Goal: Information Seeking & Learning: Learn about a topic

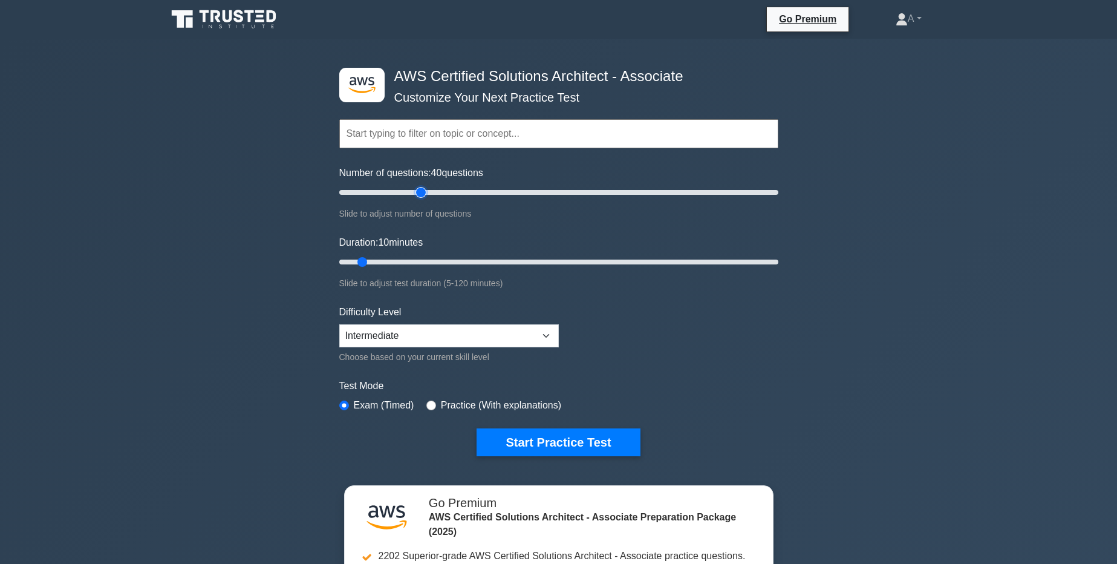
click at [420, 197] on input "Number of questions: 40 questions" at bounding box center [558, 192] width 439 height 15
click at [592, 201] on div "Number of questions: 40 questions Slide to adjust number of questions" at bounding box center [558, 193] width 439 height 55
click at [600, 196] on input "Number of questions: 120 questions" at bounding box center [558, 192] width 439 height 15
click at [546, 195] on input "Number of questions: 120 questions" at bounding box center [558, 192] width 439 height 15
click at [506, 184] on div "Number of questions: 95 questions Slide to adjust number of questions" at bounding box center [558, 193] width 439 height 55
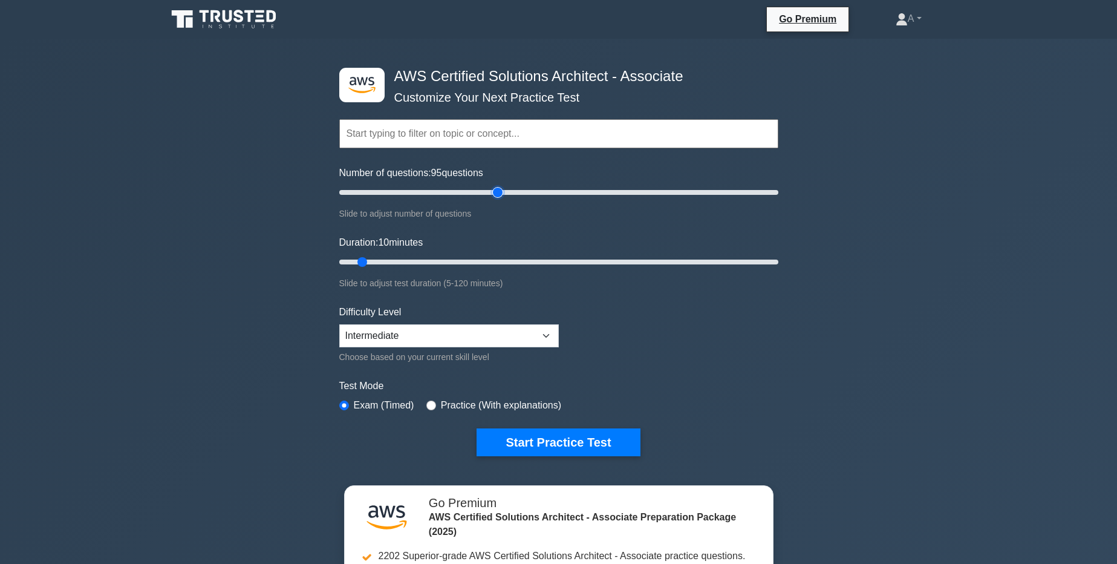
click at [494, 191] on input "Number of questions: 95 questions" at bounding box center [558, 192] width 439 height 15
click at [488, 191] on input "Number of questions: 70 questions" at bounding box center [558, 192] width 439 height 15
type input "65"
click at [481, 190] on input "Number of questions: 70 questions" at bounding box center [558, 192] width 439 height 15
click at [510, 262] on input "Duration: 10 minutes" at bounding box center [558, 262] width 439 height 15
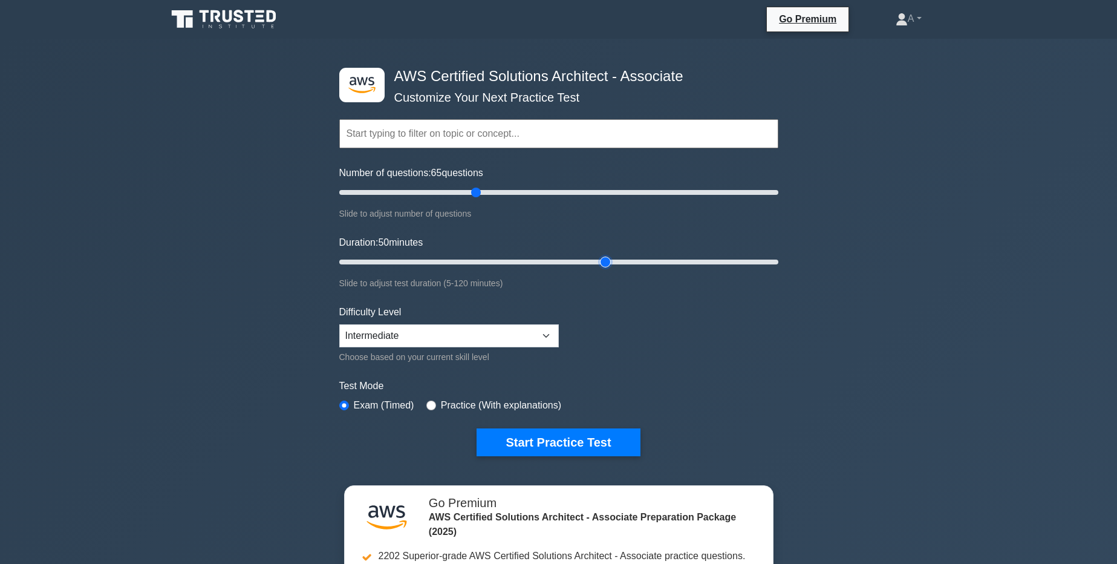
click at [605, 266] on input "Duration: 50 minutes" at bounding box center [558, 262] width 439 height 15
click at [681, 263] on input "Duration: 75 minutes" at bounding box center [558, 262] width 439 height 15
click at [725, 262] on input "Duration: 95 minutes" at bounding box center [558, 262] width 439 height 15
type input "120"
click at [767, 263] on input "Duration: 105 minutes" at bounding box center [558, 262] width 439 height 15
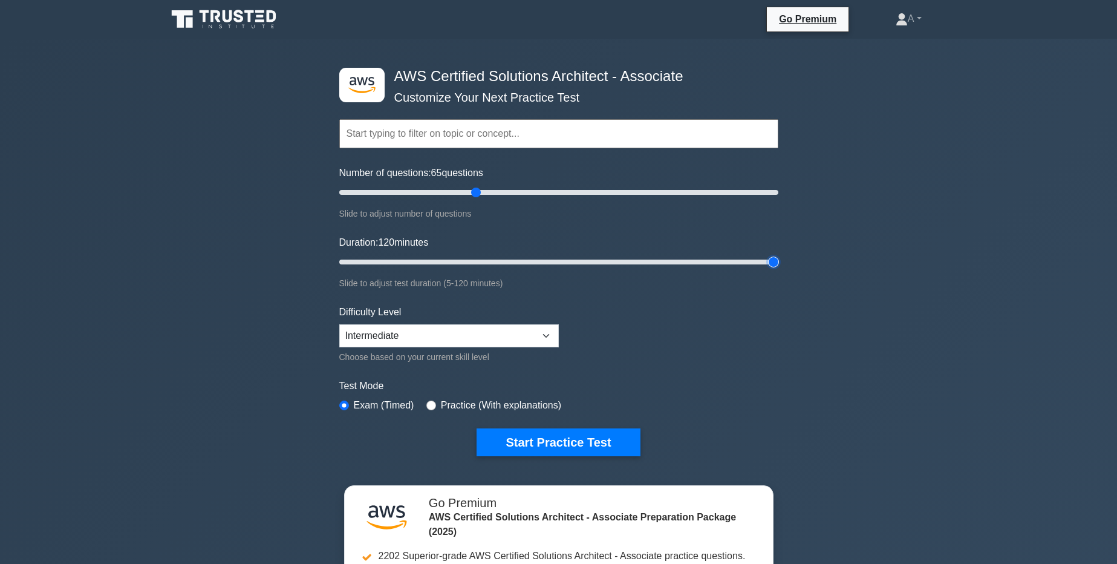
scroll to position [145, 0]
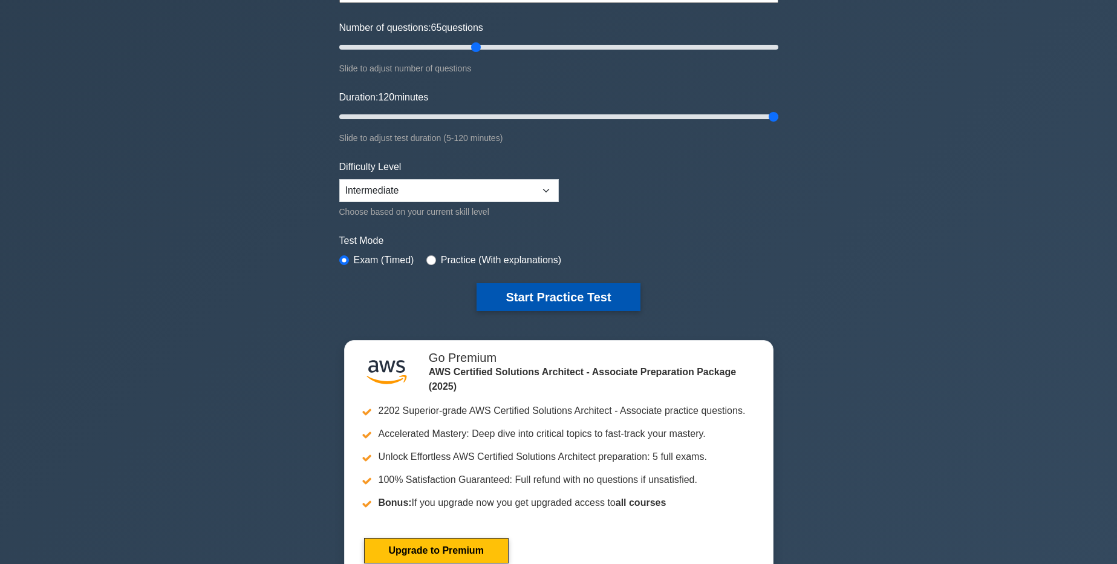
click at [513, 293] on button "Start Practice Test" at bounding box center [558, 297] width 163 height 28
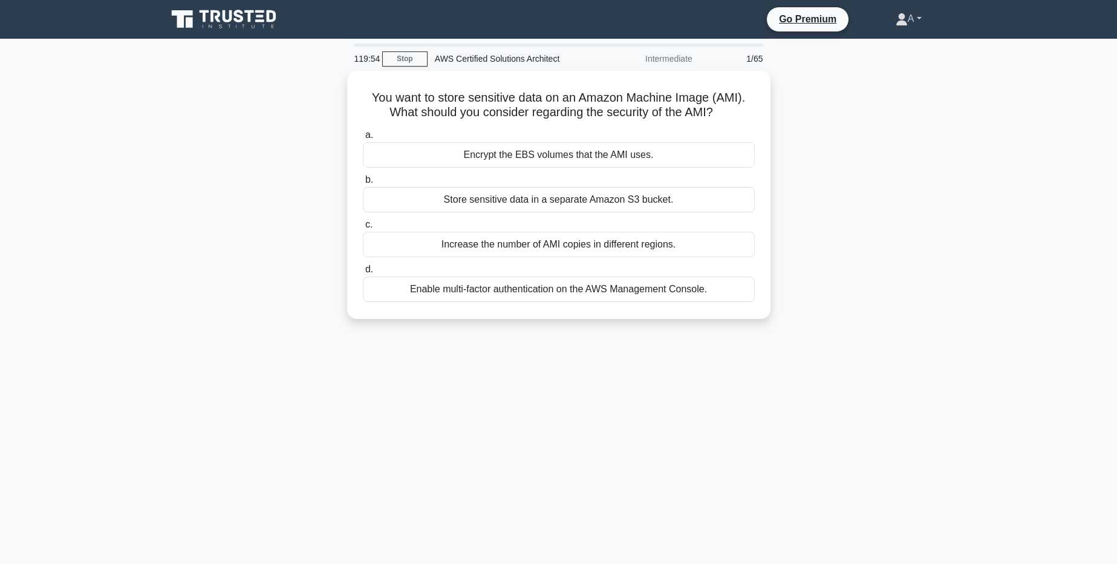
click at [924, 20] on link "A" at bounding box center [909, 19] width 84 height 24
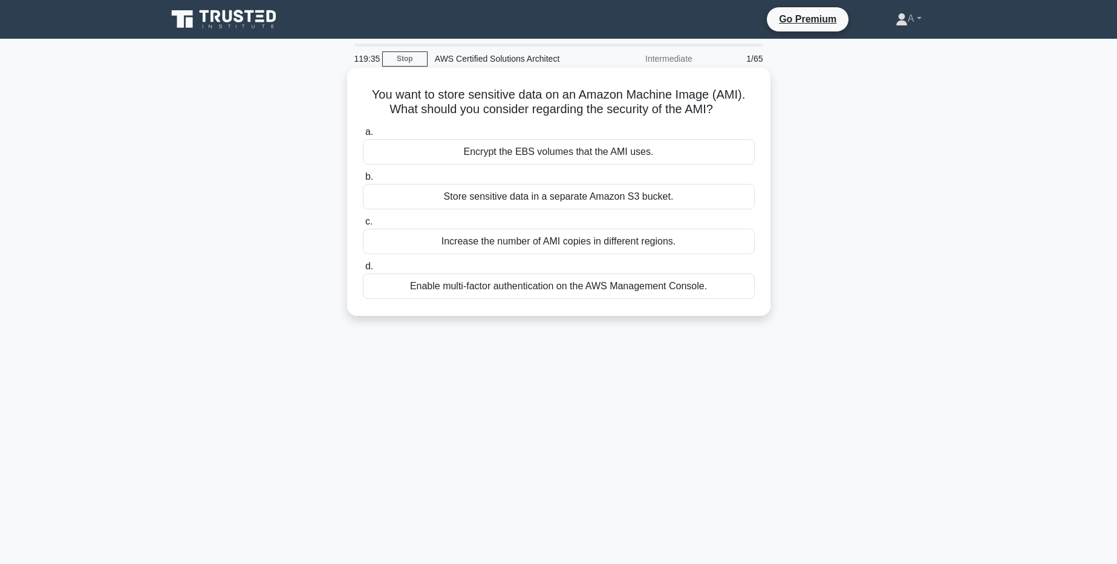
click at [592, 153] on div "Encrypt the EBS volumes that the AMI uses." at bounding box center [559, 151] width 392 height 25
click at [363, 136] on input "a. Encrypt the EBS volumes that the AMI uses." at bounding box center [363, 132] width 0 height 8
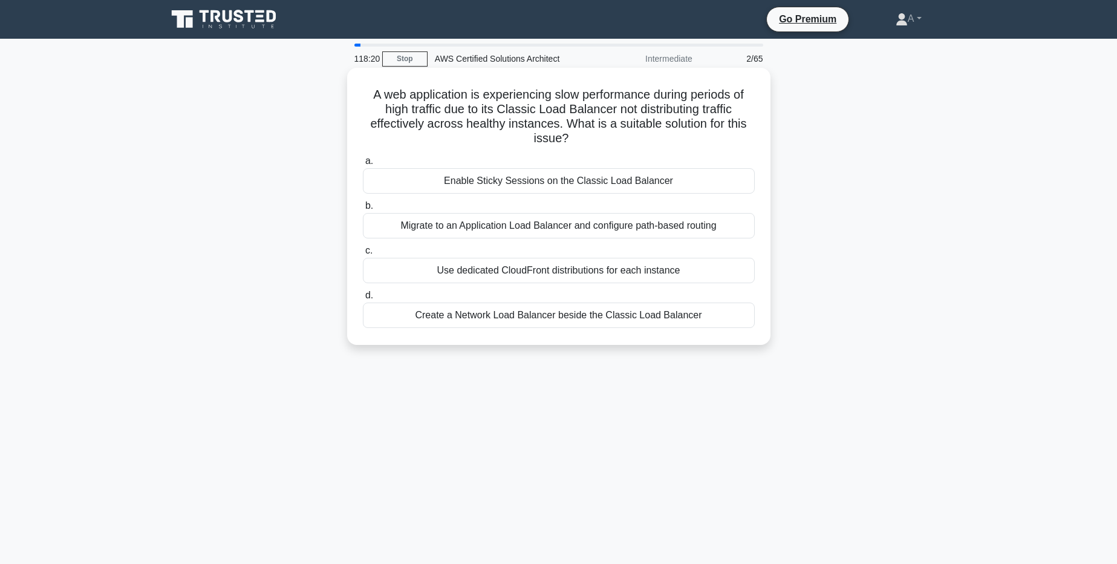
click at [612, 217] on div "Migrate to an Application Load Balancer and configure path-based routing" at bounding box center [559, 225] width 392 height 25
click at [363, 210] on input "b. Migrate to an Application Load Balancer and configure path-based routing" at bounding box center [363, 206] width 0 height 8
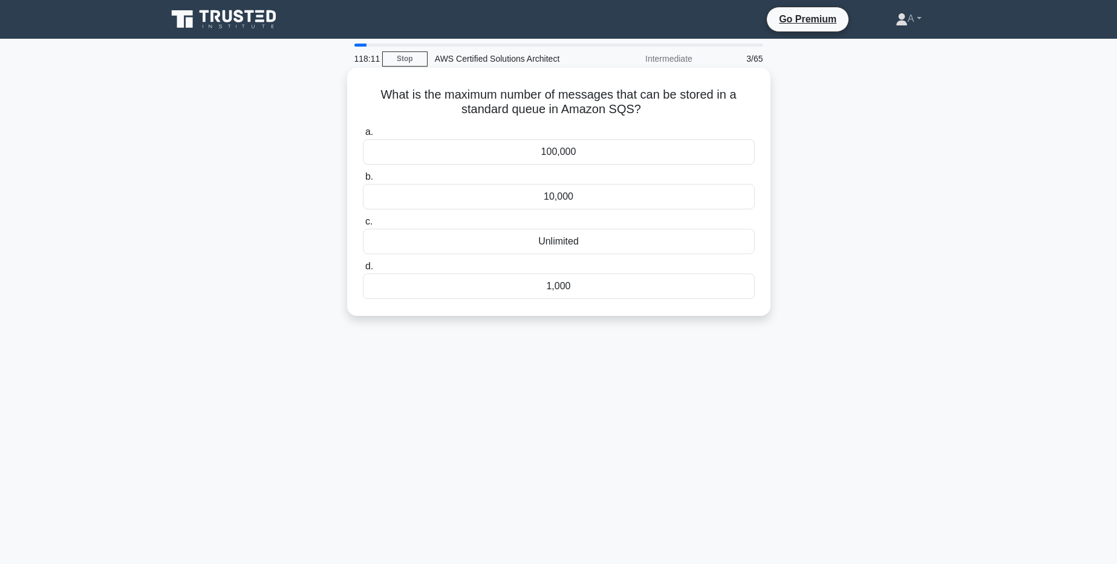
click at [559, 238] on div "Unlimited" at bounding box center [559, 241] width 392 height 25
click at [363, 226] on input "c. Unlimited" at bounding box center [363, 222] width 0 height 8
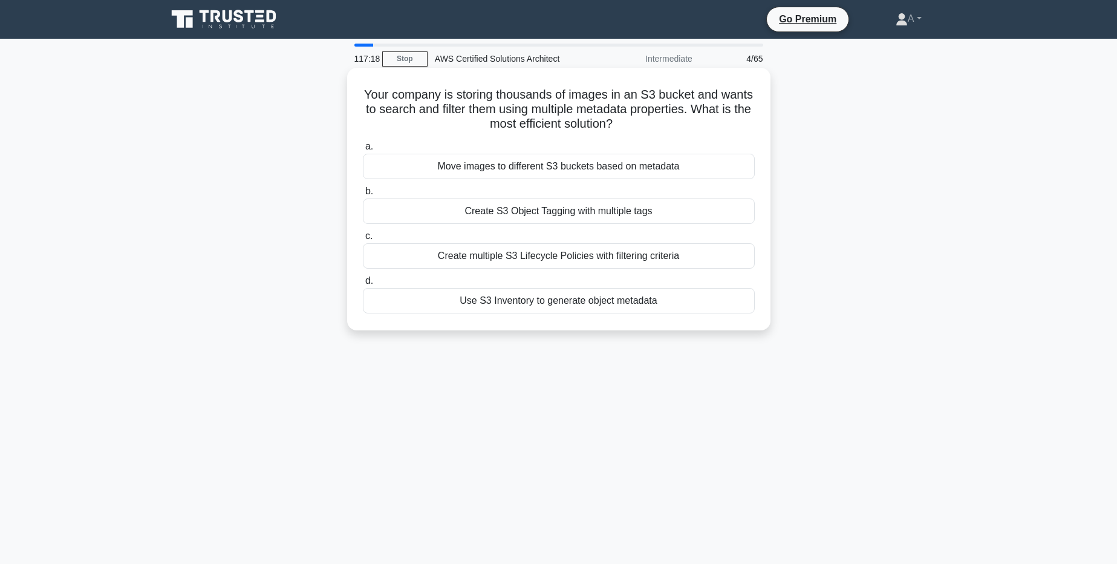
click at [520, 212] on div "Create S3 Object Tagging with multiple tags" at bounding box center [559, 210] width 392 height 25
click at [363, 195] on input "b. Create S3 Object Tagging with multiple tags" at bounding box center [363, 192] width 0 height 8
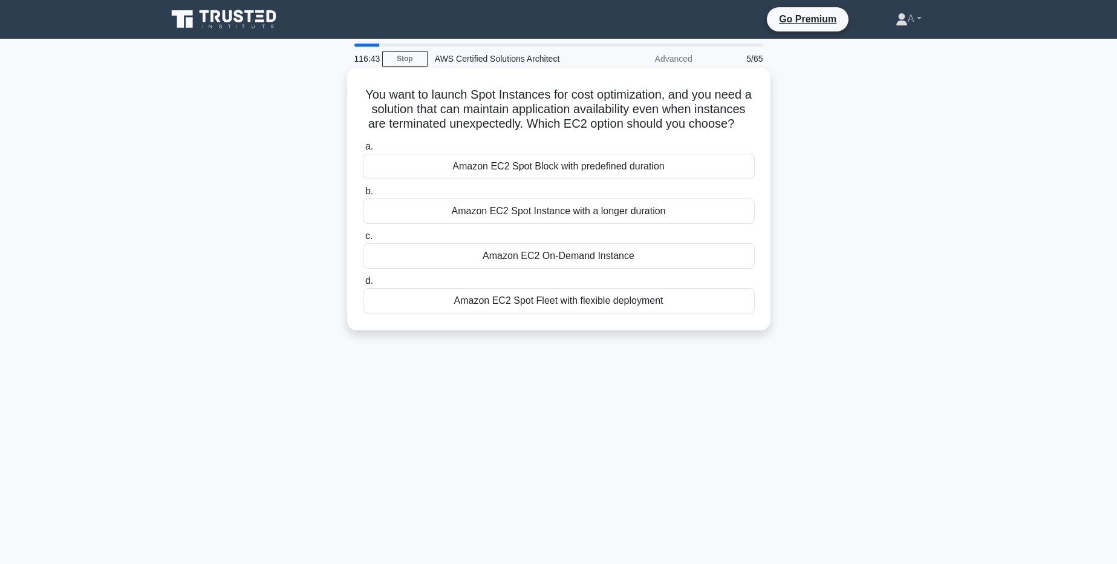
click at [506, 299] on div "Amazon EC2 Spot Fleet with flexible deployment" at bounding box center [559, 300] width 392 height 25
click at [363, 285] on input "d. Amazon EC2 Spot Fleet with flexible deployment" at bounding box center [363, 281] width 0 height 8
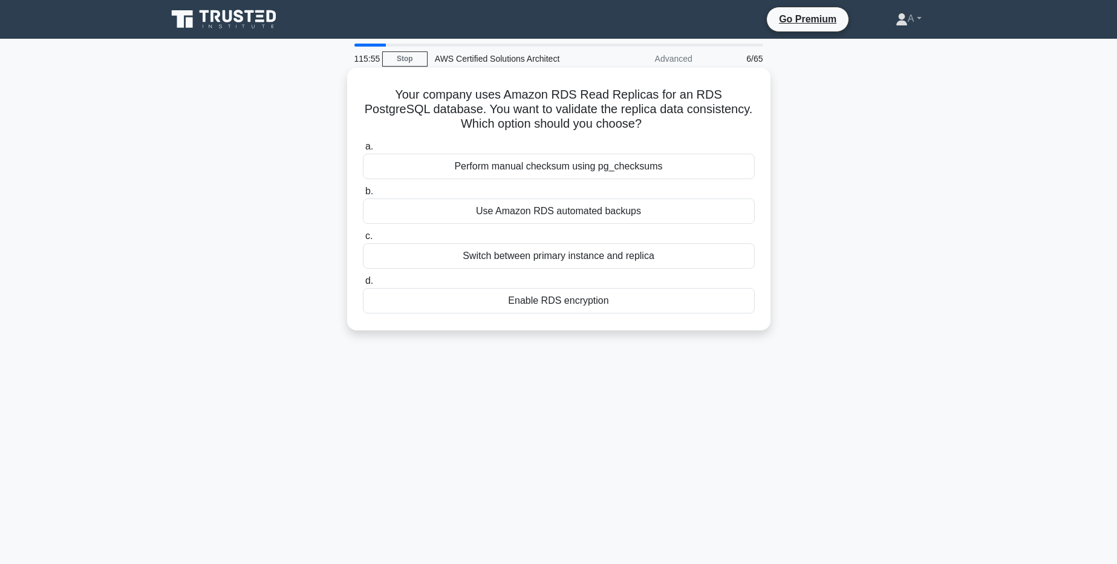
click at [607, 206] on div "Use Amazon RDS automated backups" at bounding box center [559, 210] width 392 height 25
click at [363, 195] on input "b. Use Amazon RDS automated backups" at bounding box center [363, 192] width 0 height 8
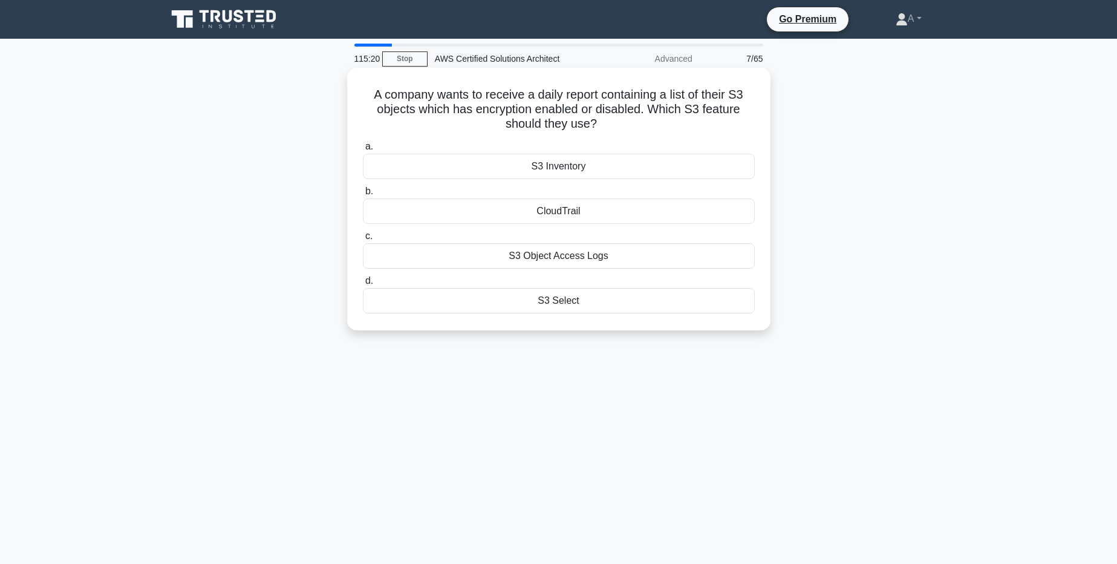
click at [549, 262] on div "S3 Object Access Logs" at bounding box center [559, 255] width 392 height 25
click at [363, 240] on input "c. S3 Object Access Logs" at bounding box center [363, 236] width 0 height 8
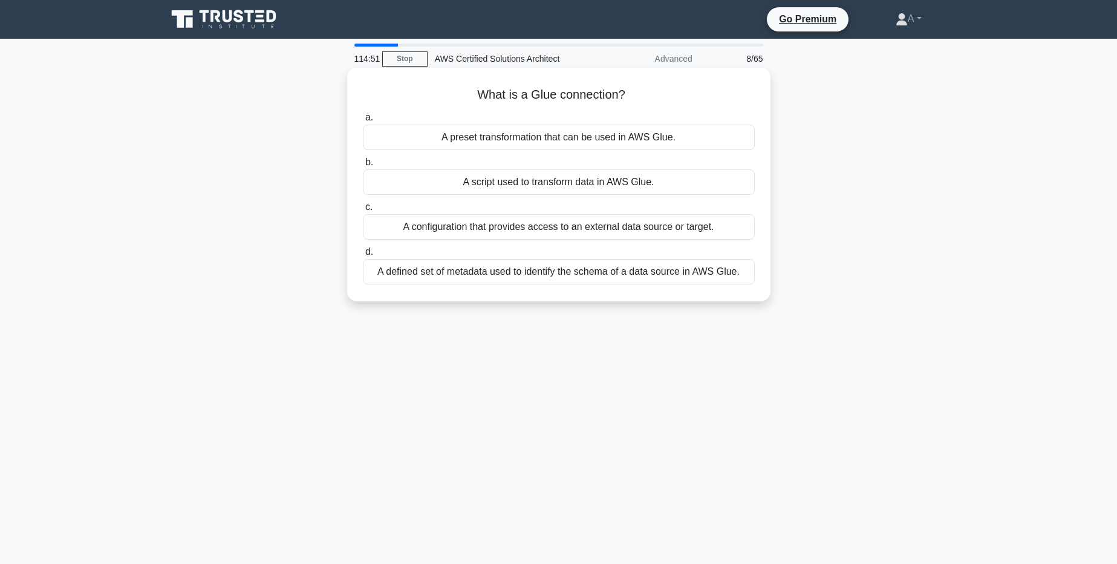
click at [577, 230] on div "A configuration that provides access to an external data source or target." at bounding box center [559, 226] width 392 height 25
click at [363, 211] on input "c. A configuration that provides access to an external data source or target." at bounding box center [363, 207] width 0 height 8
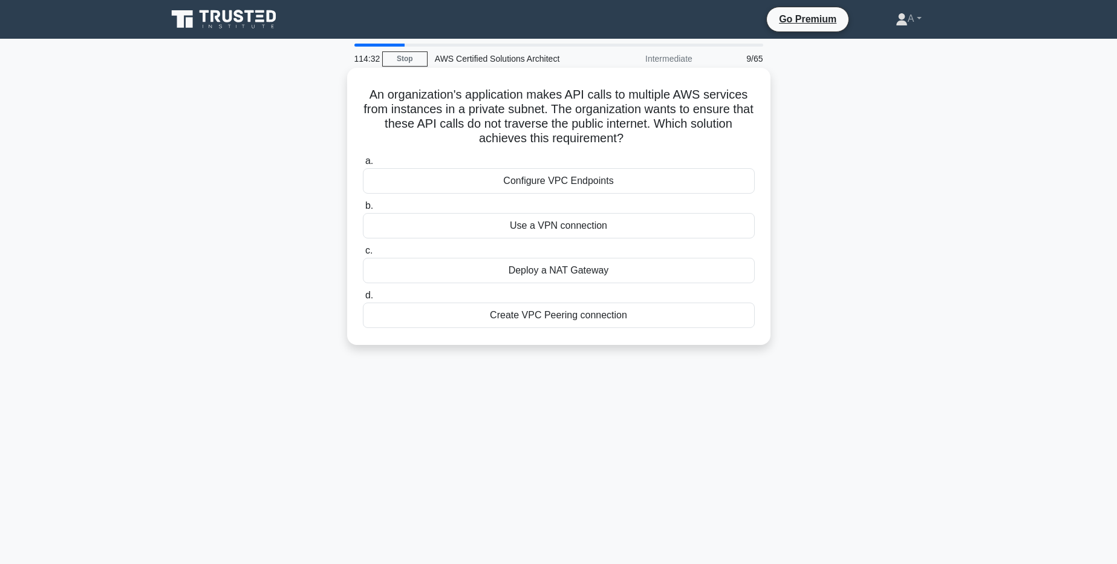
click at [556, 180] on div "Configure VPC Endpoints" at bounding box center [559, 180] width 392 height 25
click at [363, 165] on input "a. Configure VPC Endpoints" at bounding box center [363, 161] width 0 height 8
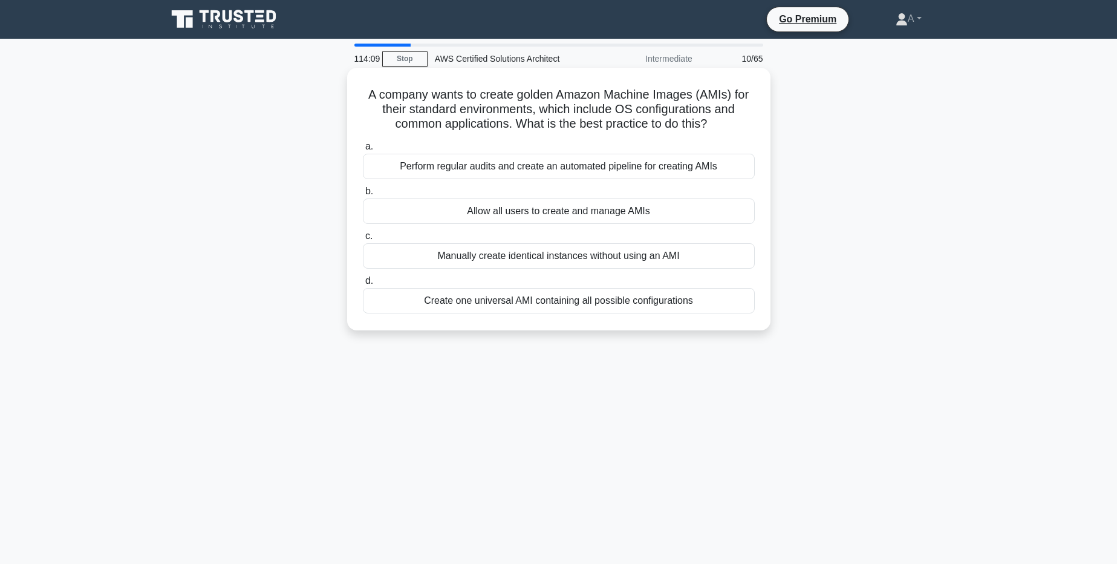
click at [588, 163] on div "Perform regular audits and create an automated pipeline for creating AMIs" at bounding box center [559, 166] width 392 height 25
click at [363, 151] on input "a. Perform regular audits and create an automated pipeline for creating AMIs" at bounding box center [363, 147] width 0 height 8
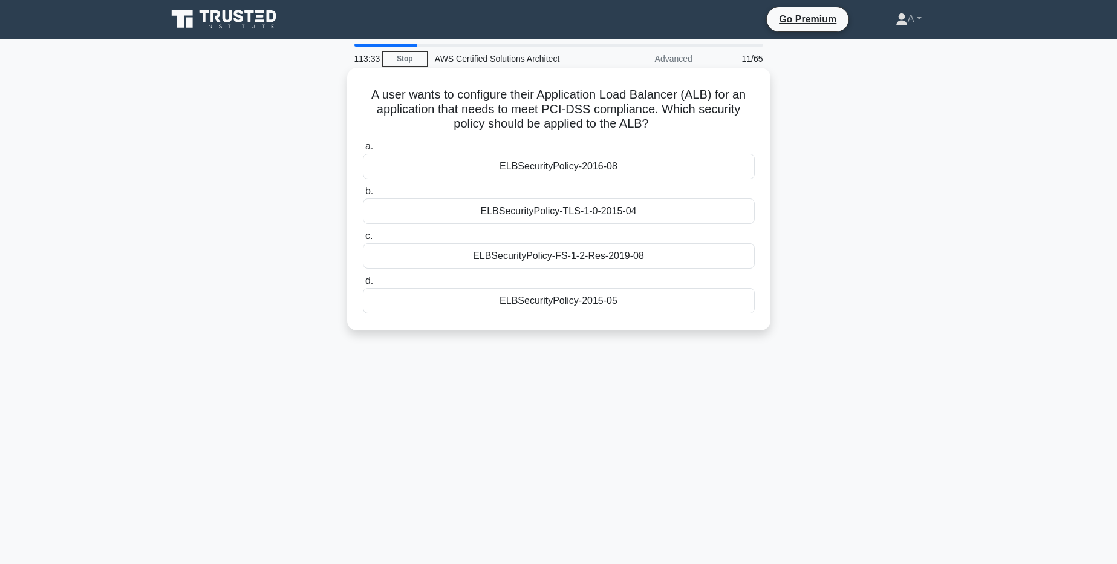
click at [604, 210] on div "ELBSecurityPolicy-TLS-1-0-2015-04" at bounding box center [559, 210] width 392 height 25
click at [363, 195] on input "b. ELBSecurityPolicy-TLS-1-0-2015-04" at bounding box center [363, 192] width 0 height 8
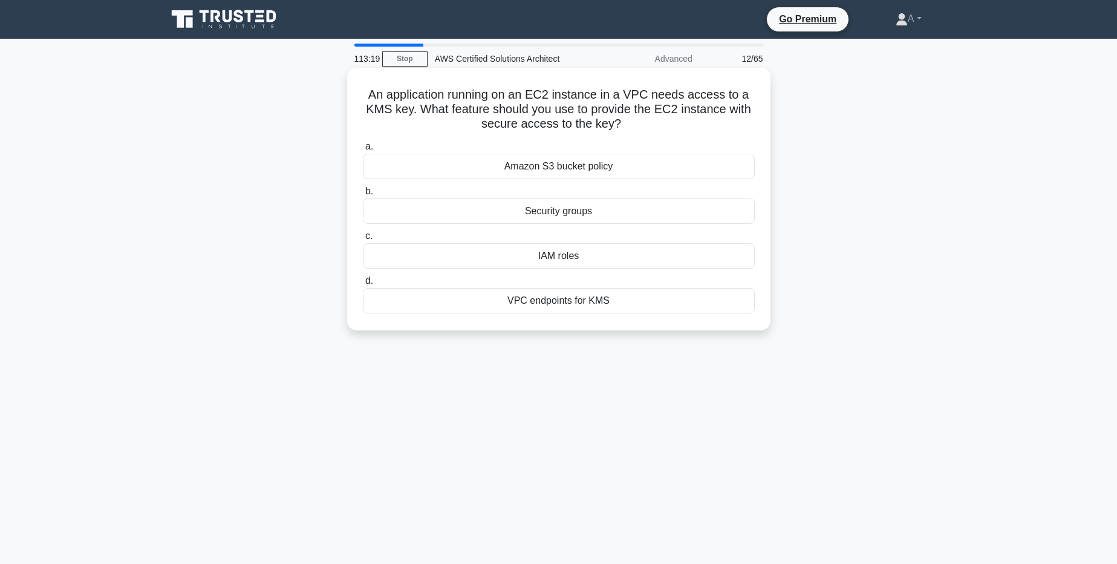
click at [586, 302] on div "VPC endpoints for KMS" at bounding box center [559, 300] width 392 height 25
click at [363, 285] on input "d. VPC endpoints for KMS" at bounding box center [363, 281] width 0 height 8
click at [589, 165] on div "HTTPS Redirection" at bounding box center [559, 166] width 392 height 25
click at [363, 151] on input "a. HTTPS Redirection" at bounding box center [363, 147] width 0 height 8
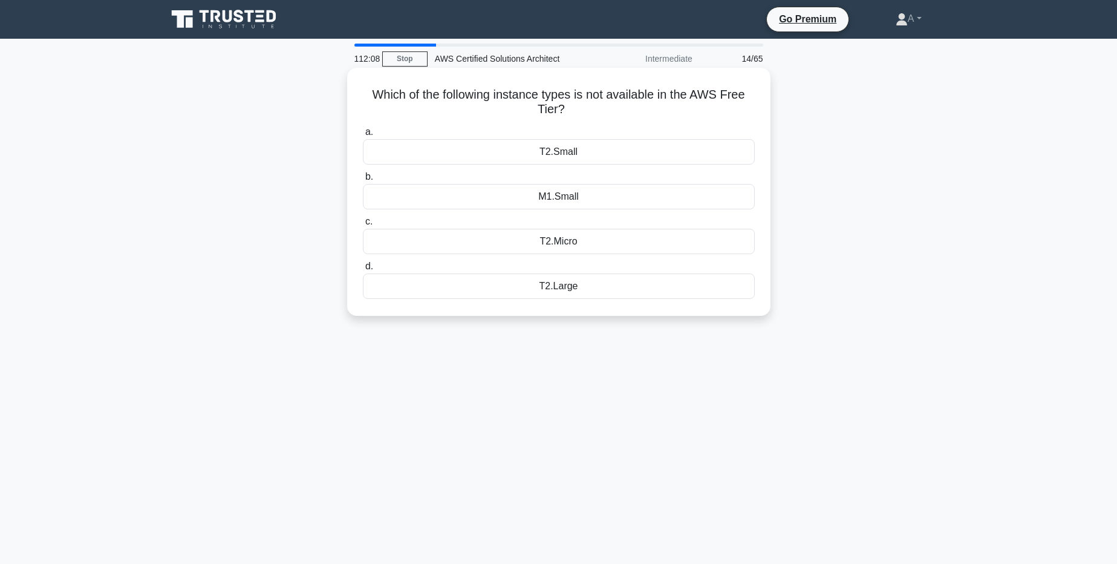
click at [565, 284] on div "T2.Large" at bounding box center [559, 285] width 392 height 25
click at [363, 270] on input "d. T2.Large" at bounding box center [363, 267] width 0 height 8
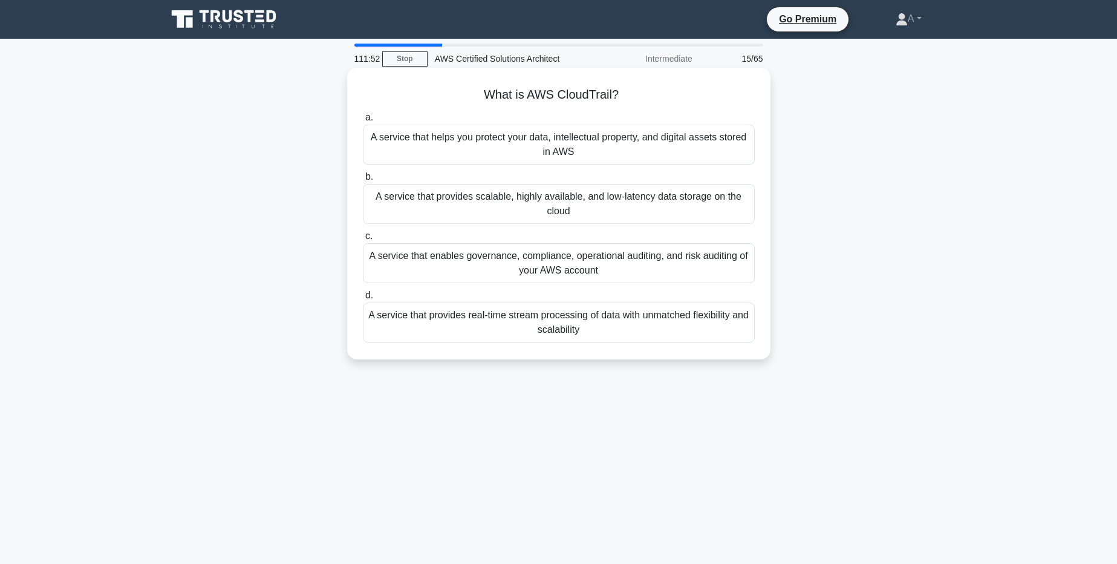
click at [522, 270] on div "A service that enables governance, compliance, operational auditing, and risk a…" at bounding box center [559, 263] width 392 height 40
click at [363, 240] on input "c. A service that enables governance, compliance, operational auditing, and ris…" at bounding box center [363, 236] width 0 height 8
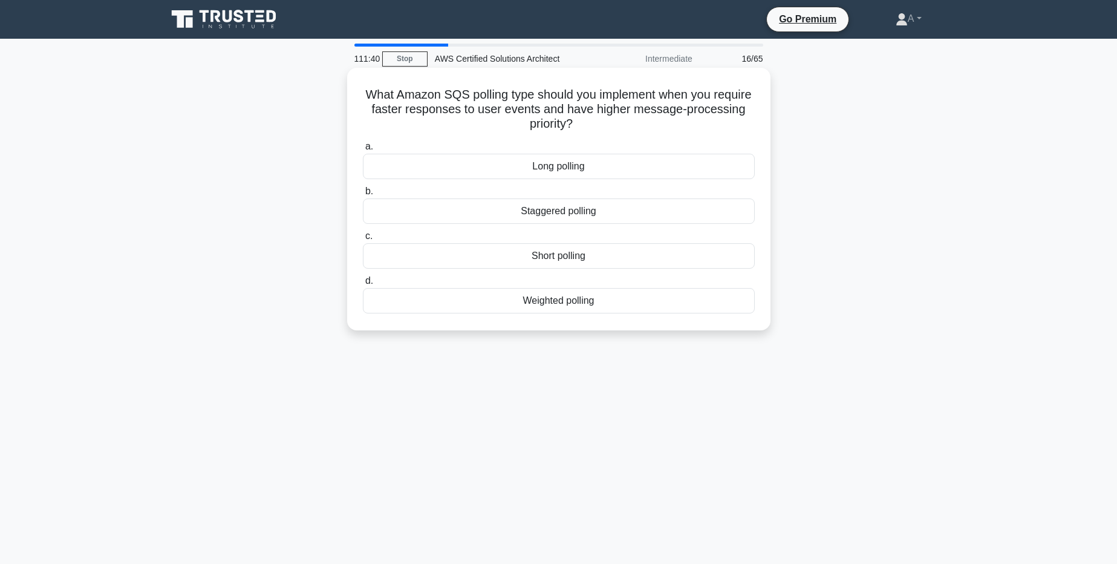
click at [561, 270] on div "a. Long polling b. Staggered polling c. d." at bounding box center [559, 226] width 406 height 179
click at [548, 263] on div "Short polling" at bounding box center [559, 255] width 392 height 25
click at [363, 240] on input "c. Short polling" at bounding box center [363, 236] width 0 height 8
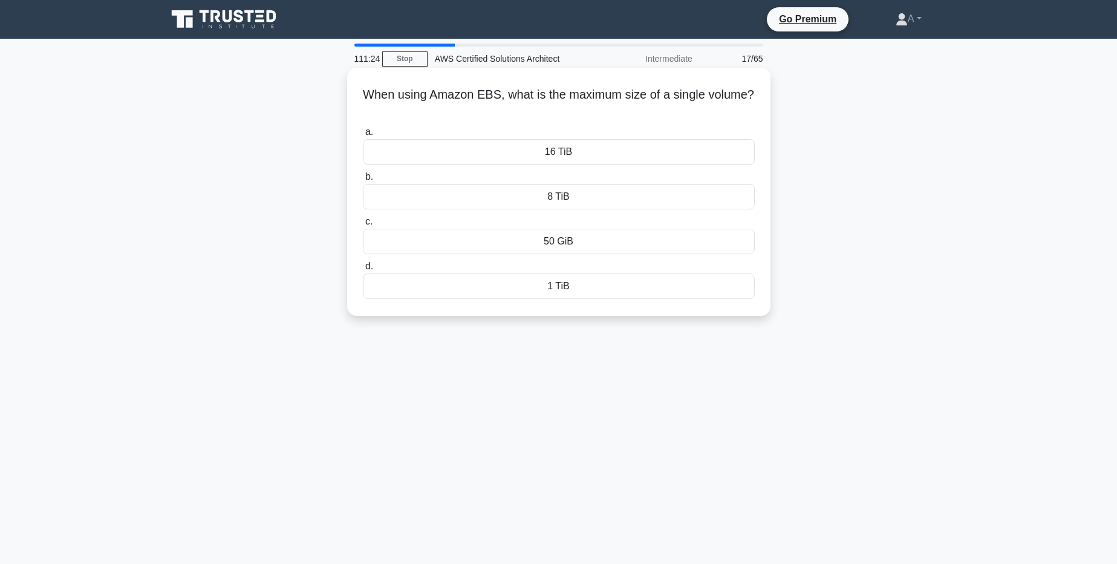
click at [542, 149] on div "16 TiB" at bounding box center [559, 151] width 392 height 25
click at [363, 136] on input "a. 16 TiB" at bounding box center [363, 132] width 0 height 8
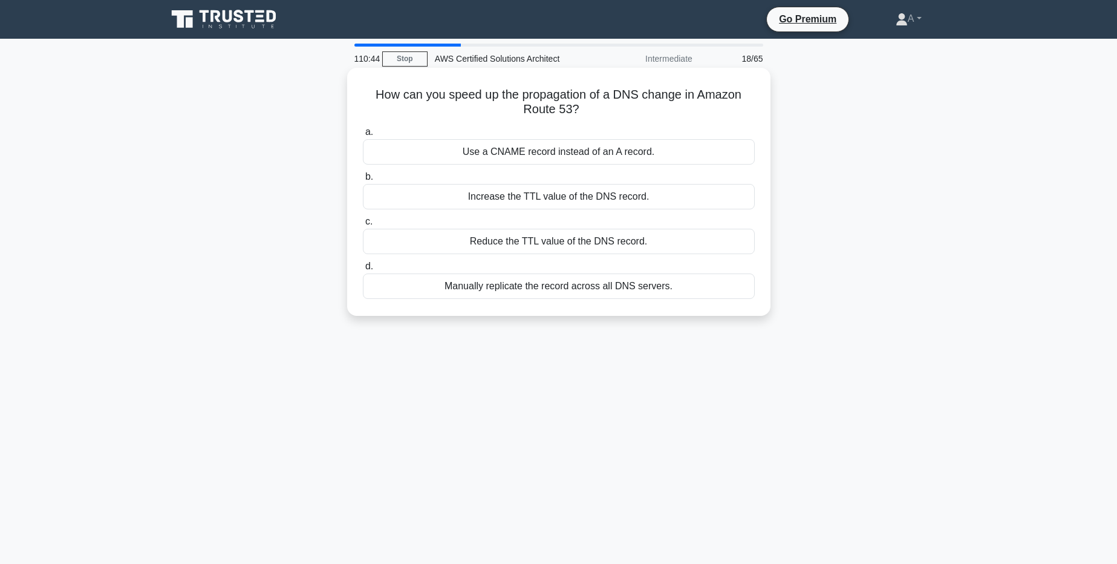
click at [526, 238] on div "Reduce the TTL value of the DNS record." at bounding box center [559, 241] width 392 height 25
click at [363, 226] on input "c. Reduce the TTL value of the DNS record." at bounding box center [363, 222] width 0 height 8
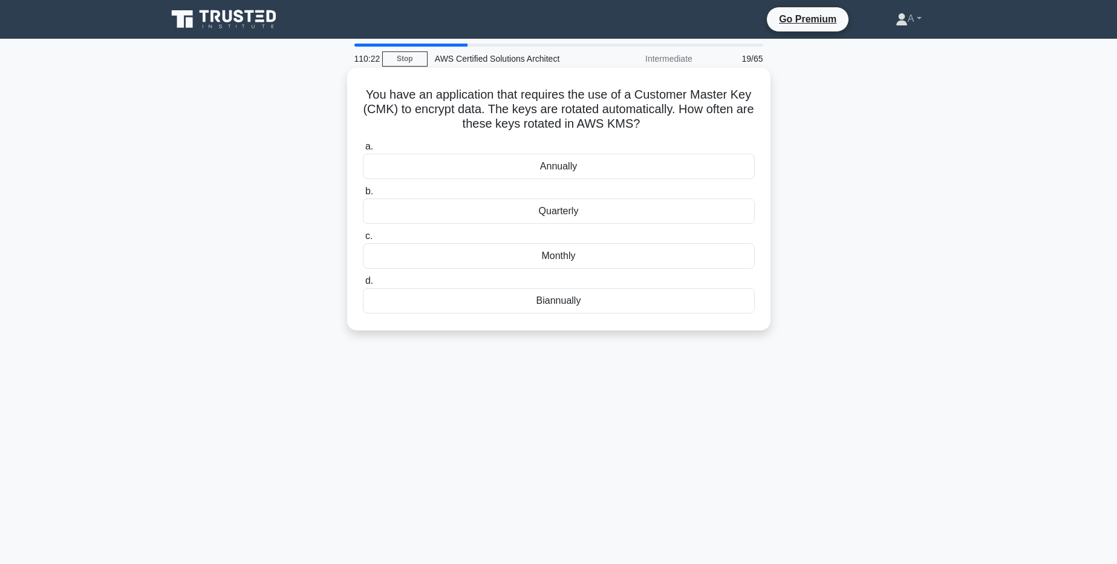
click at [549, 175] on div "Annually" at bounding box center [559, 166] width 392 height 25
click at [363, 151] on input "a. Annually" at bounding box center [363, 147] width 0 height 8
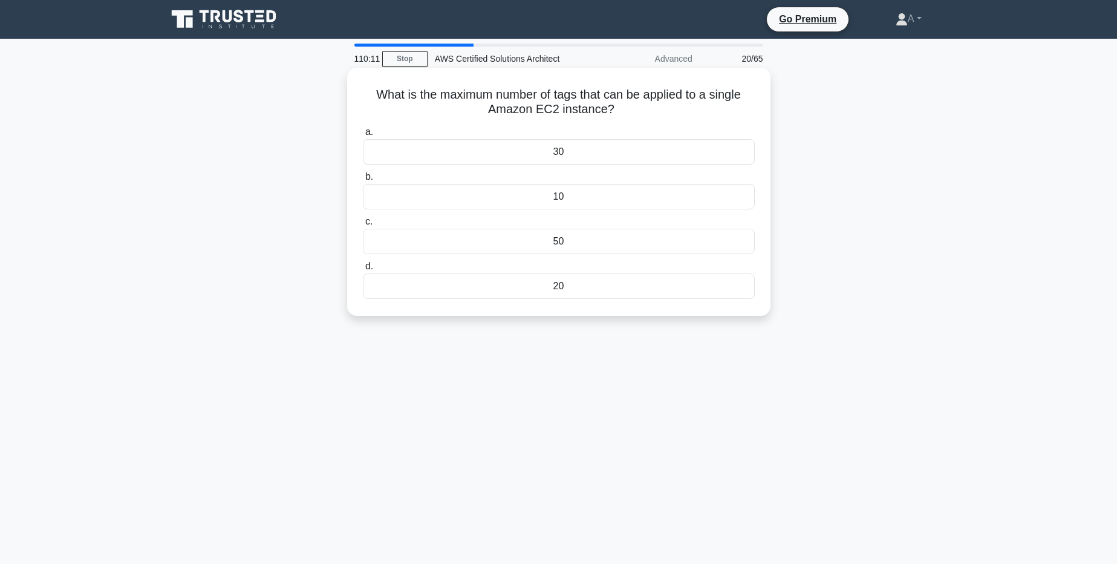
click at [550, 193] on div "10" at bounding box center [559, 196] width 392 height 25
click at [363, 181] on input "b. 10" at bounding box center [363, 177] width 0 height 8
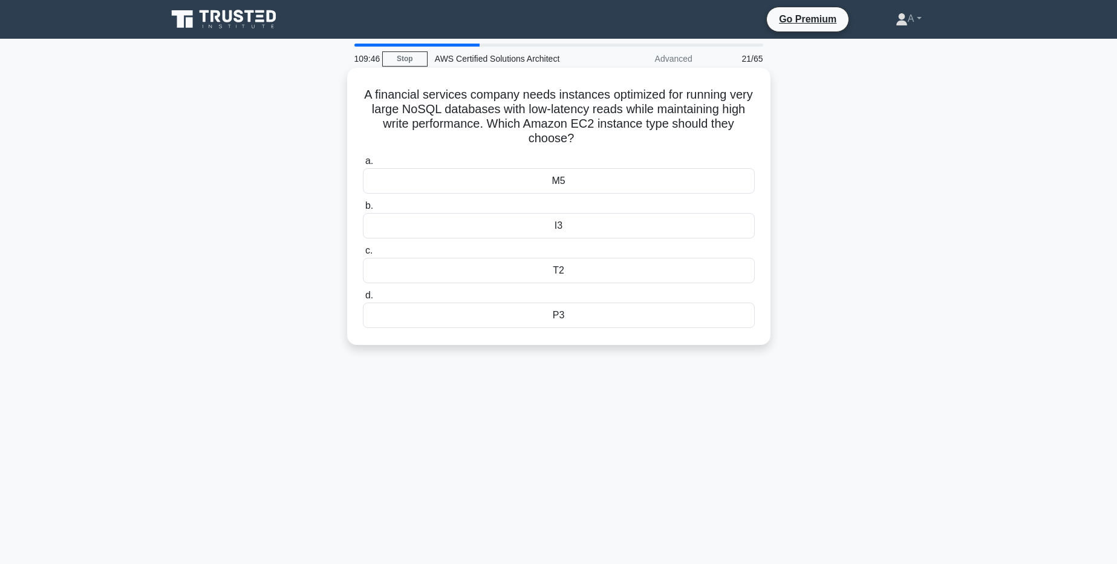
click at [554, 265] on div "T2" at bounding box center [559, 270] width 392 height 25
click at [363, 255] on input "c. T2" at bounding box center [363, 251] width 0 height 8
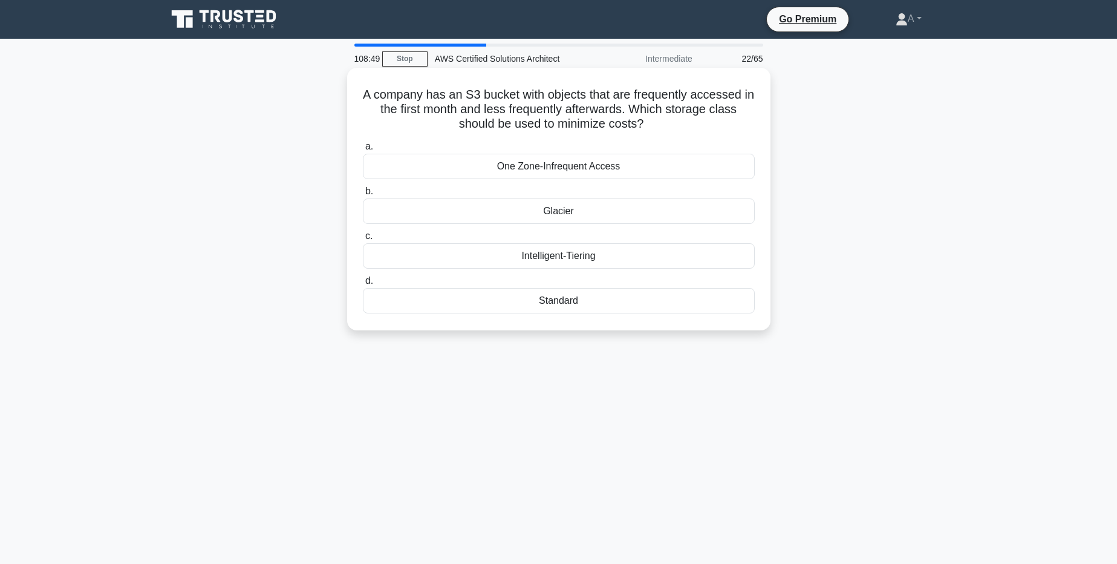
click at [580, 175] on div "One Zone-Infrequent Access" at bounding box center [559, 166] width 392 height 25
click at [363, 151] on input "a. One Zone-Infrequent Access" at bounding box center [363, 147] width 0 height 8
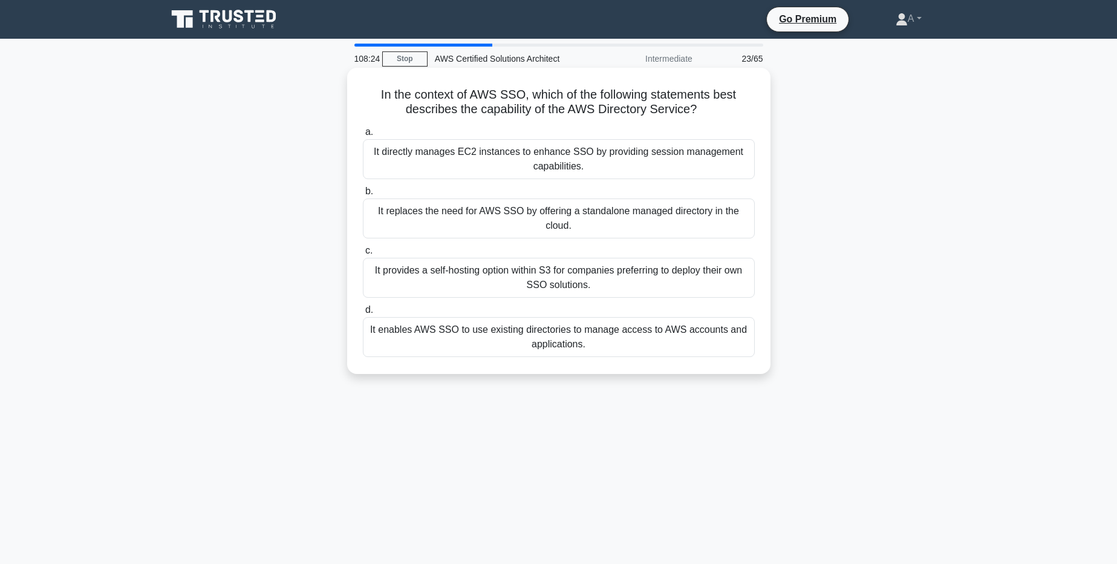
click at [560, 336] on div "It enables AWS SSO to use existing directories to manage access to AWS accounts…" at bounding box center [559, 337] width 392 height 40
click at [363, 314] on input "d. It enables AWS SSO to use existing directories to manage access to AWS accou…" at bounding box center [363, 310] width 0 height 8
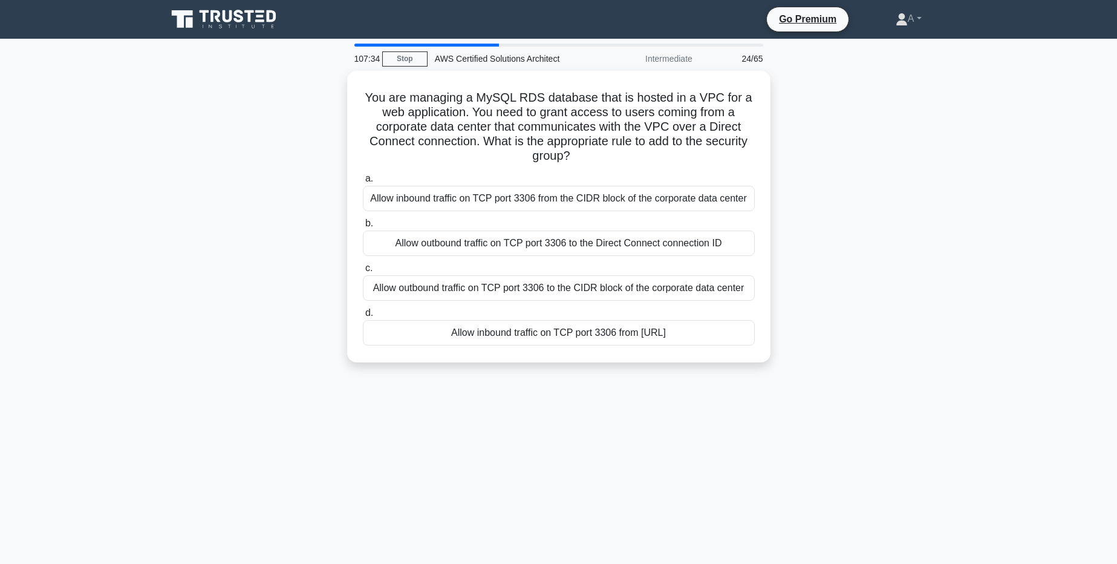
drag, startPoint x: 563, startPoint y: 491, endPoint x: 496, endPoint y: 457, distance: 75.2
click at [496, 457] on div "107:34 Stop AWS Certified Solutions Architect Intermediate 24/65 You are managi…" at bounding box center [559, 346] width 798 height 605
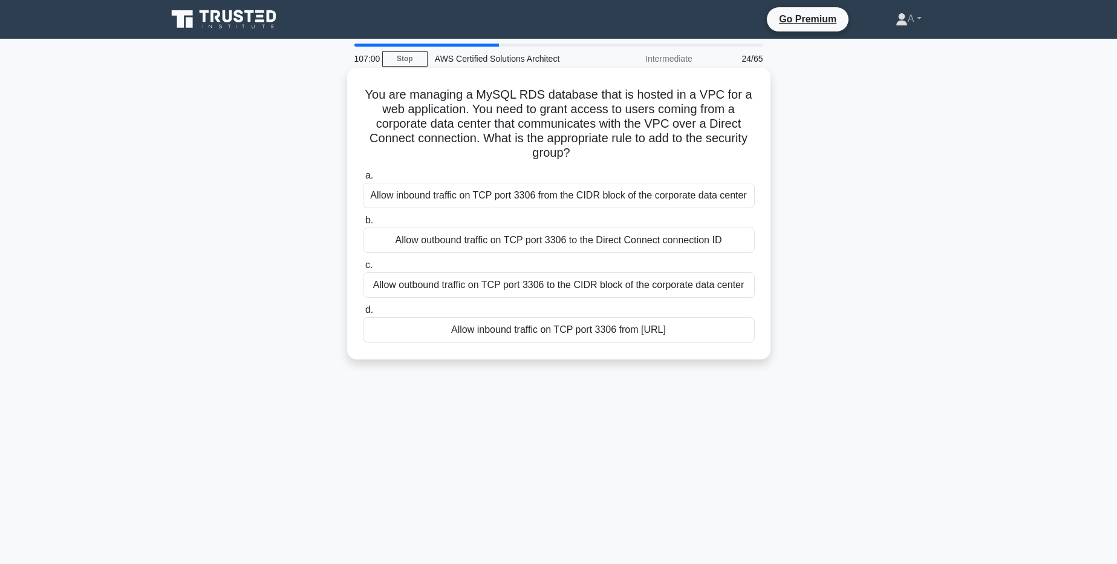
click at [648, 201] on div "Allow inbound traffic on TCP port 3306 from the CIDR block of the corporate dat…" at bounding box center [559, 195] width 392 height 25
click at [363, 180] on input "a. Allow inbound traffic on TCP port 3306 from the CIDR block of the corporate …" at bounding box center [363, 176] width 0 height 8
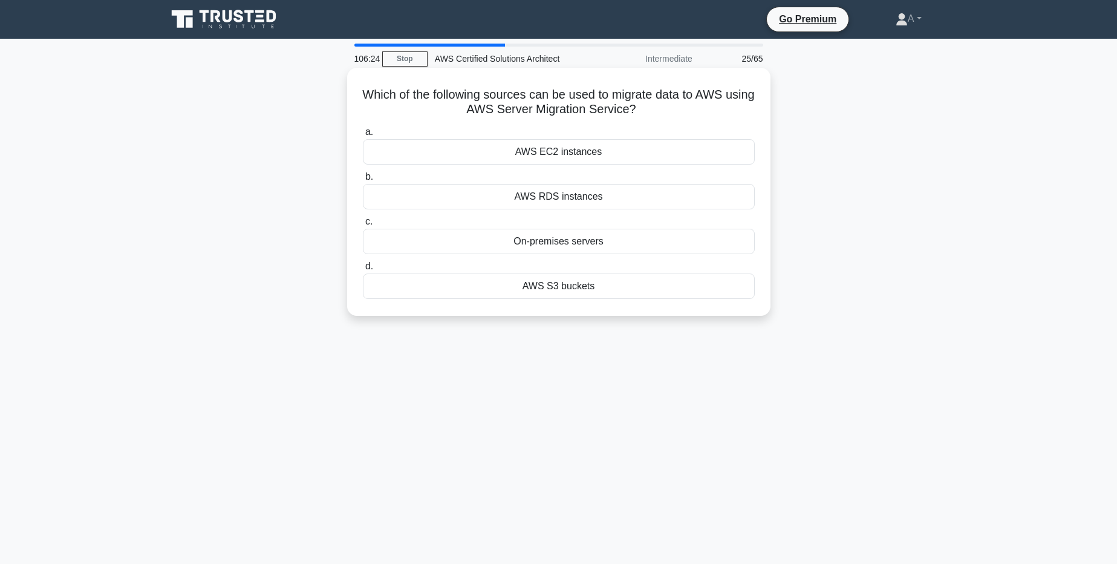
click at [557, 249] on div "On-premises servers" at bounding box center [559, 241] width 392 height 25
click at [363, 226] on input "c. On-premises servers" at bounding box center [363, 222] width 0 height 8
click at [560, 285] on div "Private IP address" at bounding box center [559, 285] width 392 height 25
click at [363, 270] on input "d. Private IP address" at bounding box center [363, 267] width 0 height 8
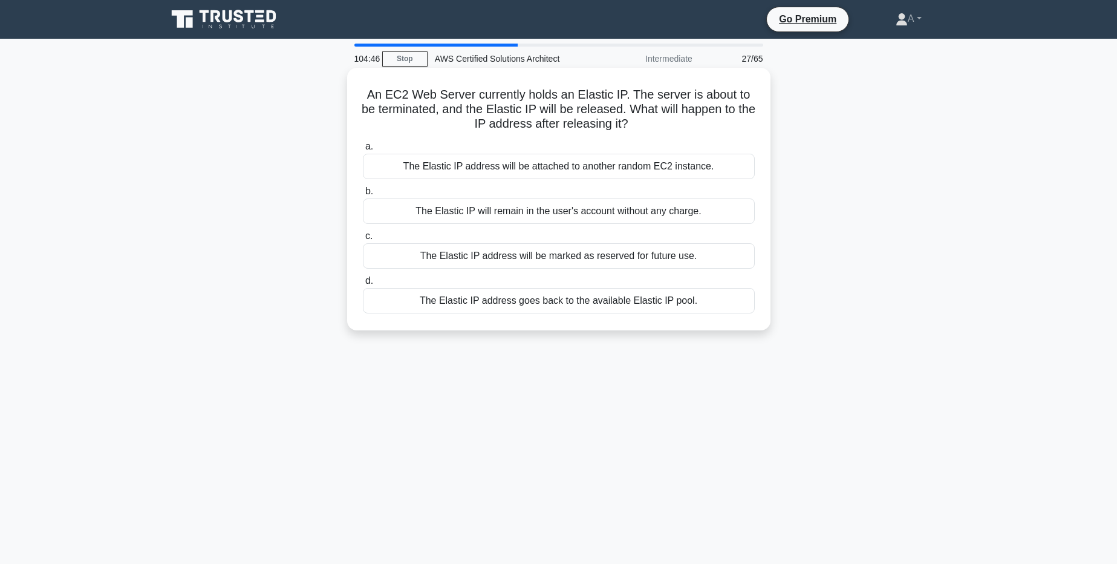
click at [545, 249] on div "The Elastic IP address will be marked as reserved for future use." at bounding box center [559, 255] width 392 height 25
click at [363, 240] on input "c. The Elastic IP address will be marked as reserved for future use." at bounding box center [363, 236] width 0 height 8
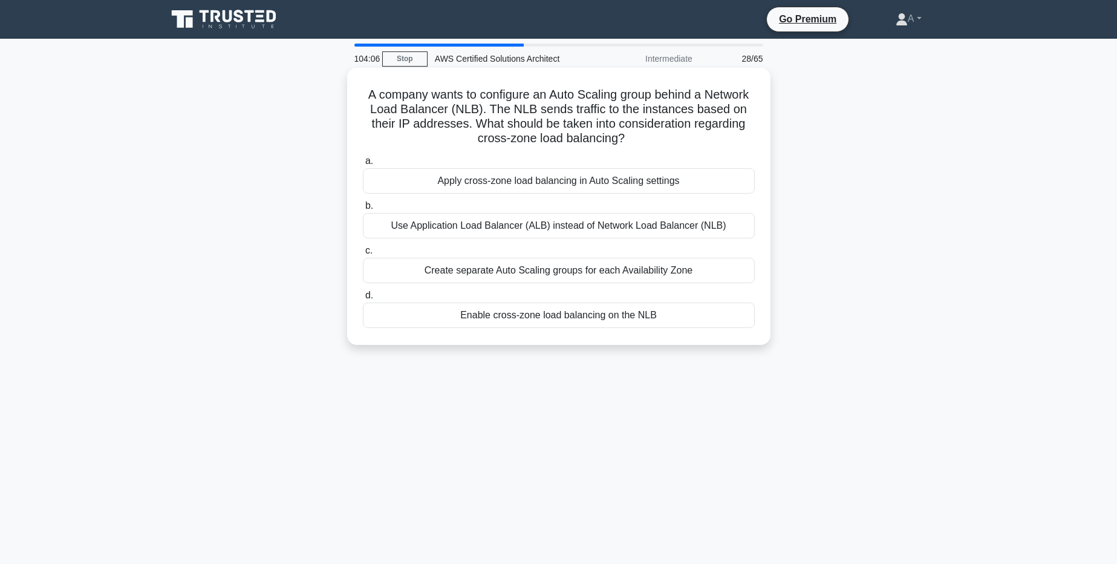
click at [497, 322] on div "Enable cross-zone load balancing on the NLB" at bounding box center [559, 314] width 392 height 25
click at [363, 299] on input "d. Enable cross-zone load balancing on the NLB" at bounding box center [363, 296] width 0 height 8
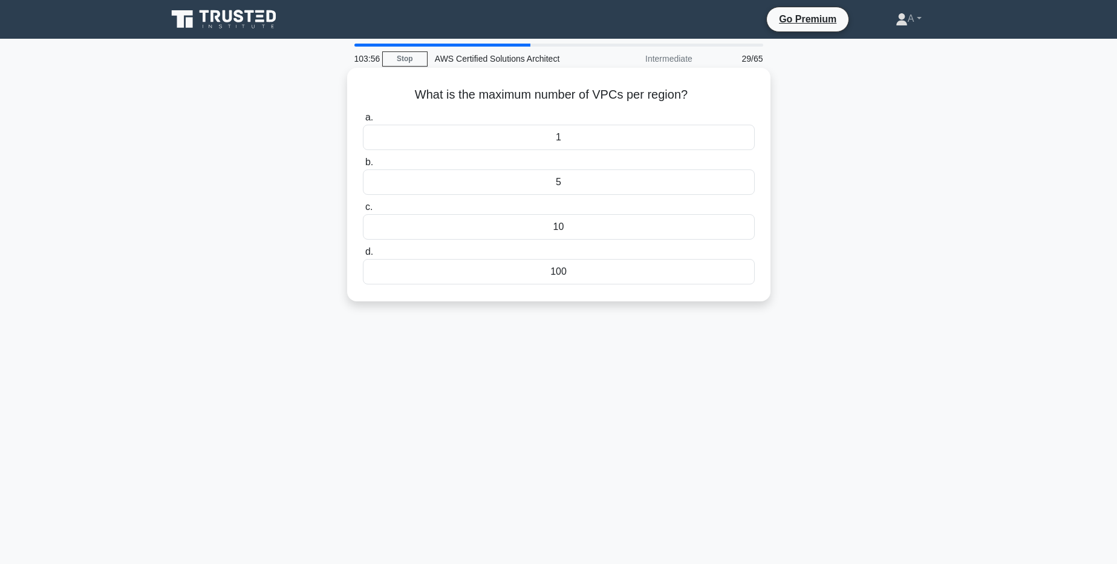
click at [526, 181] on div "5" at bounding box center [559, 181] width 392 height 25
click at [363, 166] on input "b. 5" at bounding box center [363, 162] width 0 height 8
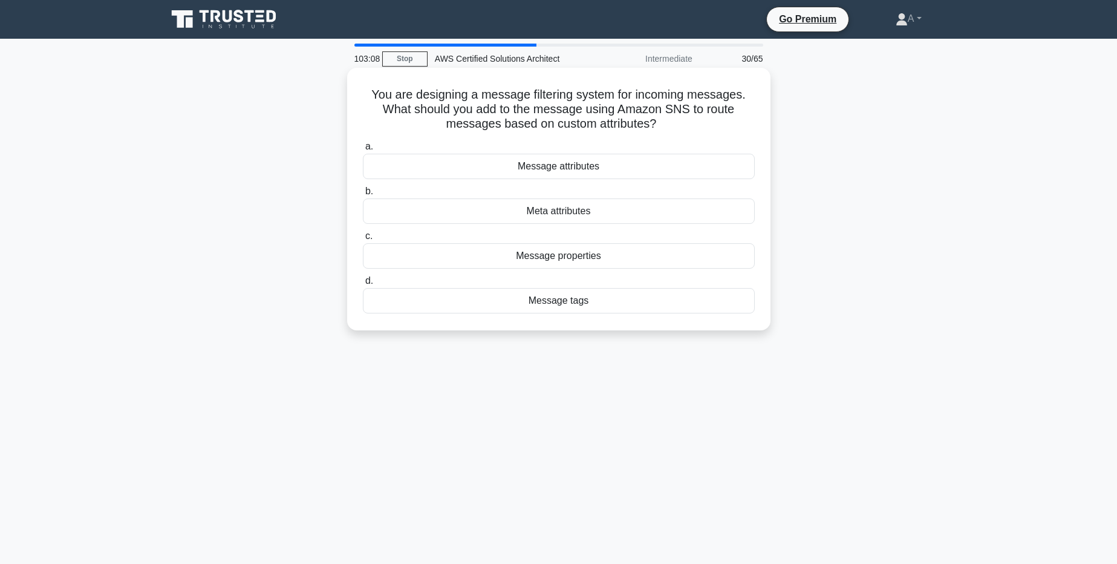
click at [550, 302] on div "Message tags" at bounding box center [559, 300] width 392 height 25
click at [363, 285] on input "d. Message tags" at bounding box center [363, 281] width 0 height 8
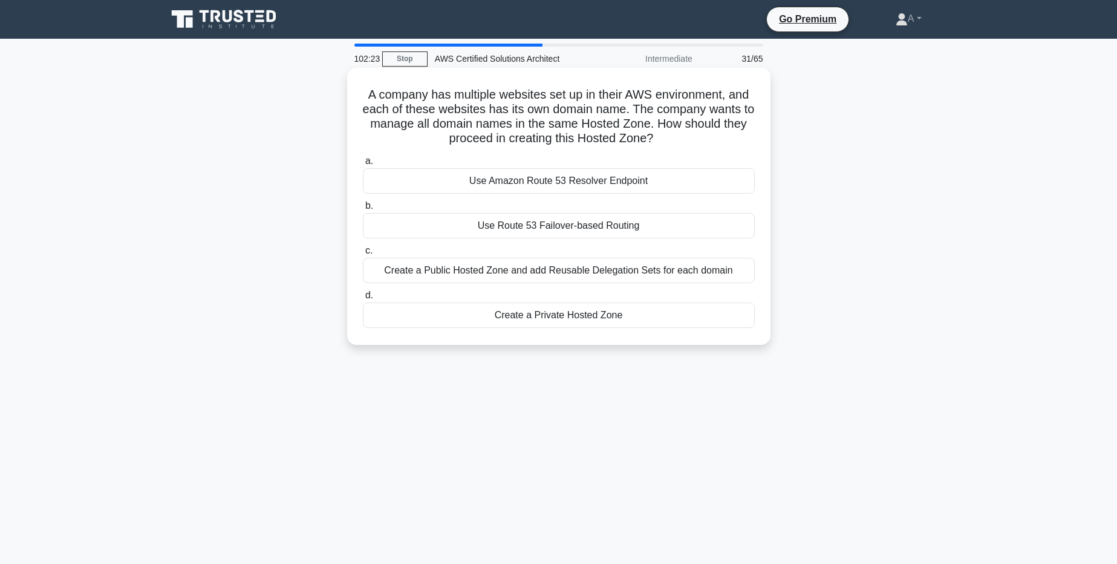
click at [651, 273] on div "Create a Public Hosted Zone and add Reusable Delegation Sets for each domain" at bounding box center [559, 270] width 392 height 25
click at [363, 255] on input "c. Create a Public Hosted Zone and add Reusable Delegation Sets for each domain" at bounding box center [363, 251] width 0 height 8
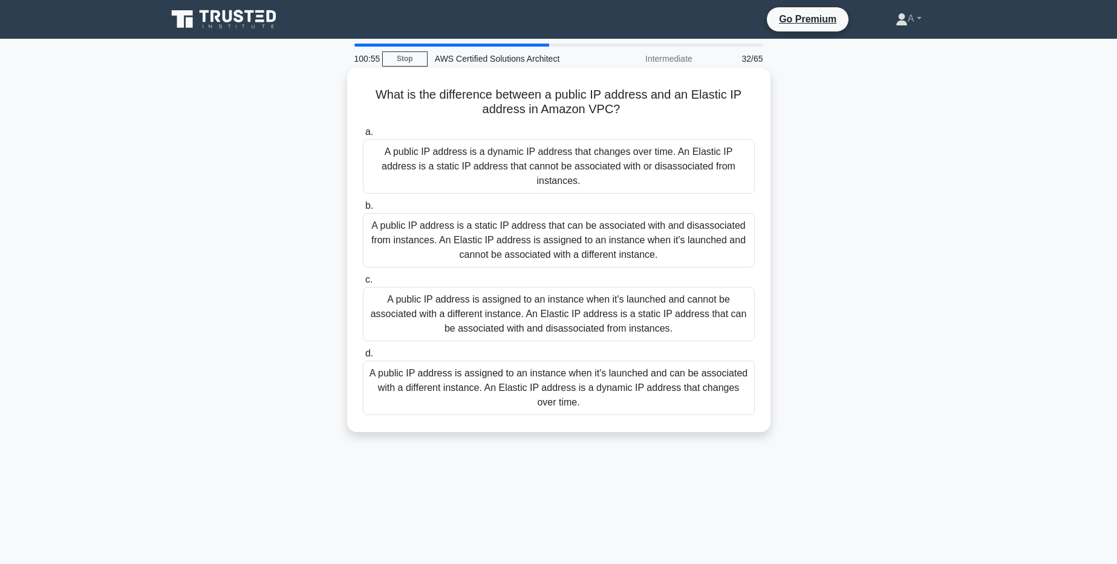
click at [389, 315] on div "A public IP address is assigned to an instance when it's launched and cannot be…" at bounding box center [559, 314] width 392 height 54
click at [363, 284] on input "c. A public IP address is assigned to an instance when it's launched and cannot…" at bounding box center [363, 280] width 0 height 8
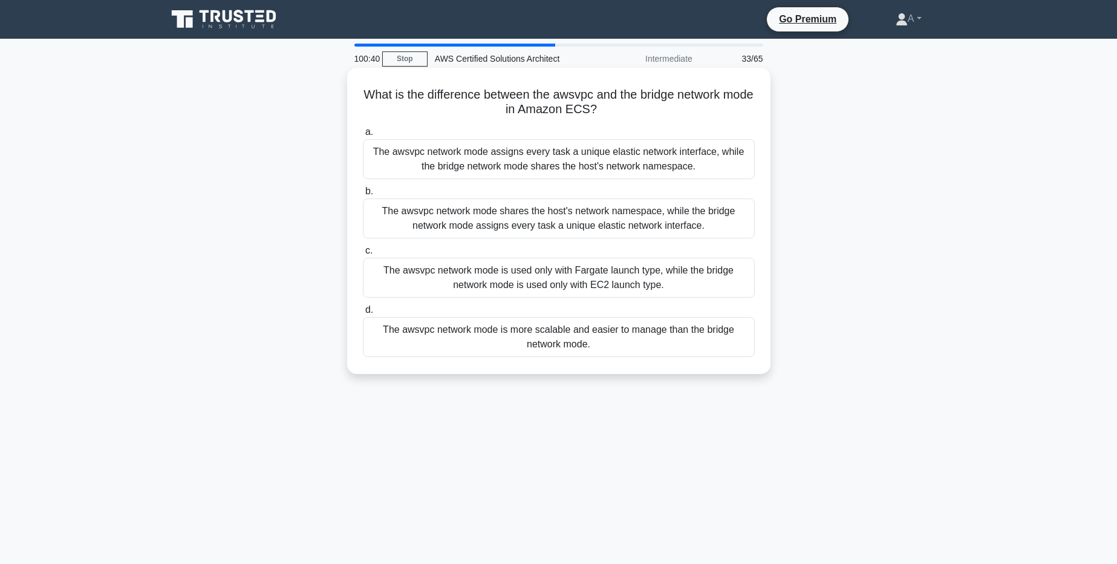
click at [590, 320] on div "The awsvpc network mode is more scalable and easier to manage than the bridge n…" at bounding box center [559, 337] width 392 height 40
click at [363, 314] on input "d. The awsvpc network mode is more scalable and easier to manage than the bridg…" at bounding box center [363, 310] width 0 height 8
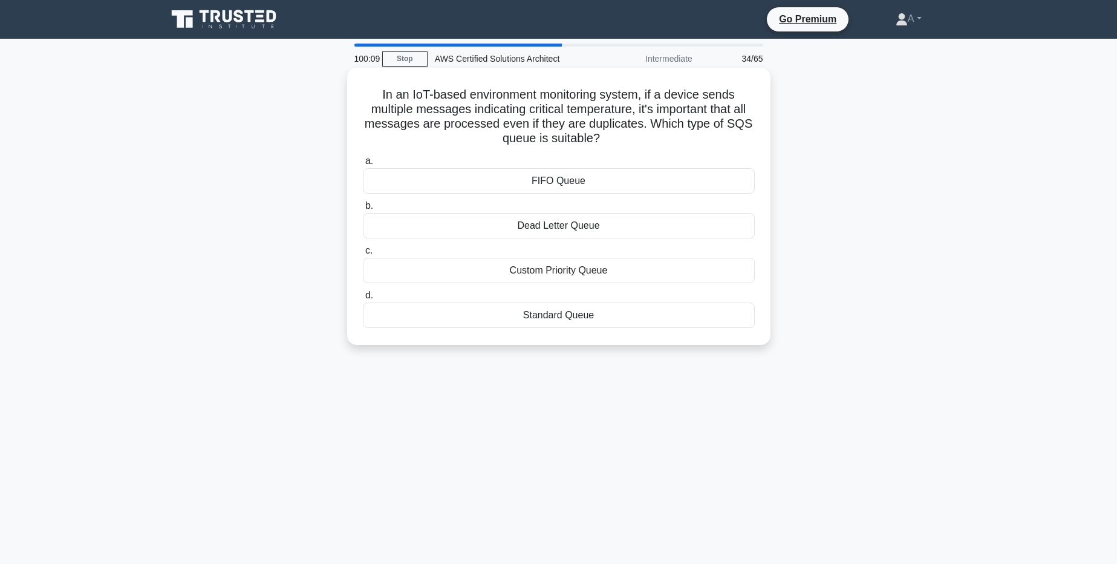
click at [630, 225] on div "Dead Letter Queue" at bounding box center [559, 225] width 392 height 25
click at [363, 210] on input "b. Dead Letter Queue" at bounding box center [363, 206] width 0 height 8
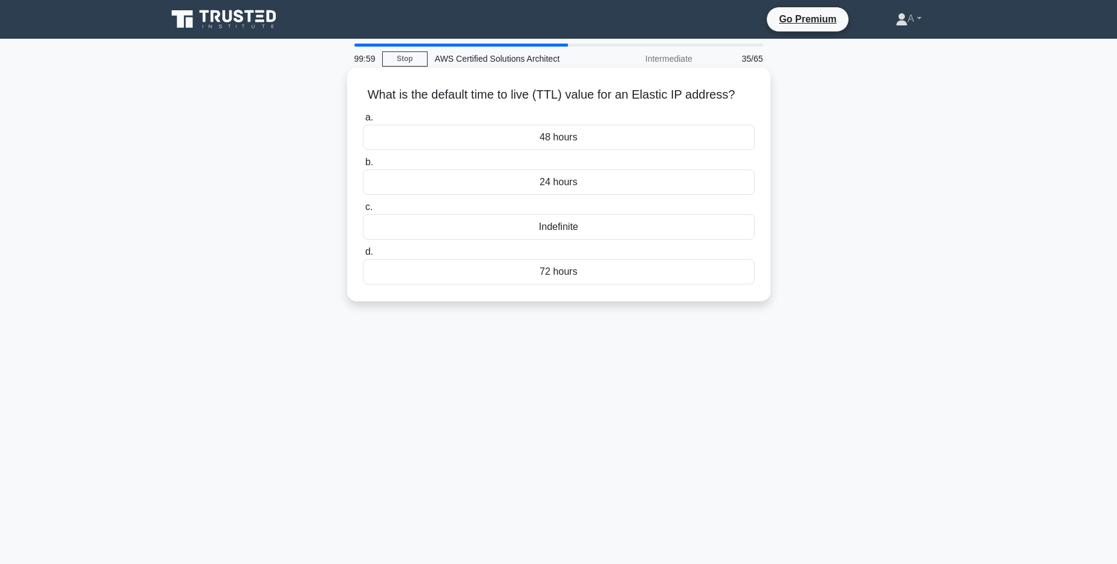
click at [630, 225] on div "Indefinite" at bounding box center [559, 226] width 392 height 25
click at [363, 211] on input "c. Indefinite" at bounding box center [363, 207] width 0 height 8
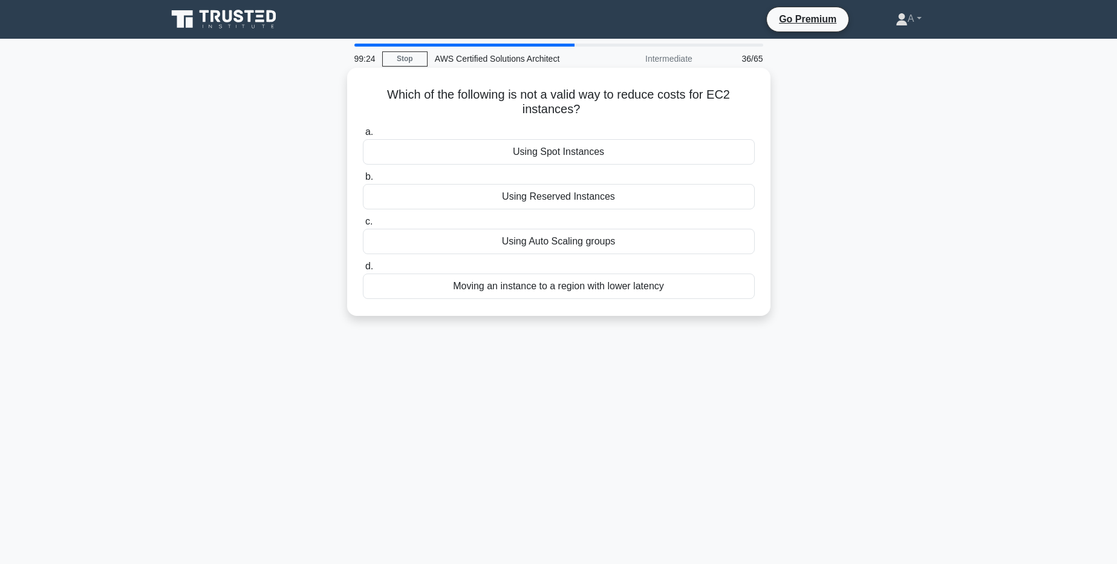
click at [568, 296] on div "Moving an instance to a region with lower latency" at bounding box center [559, 285] width 392 height 25
click at [363, 270] on input "d. Moving an instance to a region with lower latency" at bounding box center [363, 267] width 0 height 8
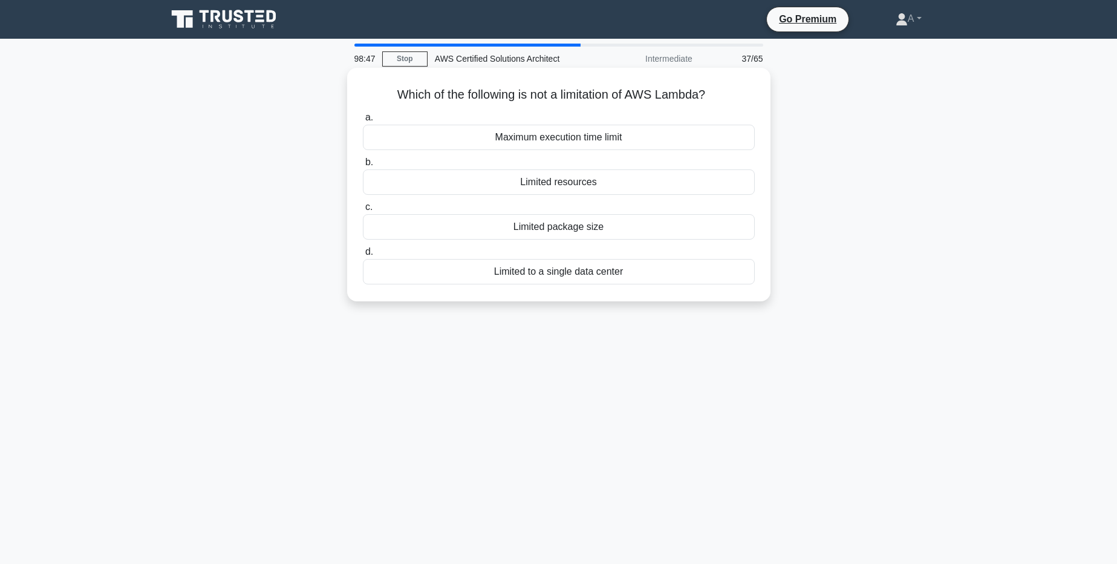
click at [560, 279] on div "Limited to a single data center" at bounding box center [559, 271] width 392 height 25
click at [363, 256] on input "d. Limited to a single data center" at bounding box center [363, 252] width 0 height 8
click at [555, 274] on div "Standard queue" at bounding box center [559, 271] width 392 height 25
click at [363, 256] on input "d. Standard queue" at bounding box center [363, 252] width 0 height 8
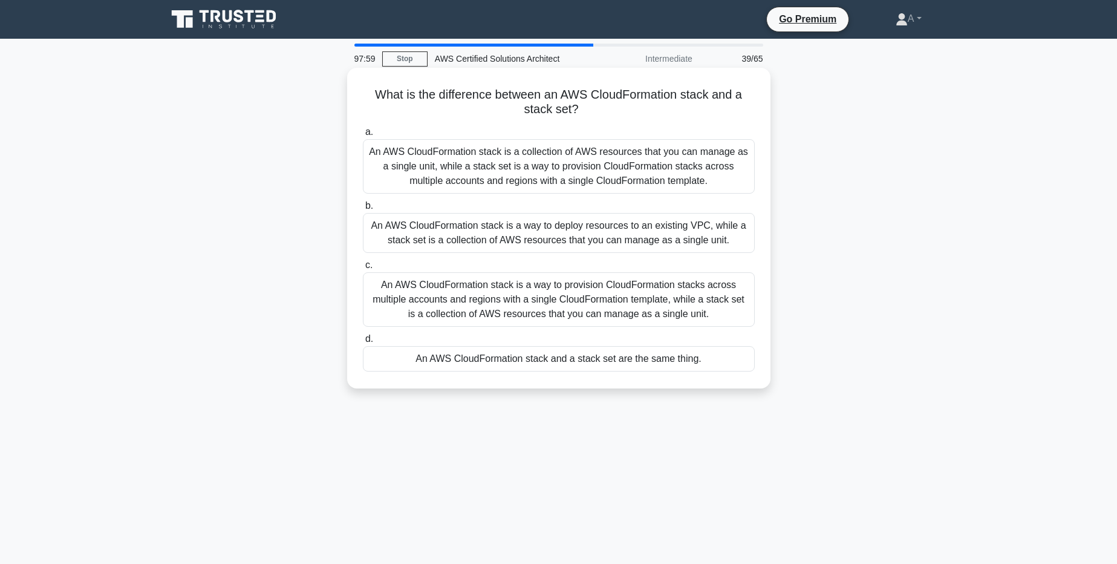
click at [579, 180] on div "An AWS CloudFormation stack is a collection of AWS resources that you can manag…" at bounding box center [559, 166] width 392 height 54
click at [363, 136] on input "a. An AWS CloudFormation stack is a collection of AWS resources that you can ma…" at bounding box center [363, 132] width 0 height 8
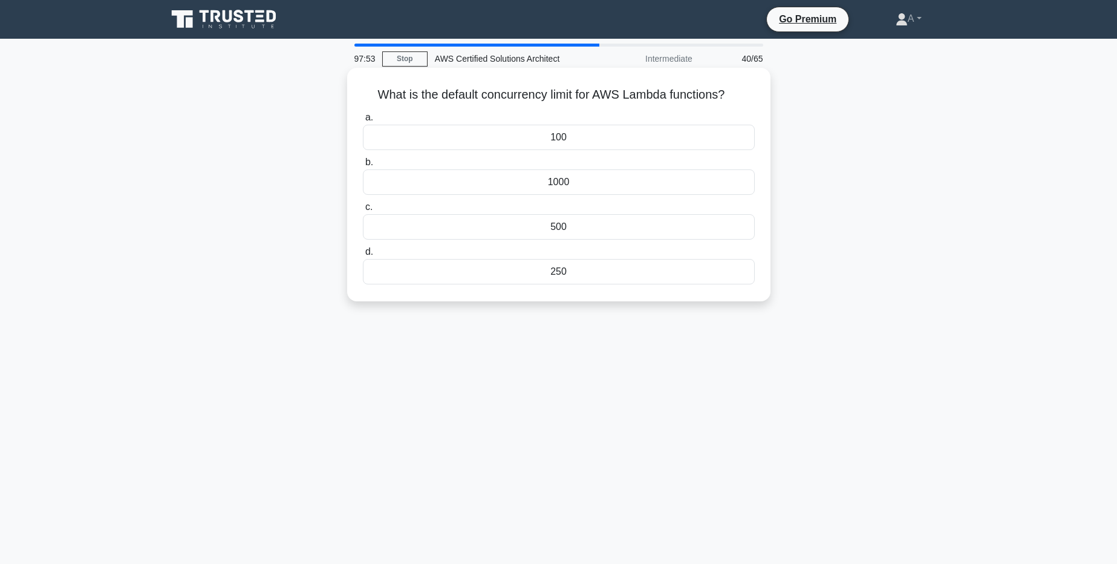
click at [543, 186] on div "1000" at bounding box center [559, 181] width 392 height 25
click at [363, 166] on input "b. 1000" at bounding box center [363, 162] width 0 height 8
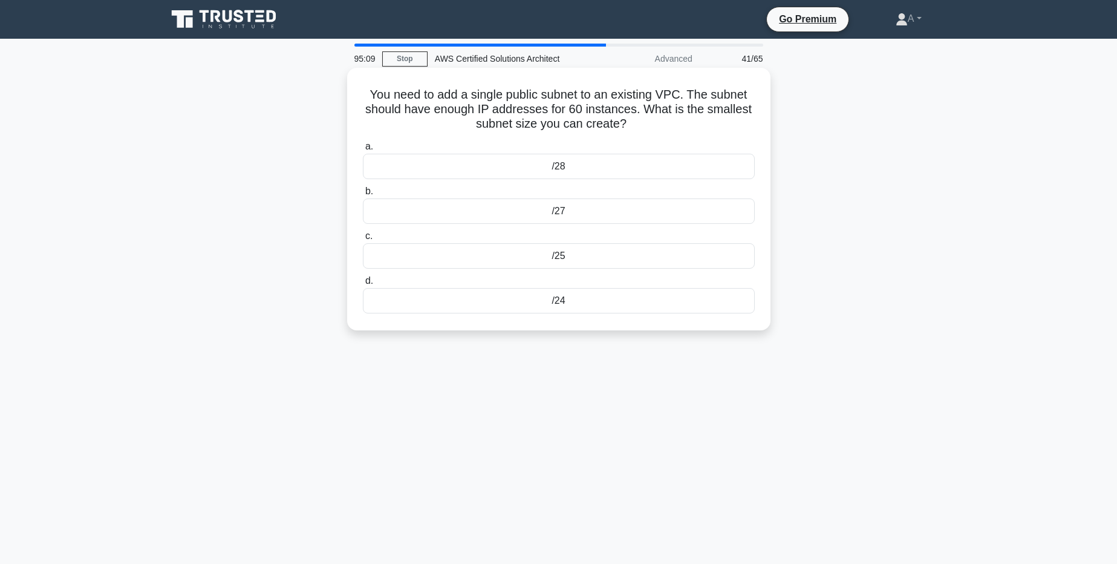
click at [558, 253] on div "/25" at bounding box center [559, 255] width 392 height 25
click at [363, 240] on input "c. /25" at bounding box center [363, 236] width 0 height 8
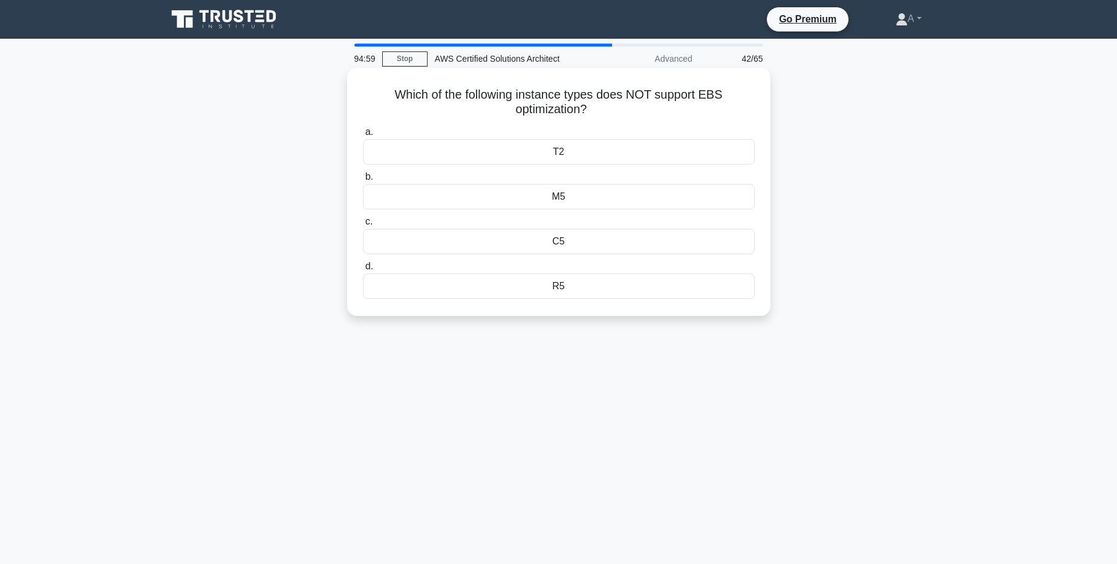
click at [575, 293] on div "R5" at bounding box center [559, 285] width 392 height 25
click at [363, 270] on input "d. R5" at bounding box center [363, 267] width 0 height 8
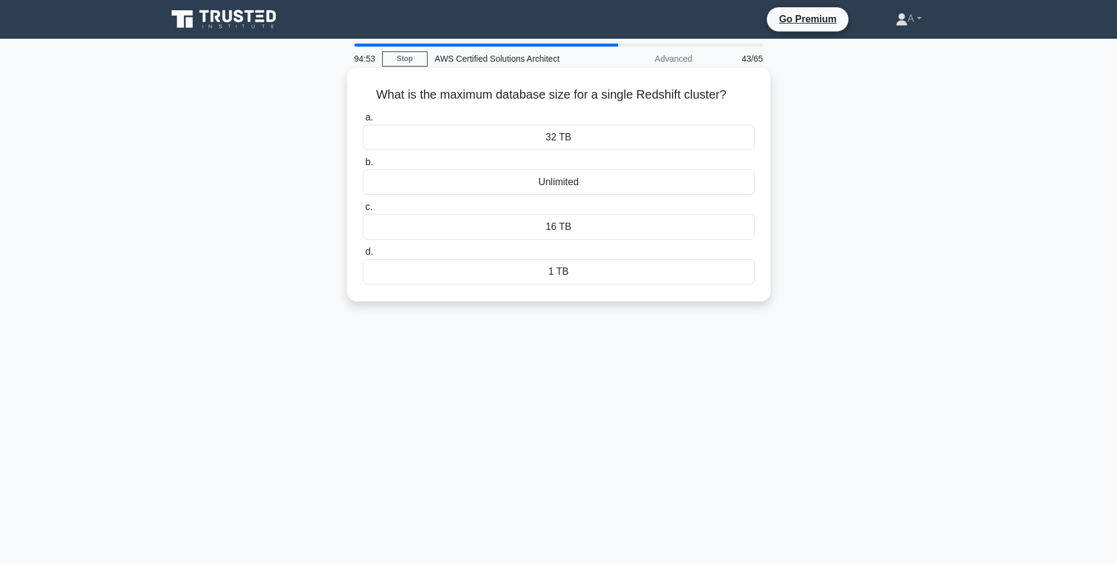
click at [602, 224] on div "16 TB" at bounding box center [559, 226] width 392 height 25
click at [363, 211] on input "c. 16 TB" at bounding box center [363, 207] width 0 height 8
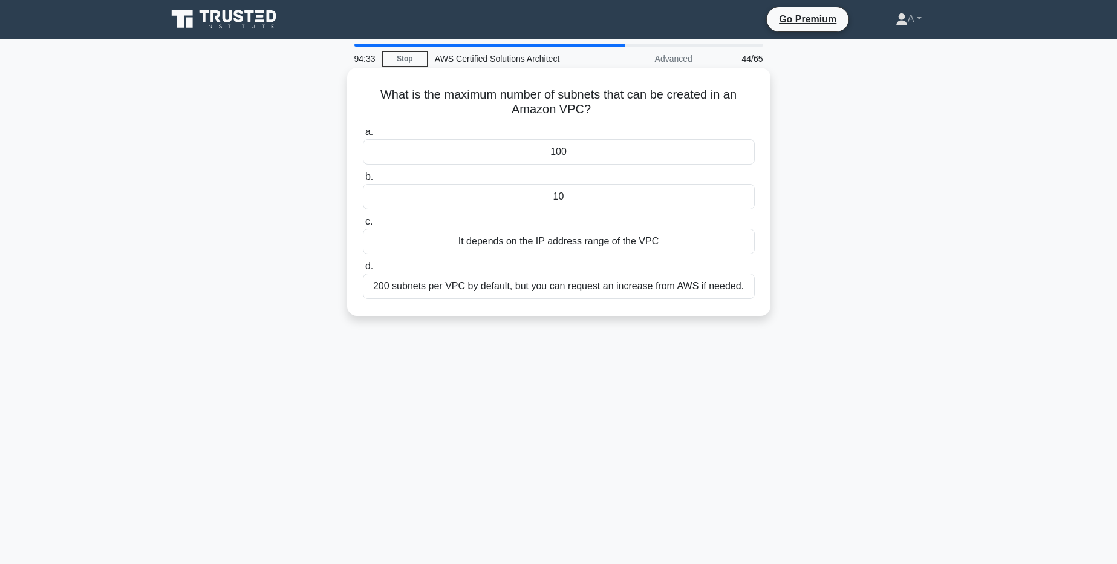
click at [570, 243] on div "It depends on the IP address range of the VPC" at bounding box center [559, 241] width 392 height 25
click at [363, 226] on input "c. It depends on the IP address range of the VPC" at bounding box center [363, 222] width 0 height 8
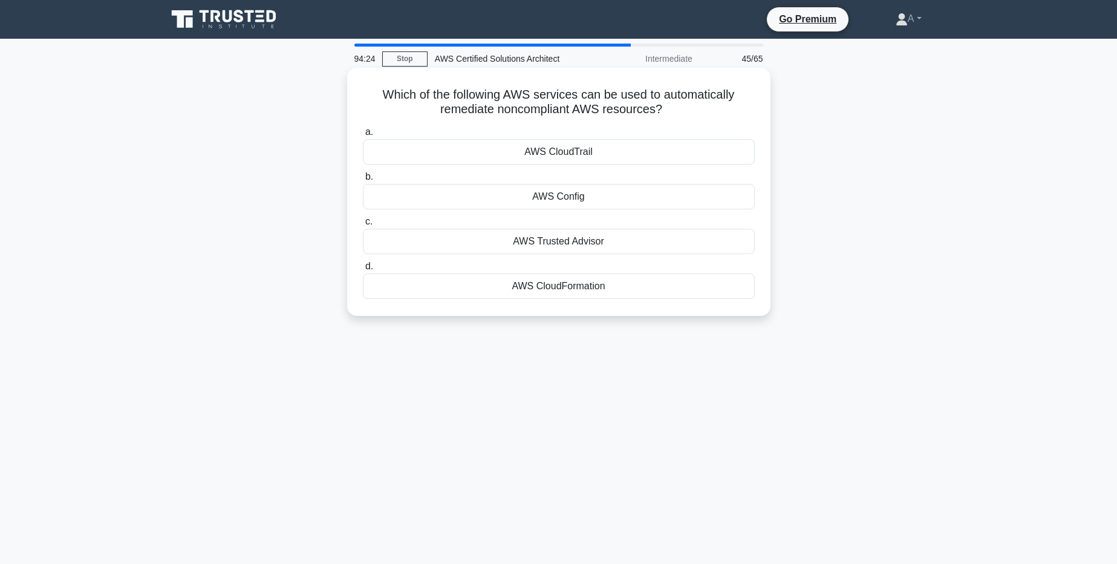
click at [569, 192] on div "AWS Config" at bounding box center [559, 196] width 392 height 25
click at [363, 181] on input "b. AWS Config" at bounding box center [363, 177] width 0 height 8
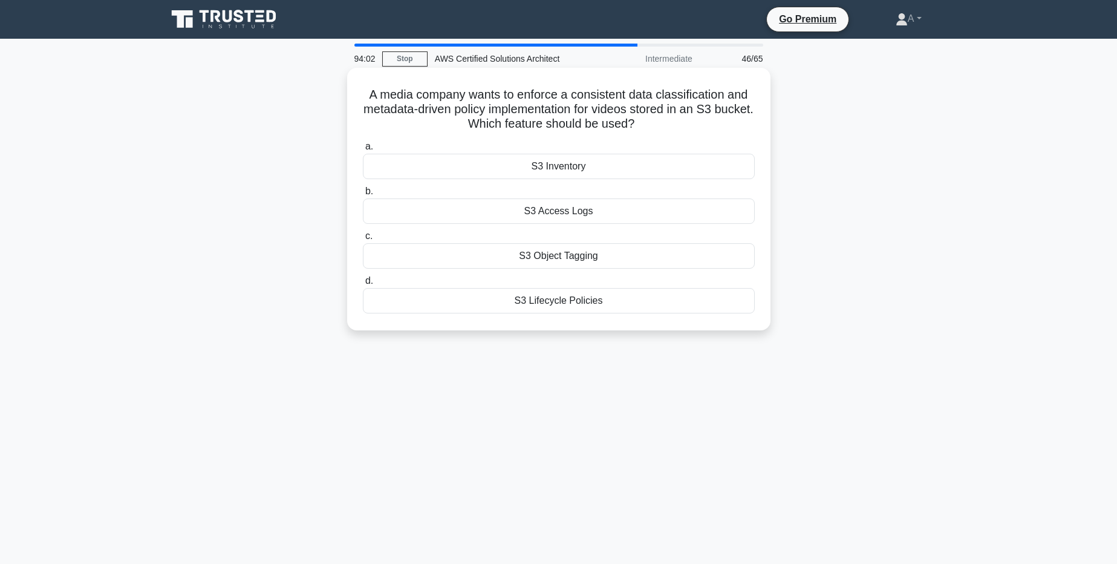
click at [561, 250] on div "S3 Object Tagging" at bounding box center [559, 255] width 392 height 25
click at [363, 240] on input "c. S3 Object Tagging" at bounding box center [363, 236] width 0 height 8
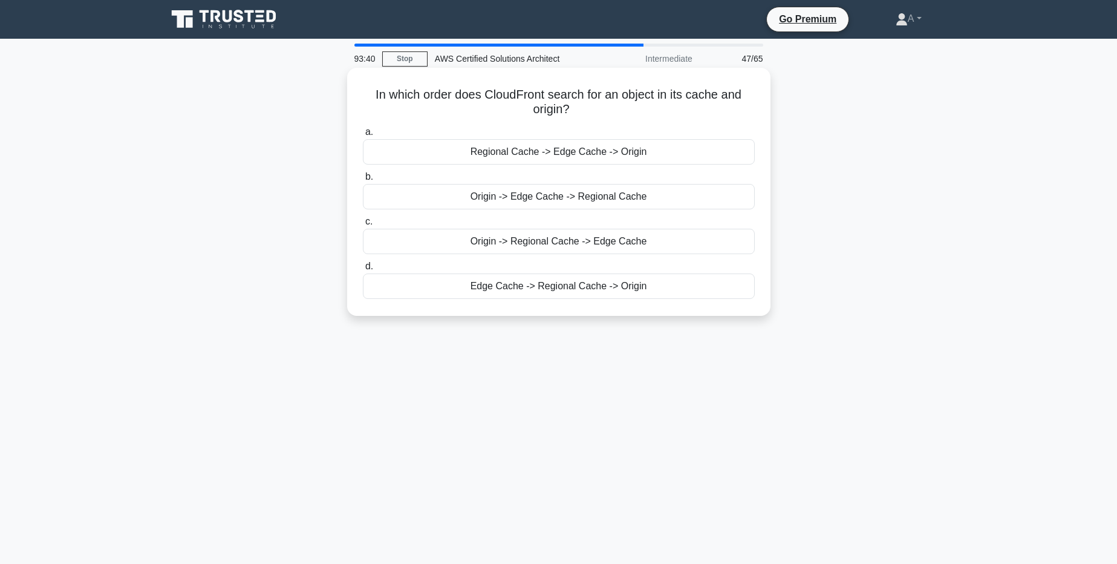
click at [582, 292] on div "Edge Cache -> Regional Cache -> Origin" at bounding box center [559, 285] width 392 height 25
click at [363, 270] on input "d. Edge Cache -> Regional Cache -> Origin" at bounding box center [363, 267] width 0 height 8
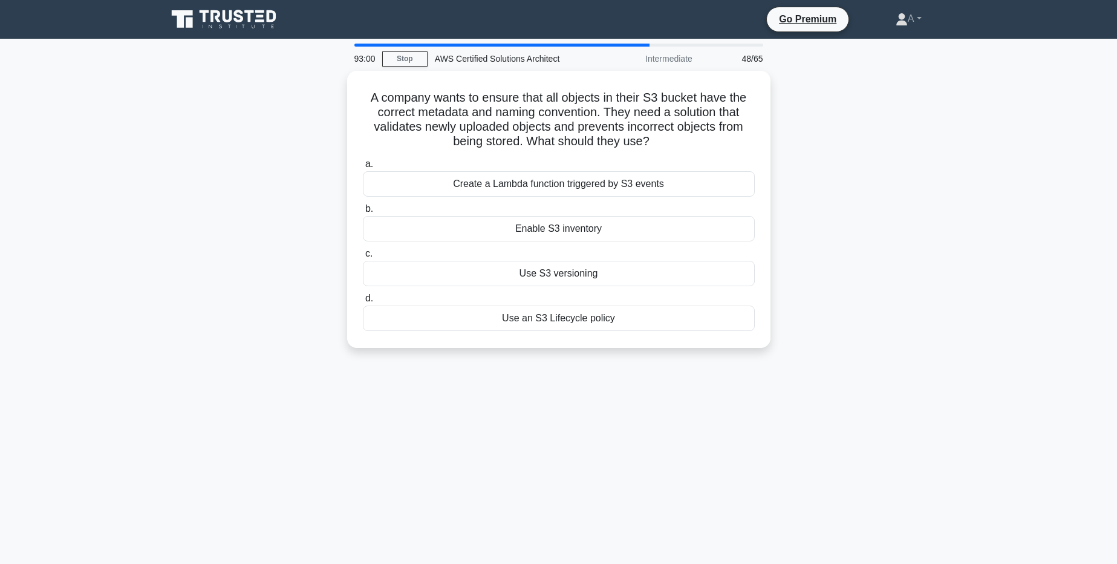
drag, startPoint x: 583, startPoint y: 189, endPoint x: 258, endPoint y: 233, distance: 327.9
click at [258, 233] on div "A company wants to ensure that all objects in their S3 bucket have the correct …" at bounding box center [559, 217] width 798 height 292
click at [576, 180] on div "Create a Lambda function triggered by S3 events" at bounding box center [559, 180] width 392 height 25
click at [363, 165] on input "a. Create a Lambda function triggered by S3 events" at bounding box center [363, 161] width 0 height 8
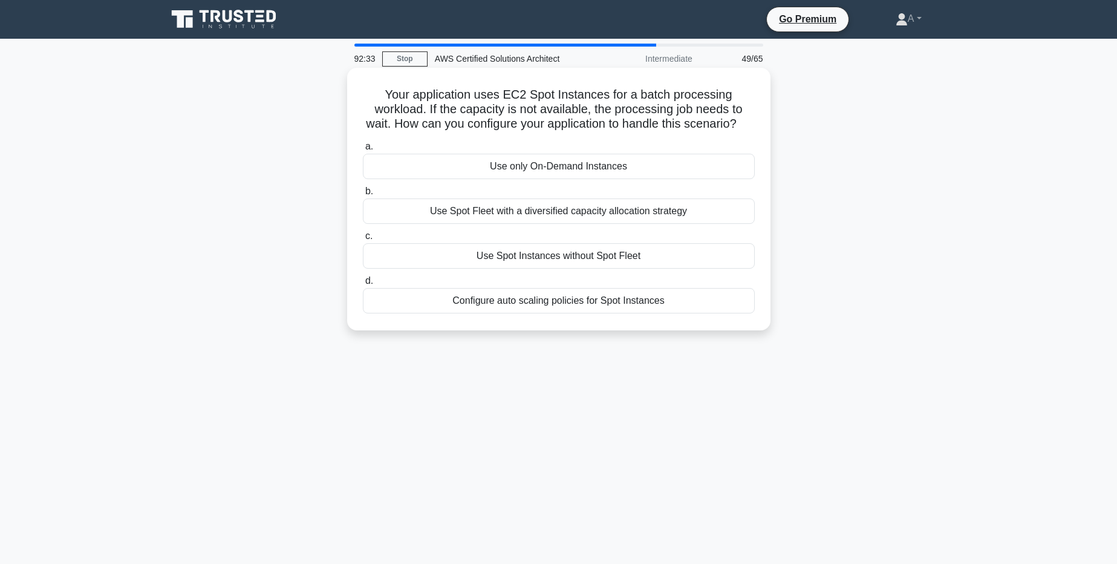
click at [465, 215] on div "Use Spot Fleet with a diversified capacity allocation strategy" at bounding box center [559, 210] width 392 height 25
click at [363, 195] on input "b. Use Spot Fleet with a diversified capacity allocation strategy" at bounding box center [363, 192] width 0 height 8
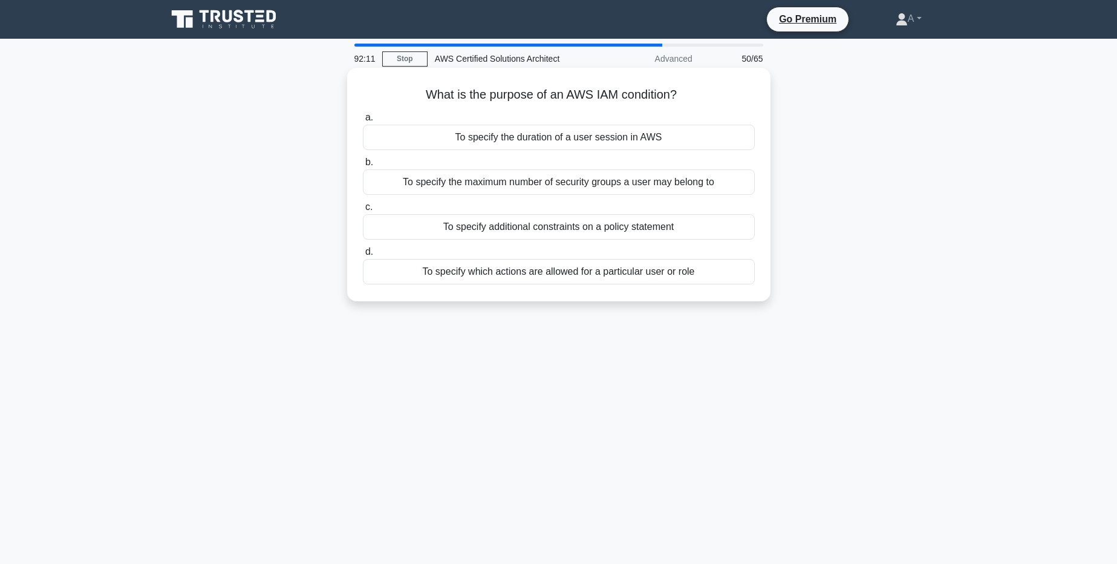
click at [551, 228] on div "To specify additional constraints on a policy statement" at bounding box center [559, 226] width 392 height 25
click at [363, 211] on input "c. To specify additional constraints on a policy statement" at bounding box center [363, 207] width 0 height 8
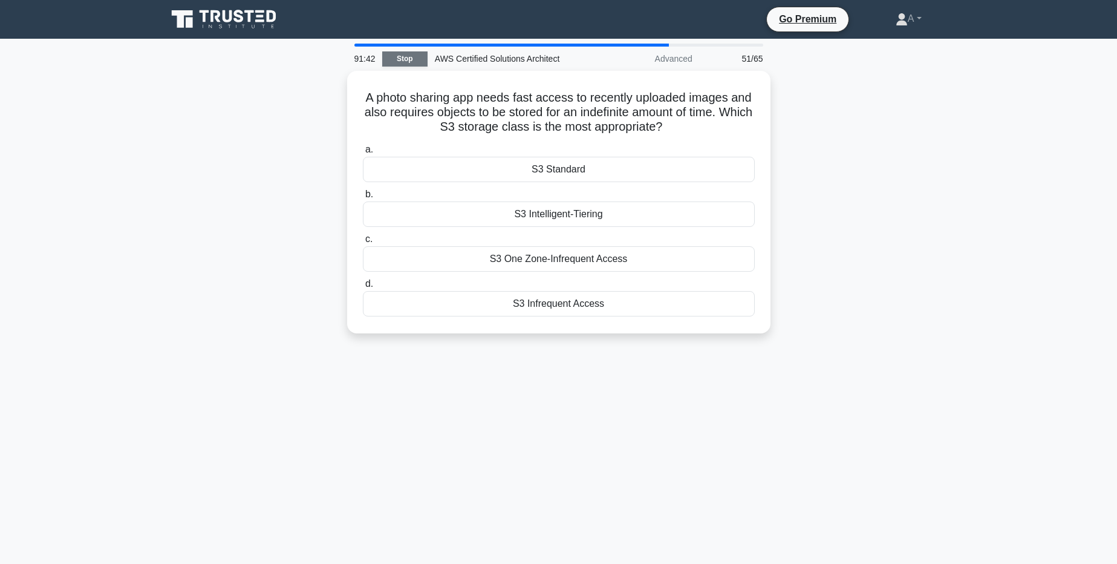
click at [385, 62] on link "Stop" at bounding box center [404, 58] width 45 height 15
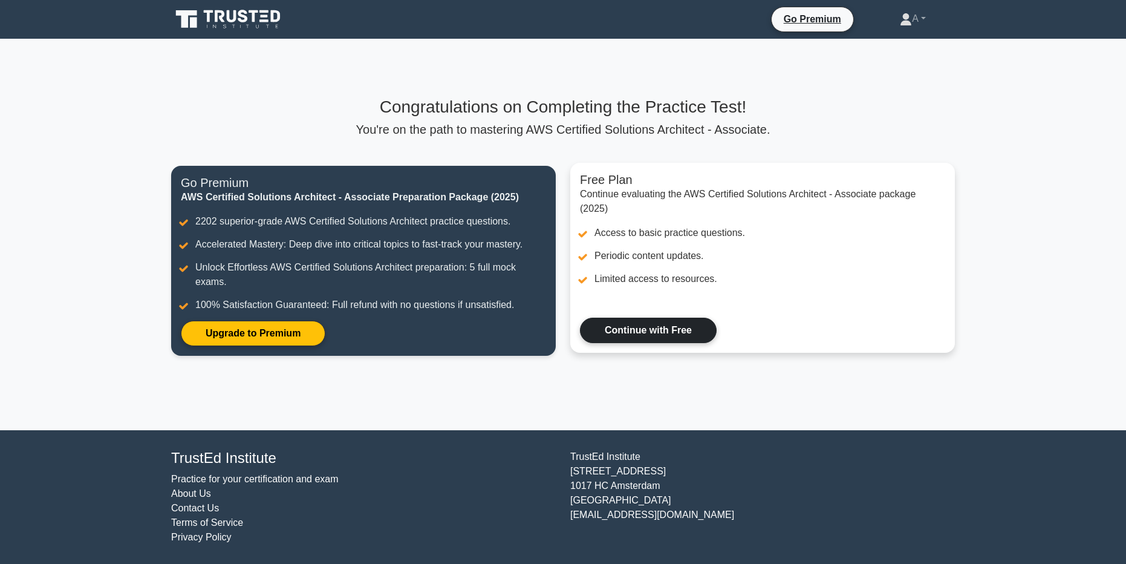
click at [606, 331] on link "Continue with Free" at bounding box center [648, 330] width 137 height 25
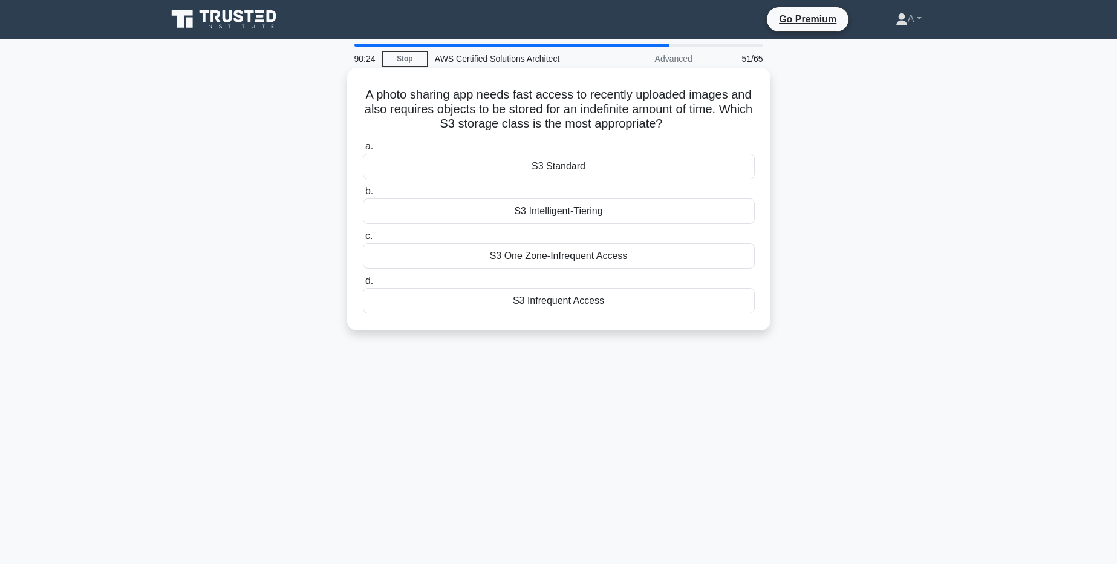
click at [552, 171] on div "S3 Standard" at bounding box center [559, 166] width 392 height 25
click at [363, 151] on input "a. S3 Standard" at bounding box center [363, 147] width 0 height 8
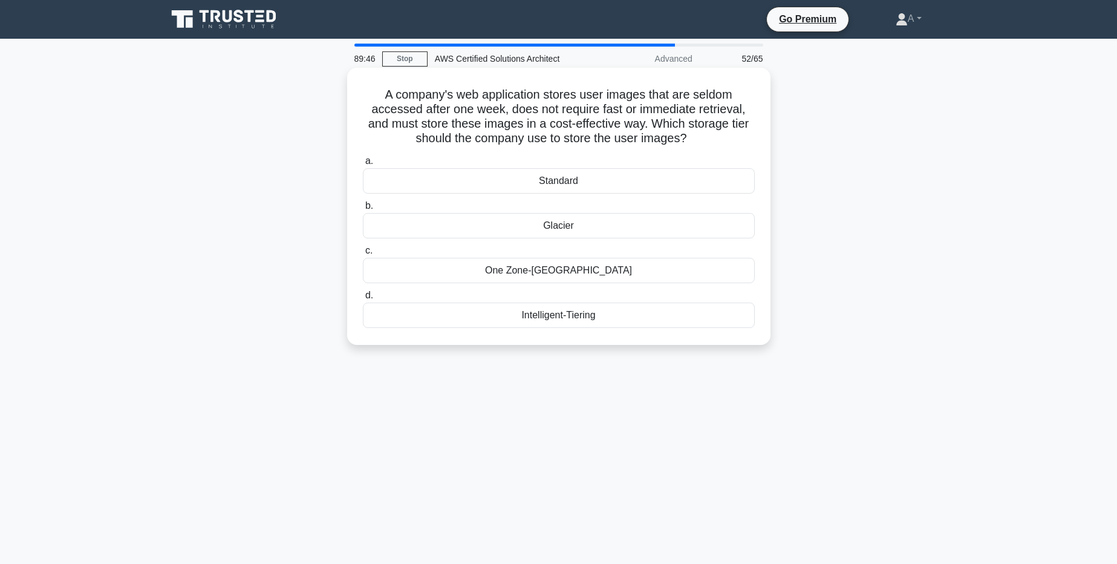
click at [543, 227] on div "Glacier" at bounding box center [559, 225] width 392 height 25
click at [363, 210] on input "b. Glacier" at bounding box center [363, 206] width 0 height 8
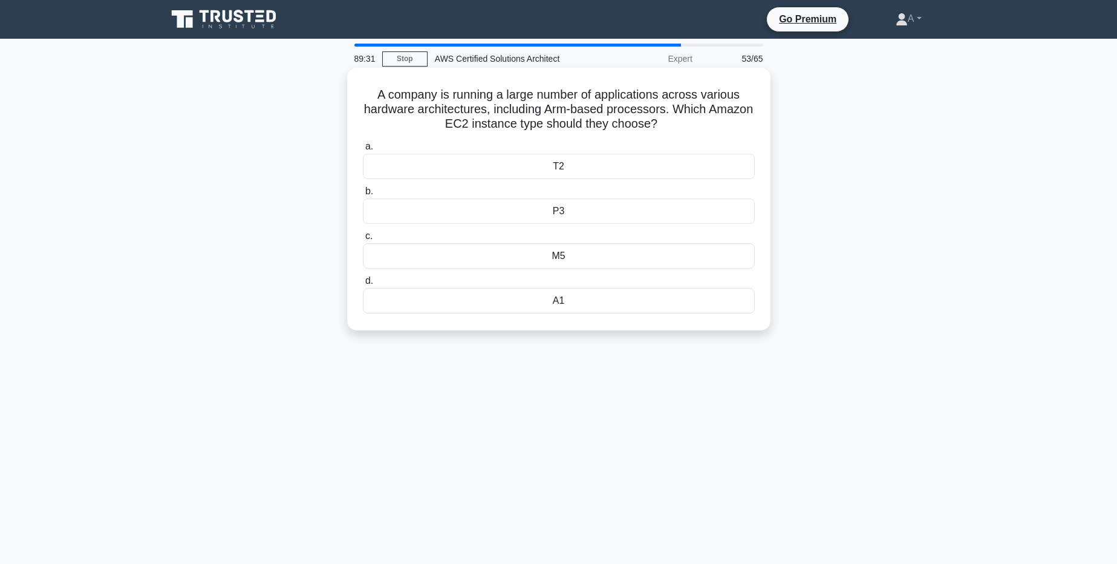
click at [557, 261] on div "M5" at bounding box center [559, 255] width 392 height 25
click at [363, 240] on input "c. M5" at bounding box center [363, 236] width 0 height 8
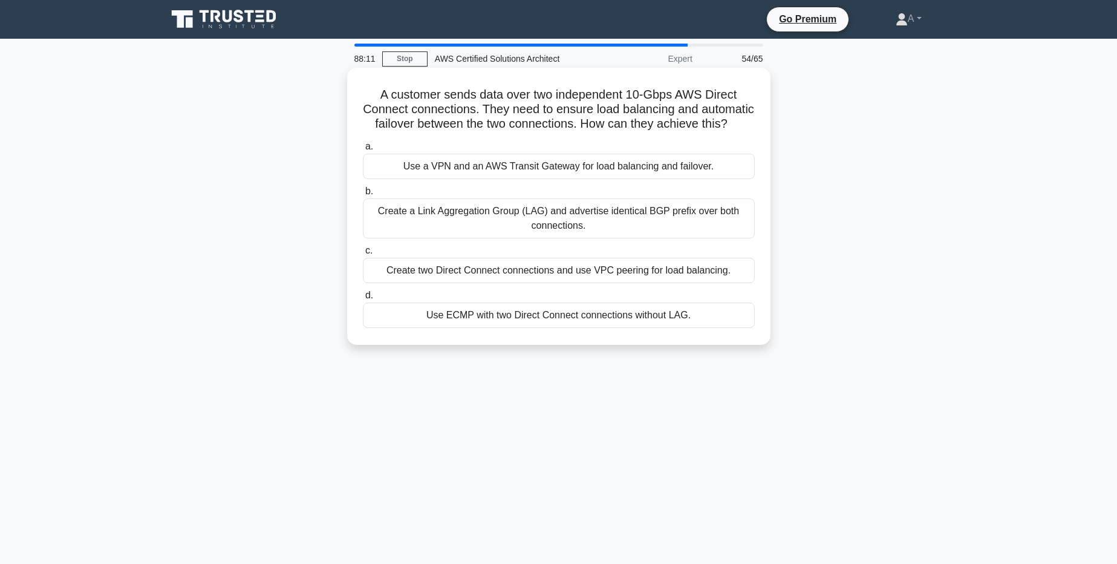
click at [443, 178] on div "Use a VPN and an AWS Transit Gateway for load balancing and failover." at bounding box center [559, 166] width 392 height 25
click at [363, 151] on input "a. Use a VPN and an AWS Transit Gateway for load balancing and failover." at bounding box center [363, 147] width 0 height 8
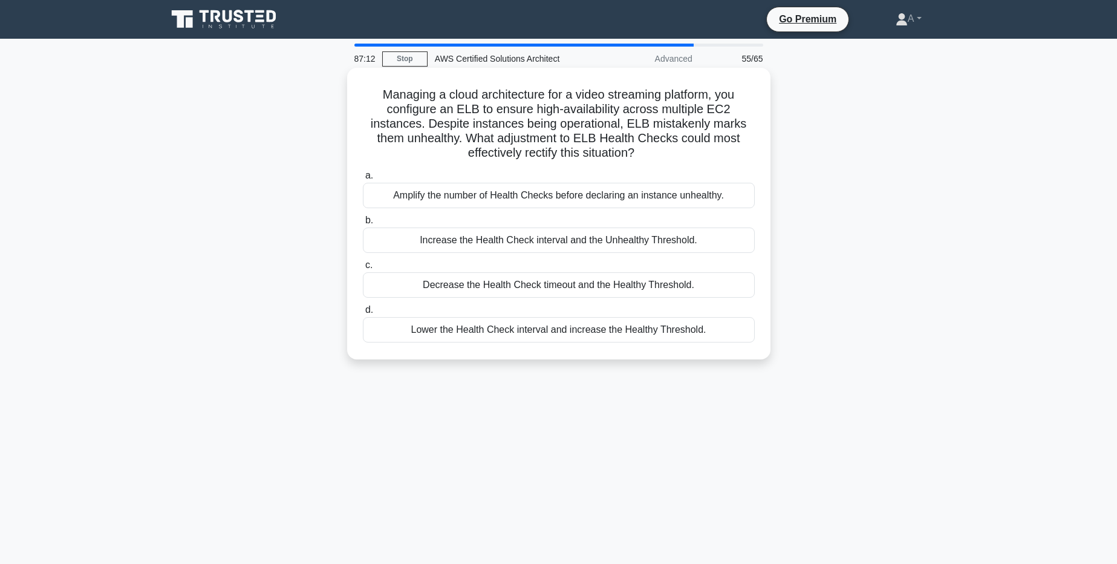
click at [485, 202] on div "Amplify the number of Health Checks before declaring an instance unhealthy." at bounding box center [559, 195] width 392 height 25
click at [363, 180] on input "a. Amplify the number of Health Checks before declaring an instance unhealthy." at bounding box center [363, 176] width 0 height 8
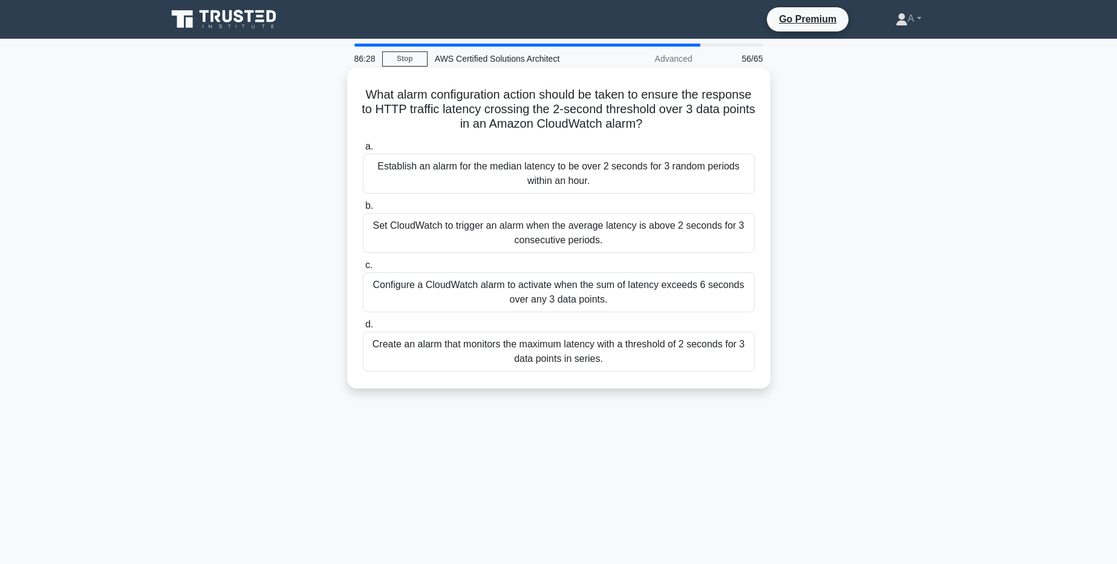
click at [515, 308] on div "Configure a CloudWatch alarm to activate when the sum of latency exceeds 6 seco…" at bounding box center [559, 292] width 392 height 40
click at [363, 269] on input "c. Configure a CloudWatch alarm to activate when the sum of latency exceeds 6 s…" at bounding box center [363, 265] width 0 height 8
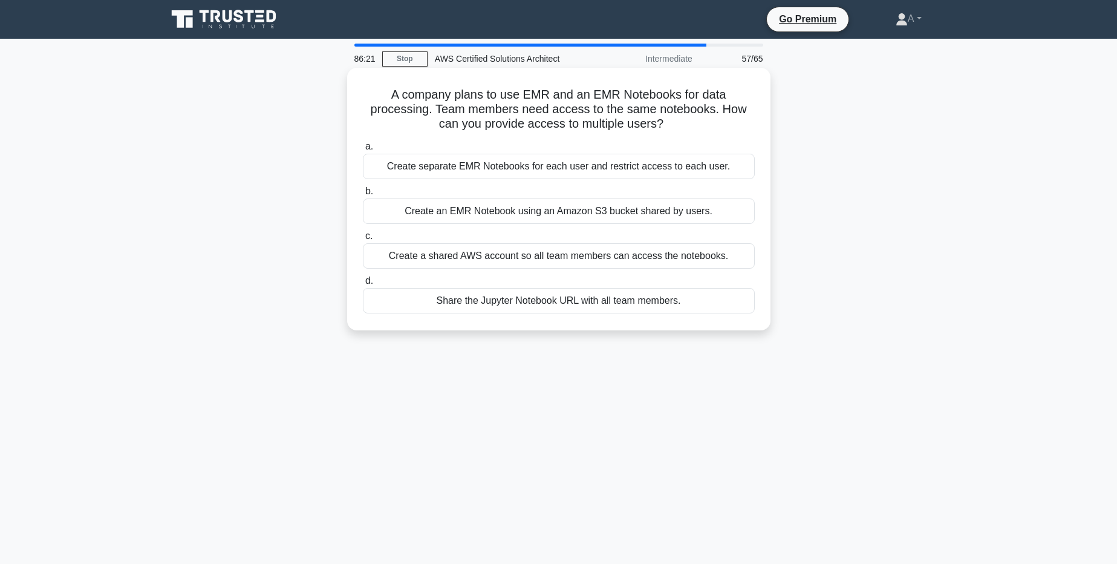
click at [535, 212] on div "Create an EMR Notebook using an Amazon S3 bucket shared by users." at bounding box center [559, 210] width 392 height 25
click at [363, 195] on input "b. Create an EMR Notebook using an Amazon S3 bucket shared by users." at bounding box center [363, 192] width 0 height 8
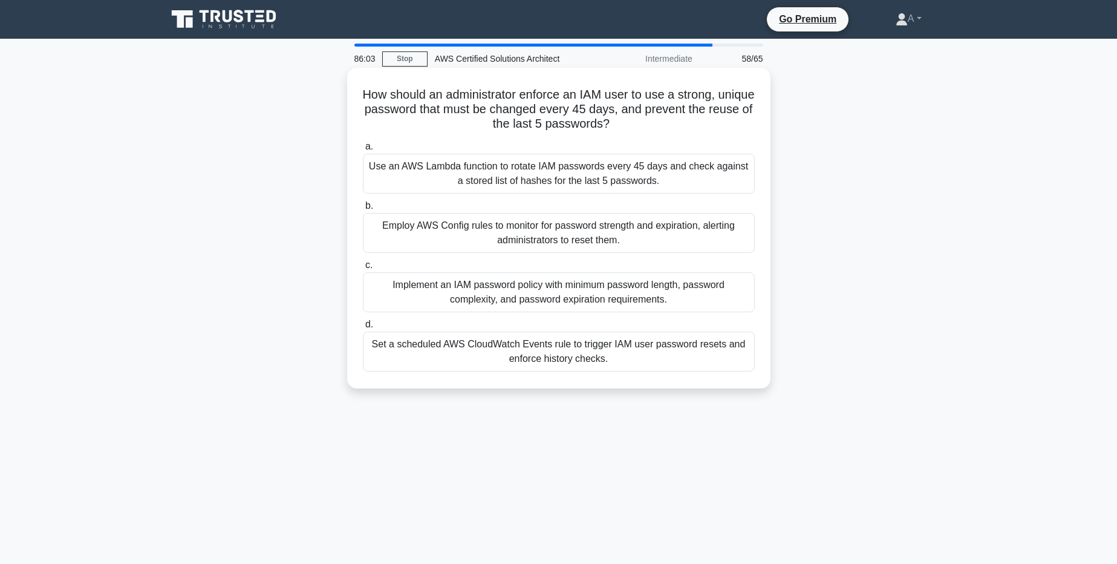
click at [535, 302] on div "Implement an IAM password policy with minimum password length, password complex…" at bounding box center [559, 292] width 392 height 40
click at [363, 269] on input "c. Implement an IAM password policy with minimum password length, password comp…" at bounding box center [363, 265] width 0 height 8
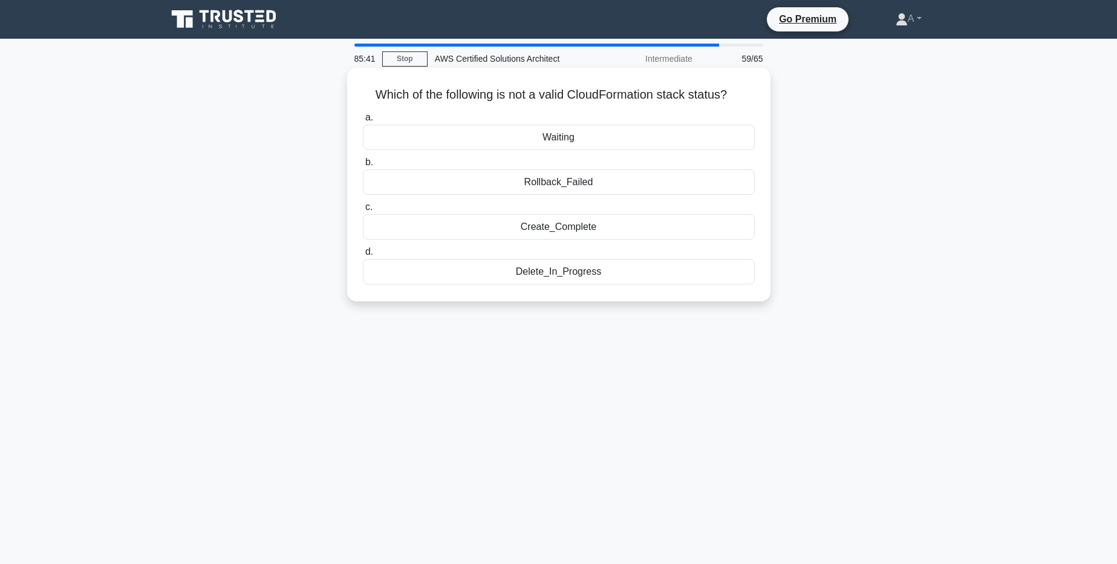
click at [570, 275] on div "Delete_In_Progress" at bounding box center [559, 271] width 392 height 25
click at [363, 256] on input "d. Delete_In_Progress" at bounding box center [363, 252] width 0 height 8
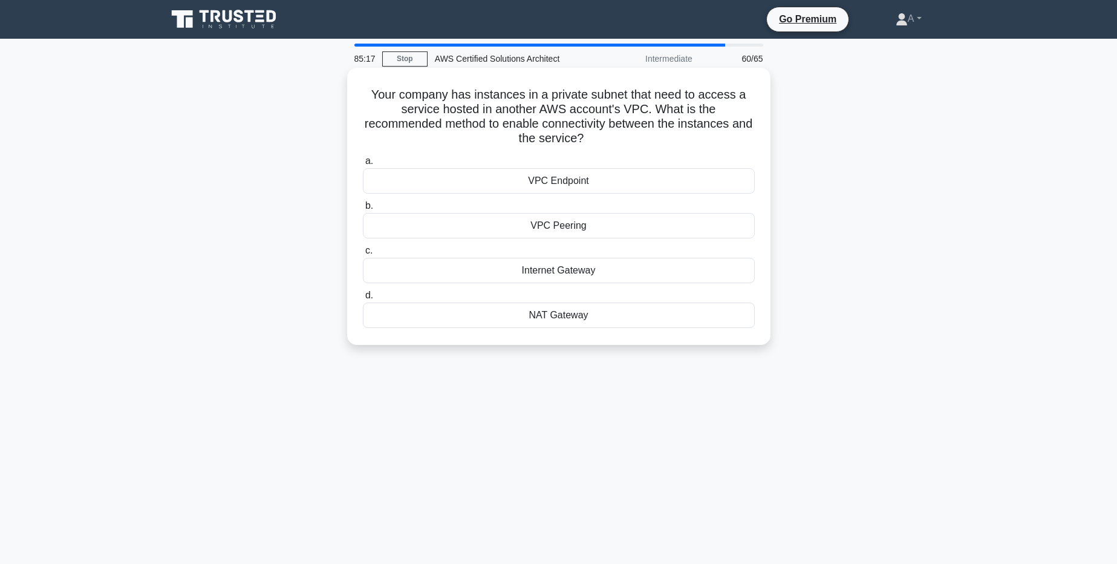
click at [564, 221] on div "VPC Peering" at bounding box center [559, 225] width 392 height 25
click at [363, 210] on input "b. VPC Peering" at bounding box center [363, 206] width 0 height 8
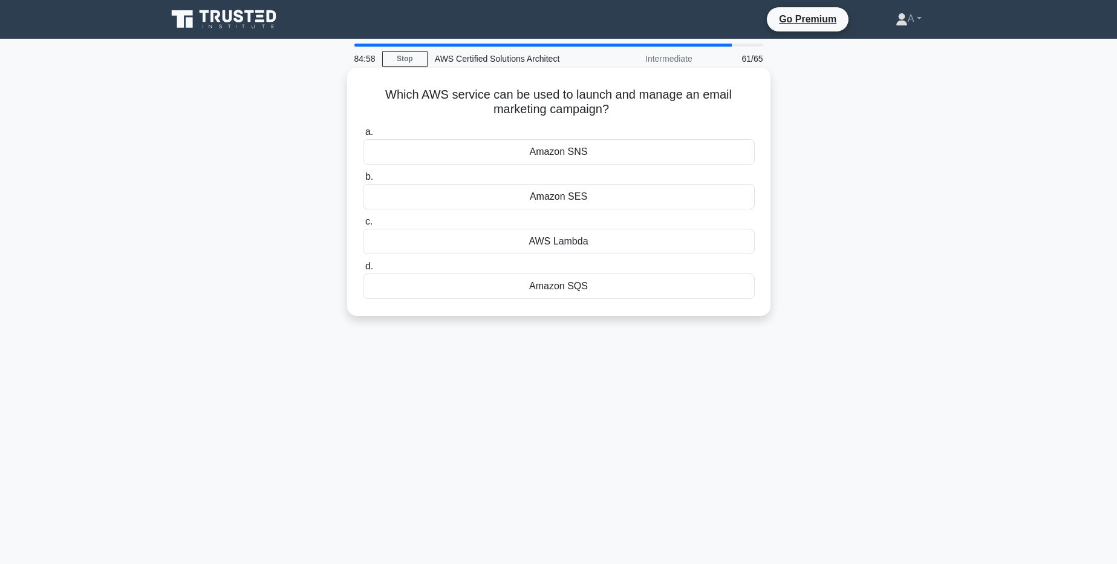
click at [572, 192] on div "Amazon SES" at bounding box center [559, 196] width 392 height 25
click at [363, 181] on input "b. Amazon SES" at bounding box center [363, 177] width 0 height 8
click at [571, 151] on div "10" at bounding box center [559, 151] width 392 height 25
click at [363, 136] on input "a. 10" at bounding box center [363, 132] width 0 height 8
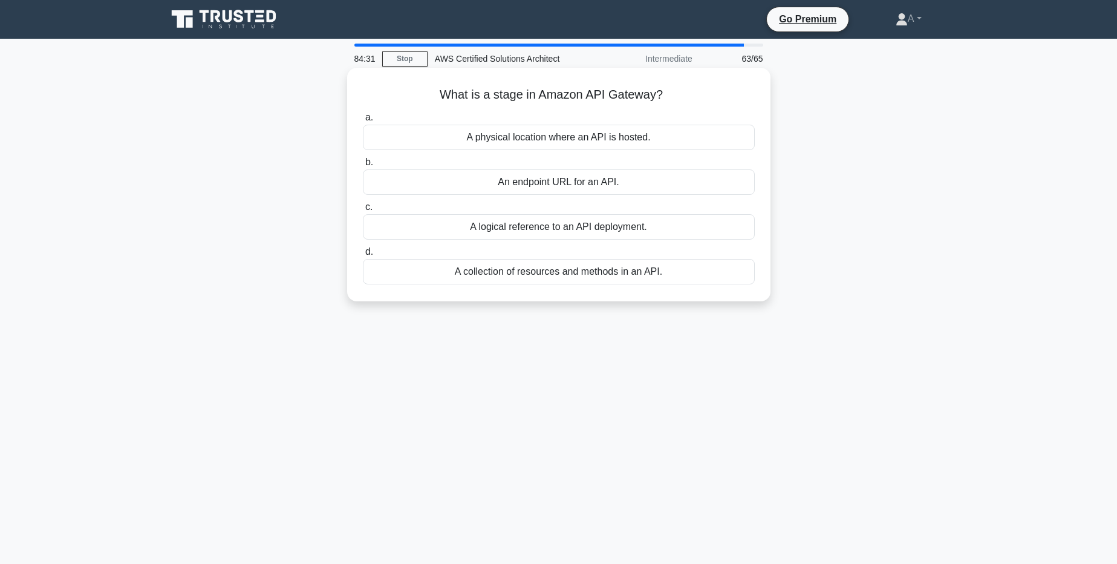
click at [548, 145] on div "A physical location where an API is hosted." at bounding box center [559, 137] width 392 height 25
click at [363, 122] on input "a. A physical location where an API is hosted." at bounding box center [363, 118] width 0 height 8
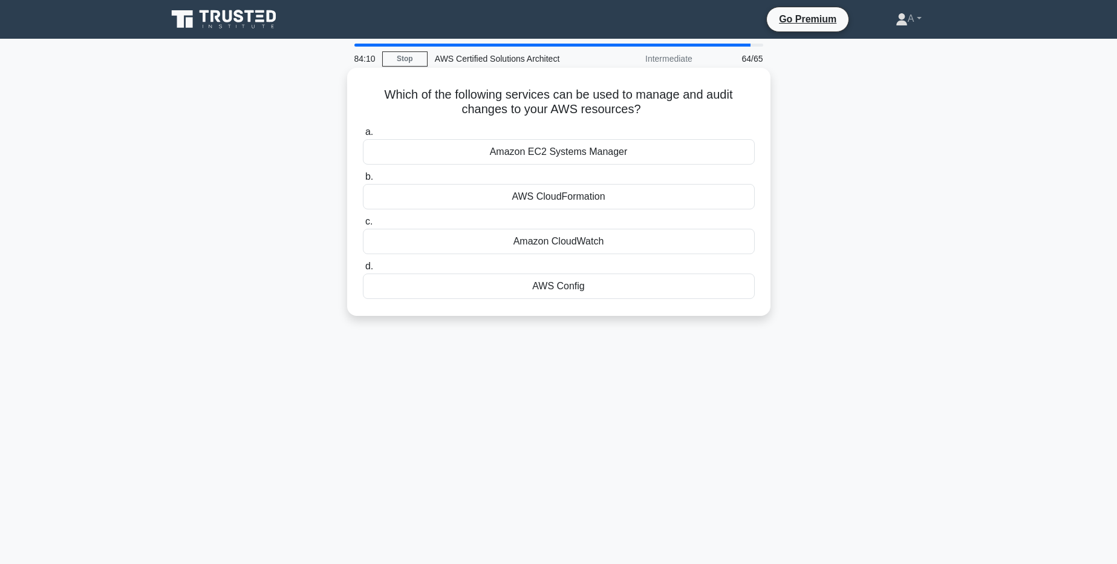
click at [545, 287] on div "AWS Config" at bounding box center [559, 285] width 392 height 25
click at [363, 270] on input "d. AWS Config" at bounding box center [363, 267] width 0 height 8
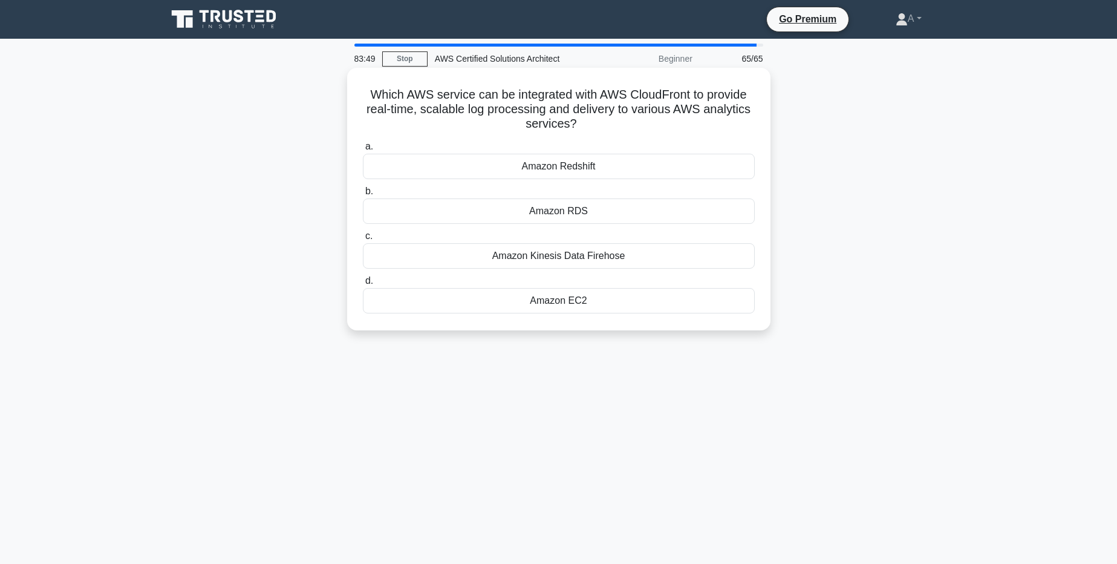
click at [604, 257] on div "Amazon Kinesis Data Firehose" at bounding box center [559, 255] width 392 height 25
click at [363, 240] on input "c. Amazon Kinesis Data Firehose" at bounding box center [363, 236] width 0 height 8
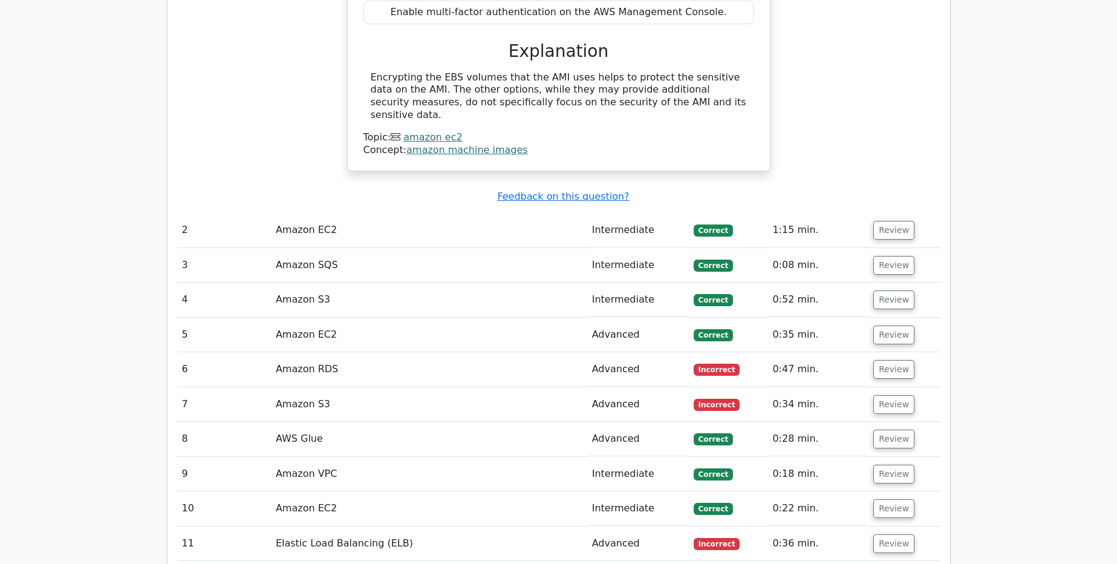
scroll to position [1806, 0]
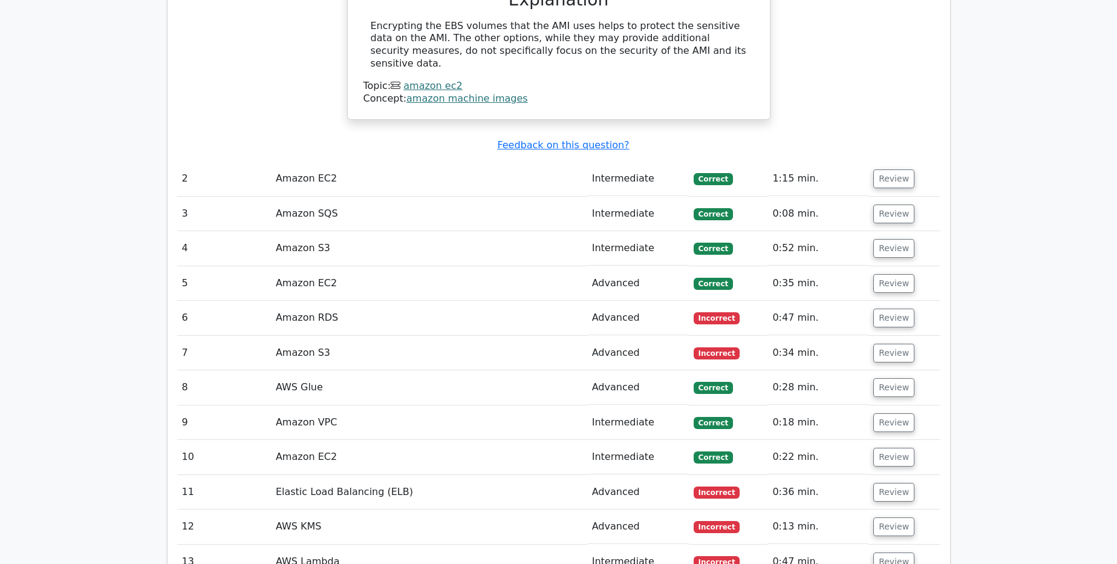
click at [428, 301] on td "Amazon RDS" at bounding box center [429, 318] width 316 height 34
click at [898, 308] on button "Review" at bounding box center [893, 317] width 41 height 19
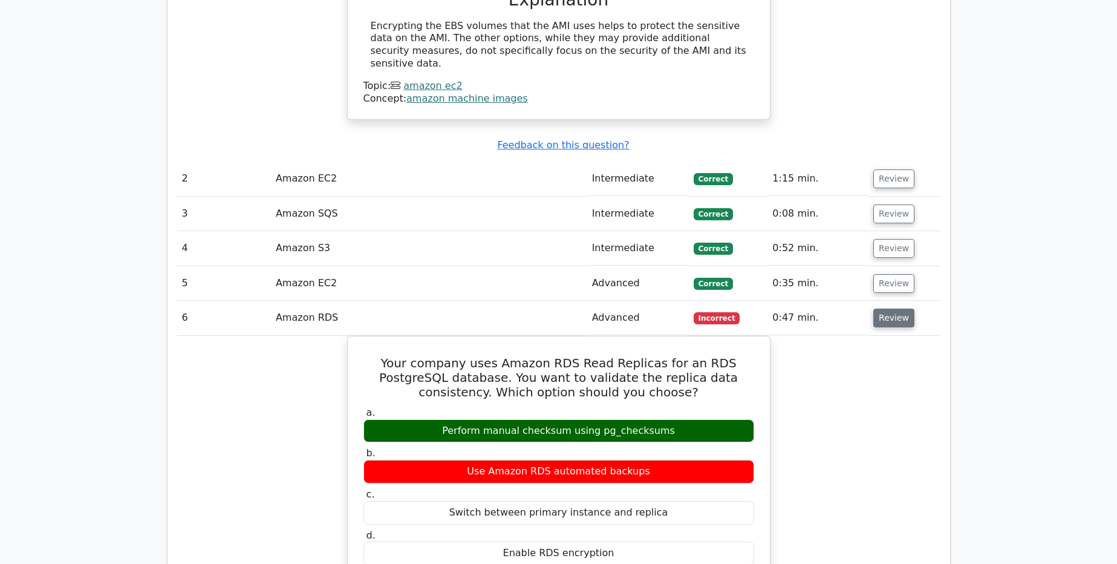
click at [895, 308] on button "Review" at bounding box center [893, 317] width 41 height 19
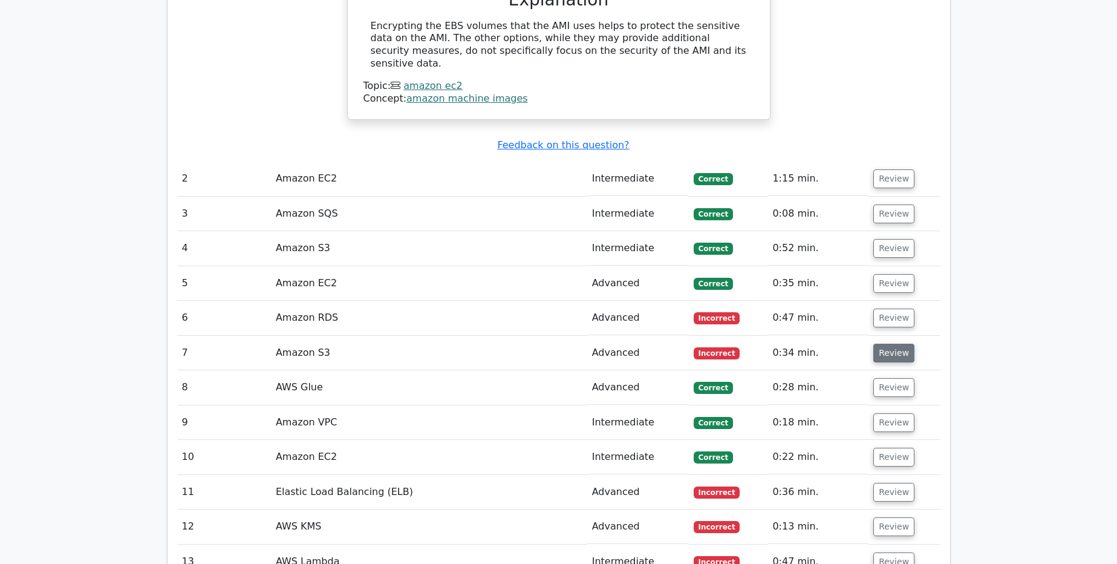
click at [894, 344] on button "Review" at bounding box center [893, 353] width 41 height 19
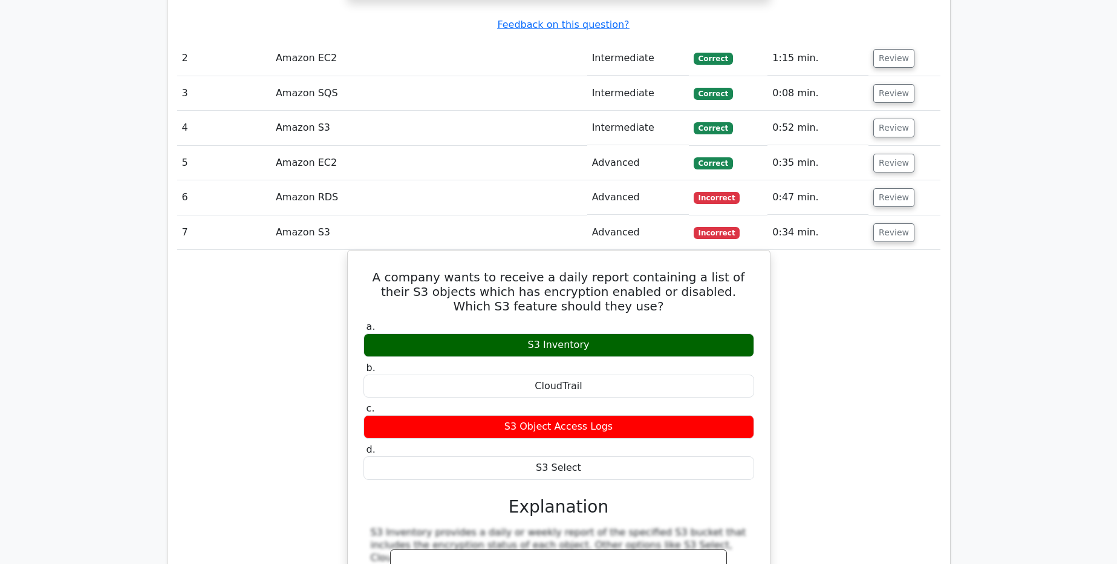
scroll to position [1951, 0]
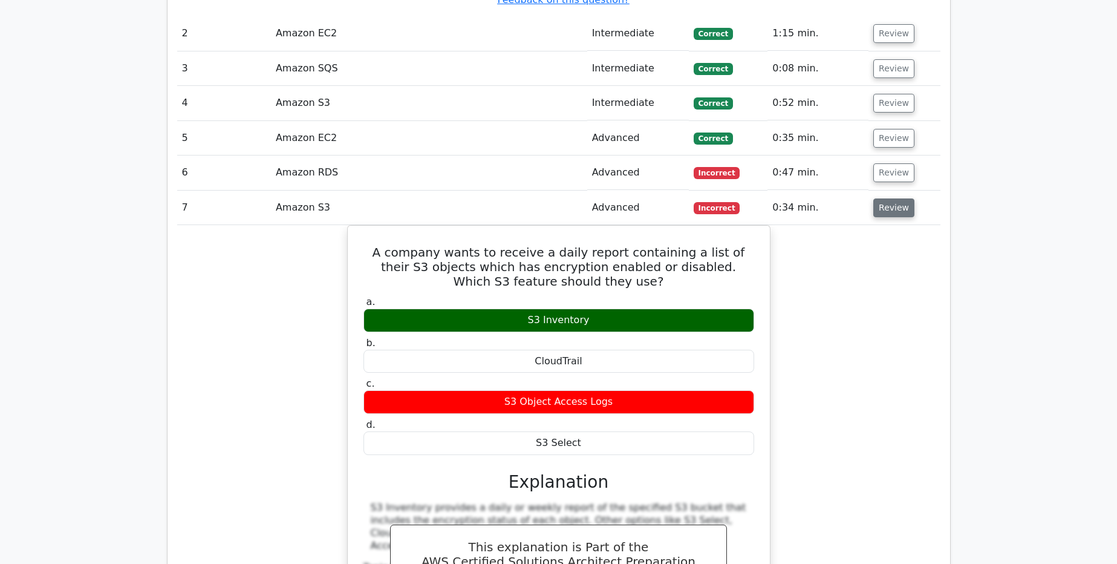
click at [899, 198] on button "Review" at bounding box center [893, 207] width 41 height 19
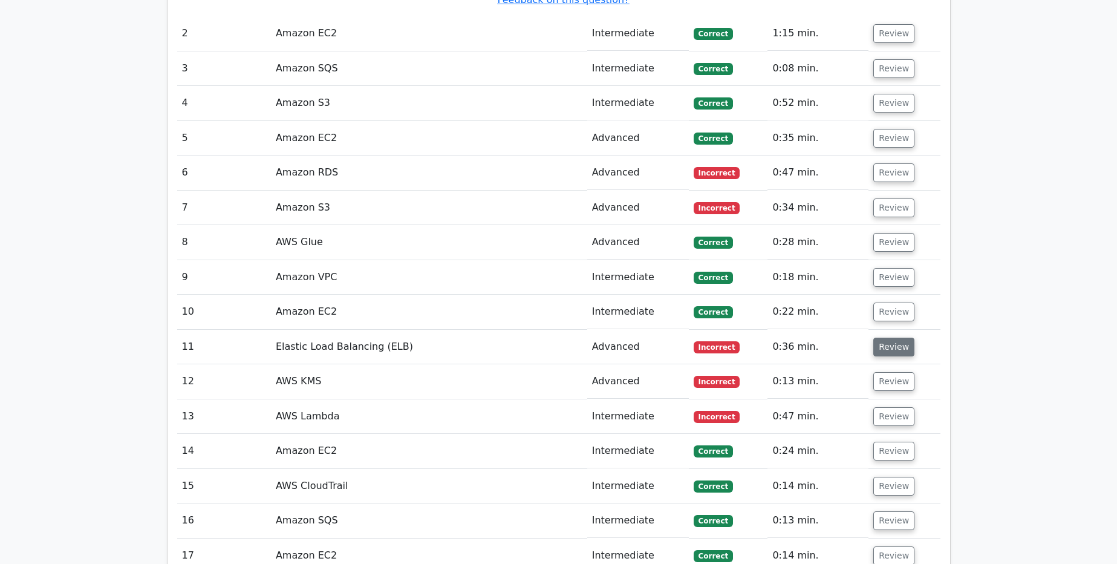
click at [889, 338] on button "Review" at bounding box center [893, 347] width 41 height 19
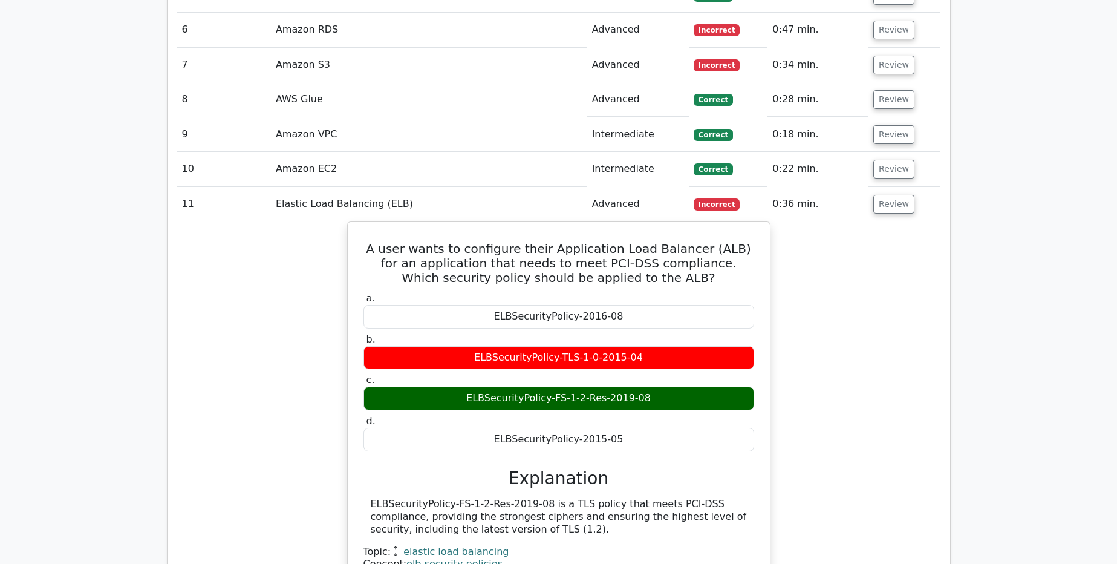
scroll to position [2097, 0]
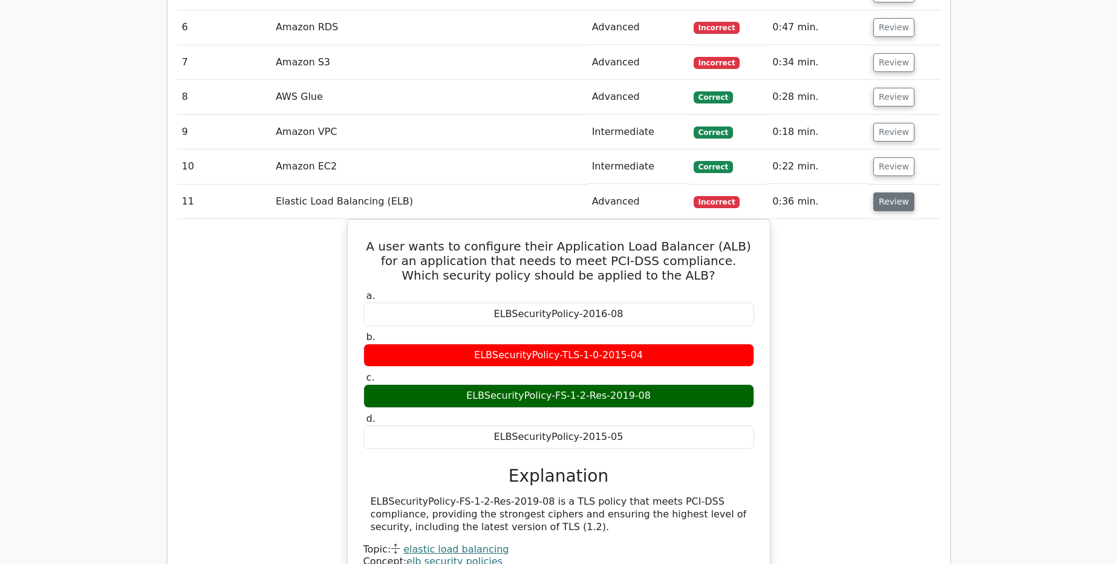
click at [880, 192] on button "Review" at bounding box center [893, 201] width 41 height 19
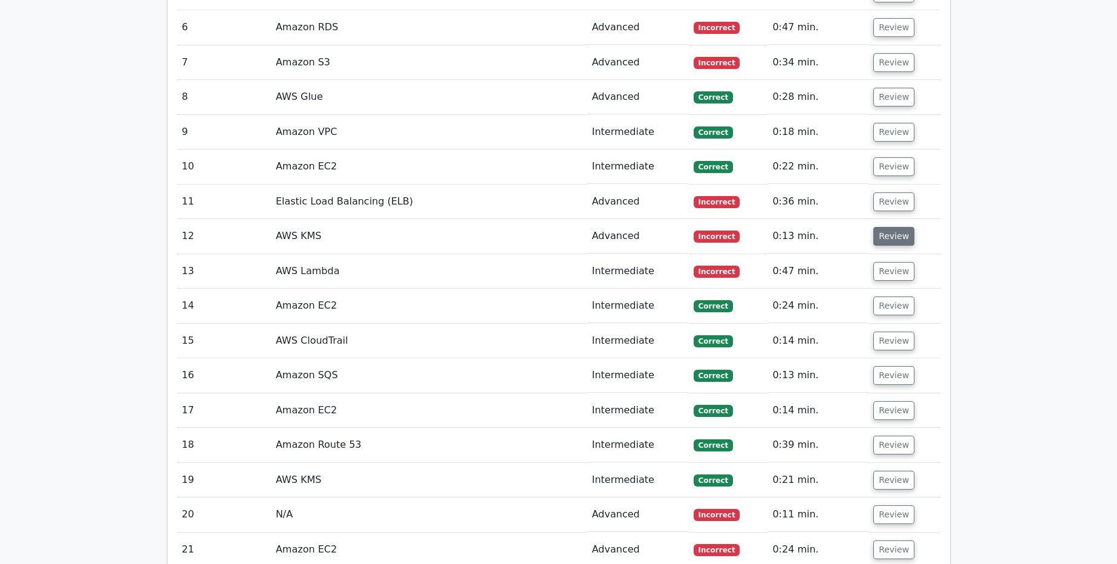
click at [879, 227] on button "Review" at bounding box center [893, 236] width 41 height 19
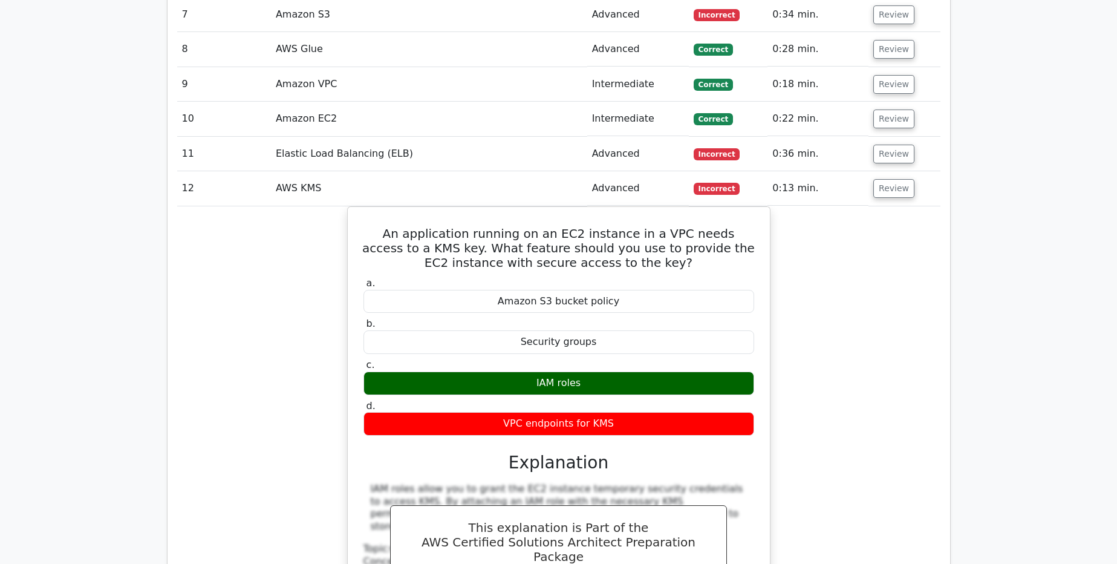
scroll to position [2169, 0]
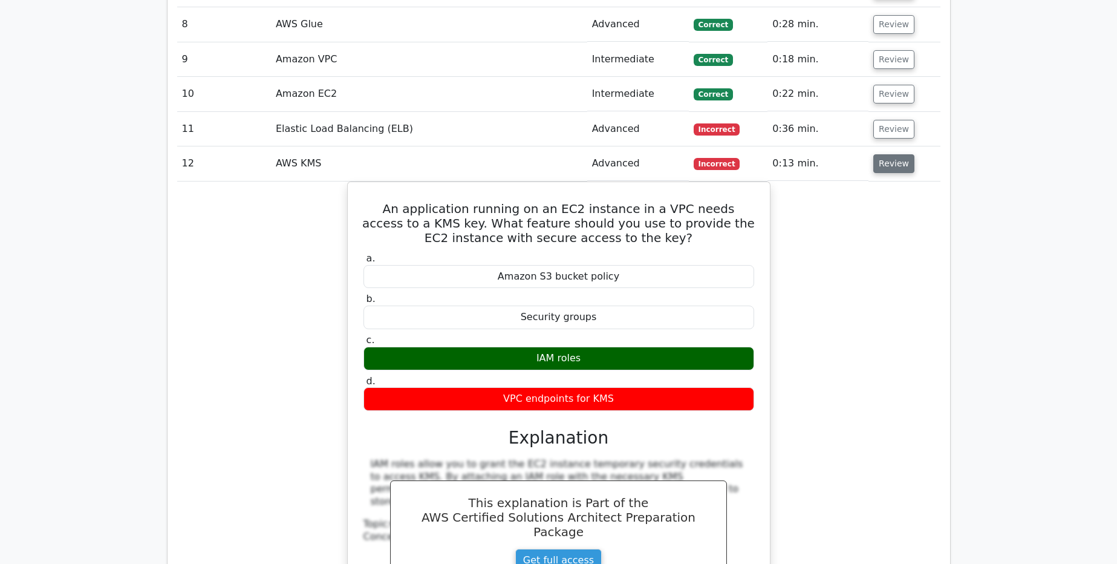
click at [889, 154] on button "Review" at bounding box center [893, 163] width 41 height 19
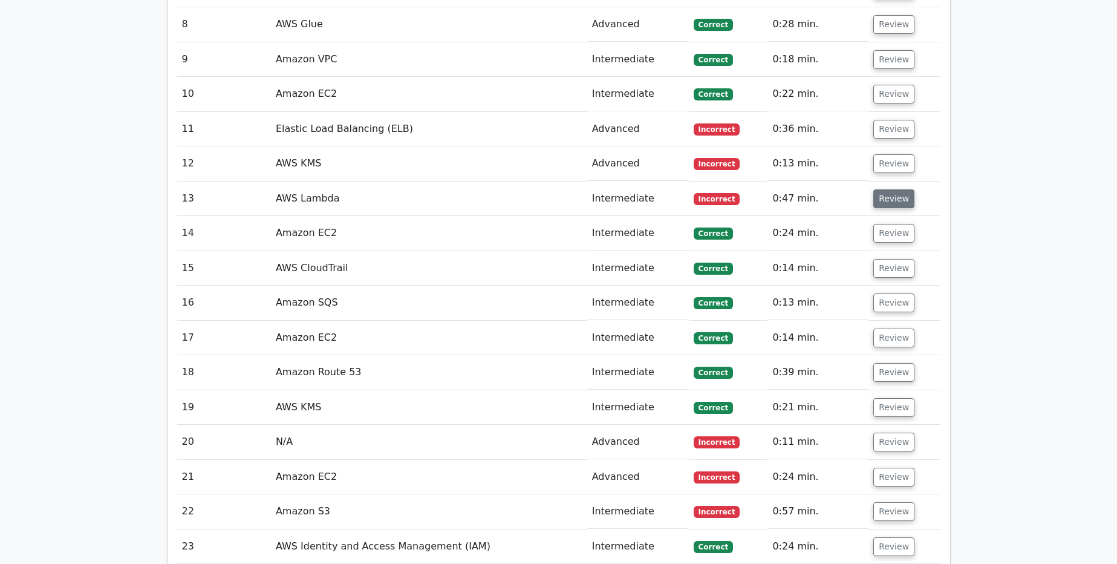
click at [886, 189] on button "Review" at bounding box center [893, 198] width 41 height 19
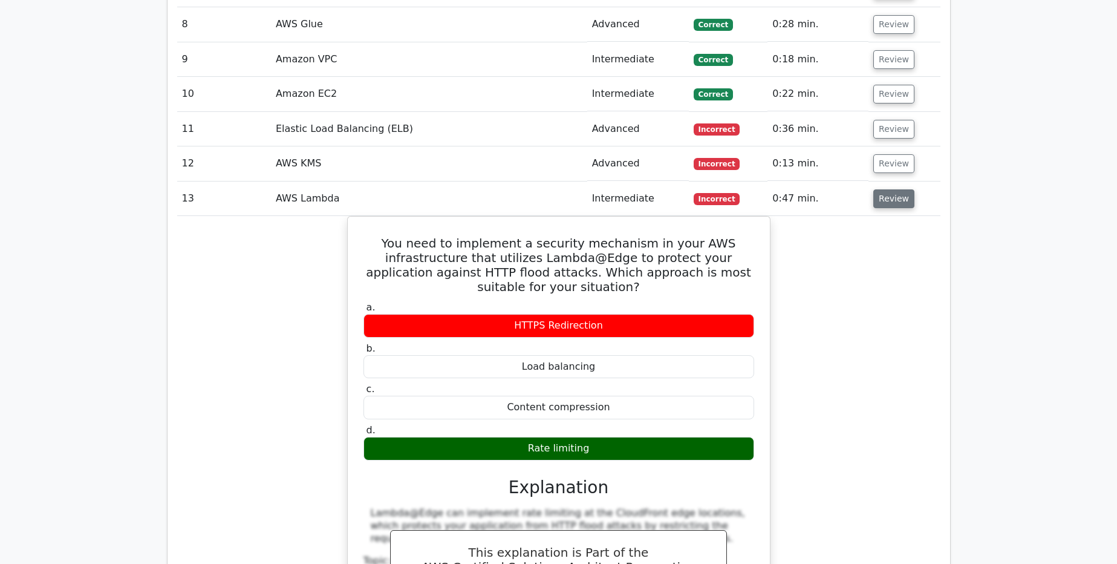
click at [886, 189] on button "Review" at bounding box center [893, 198] width 41 height 19
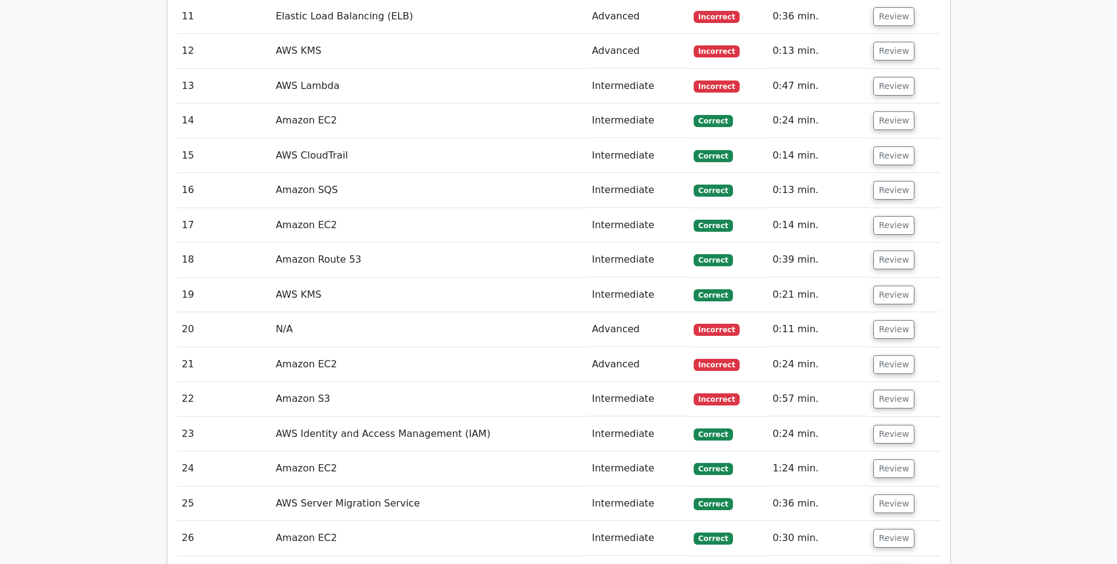
scroll to position [2314, 0]
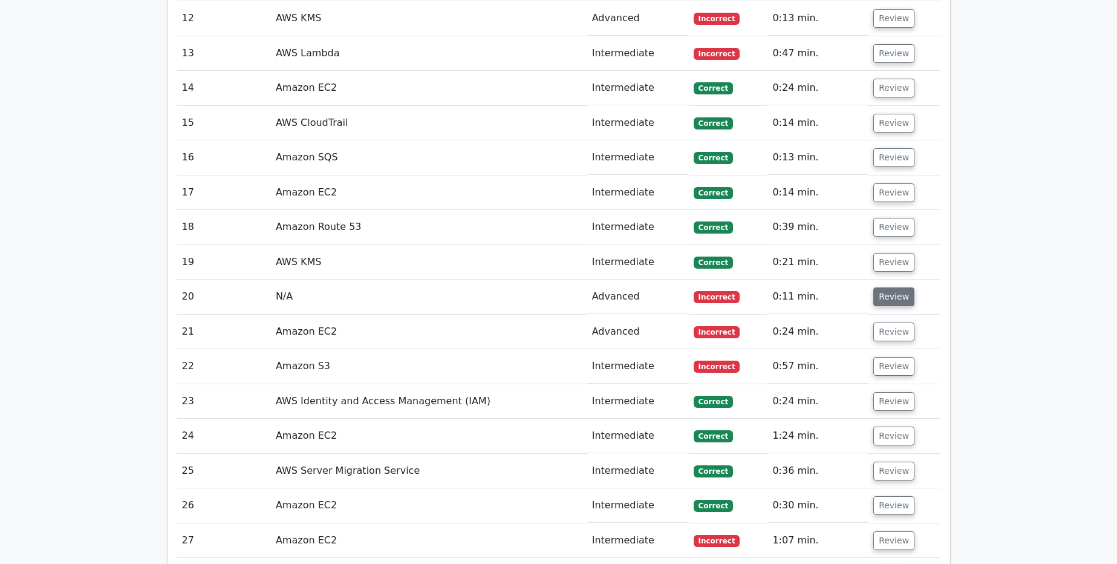
click at [883, 287] on button "Review" at bounding box center [893, 296] width 41 height 19
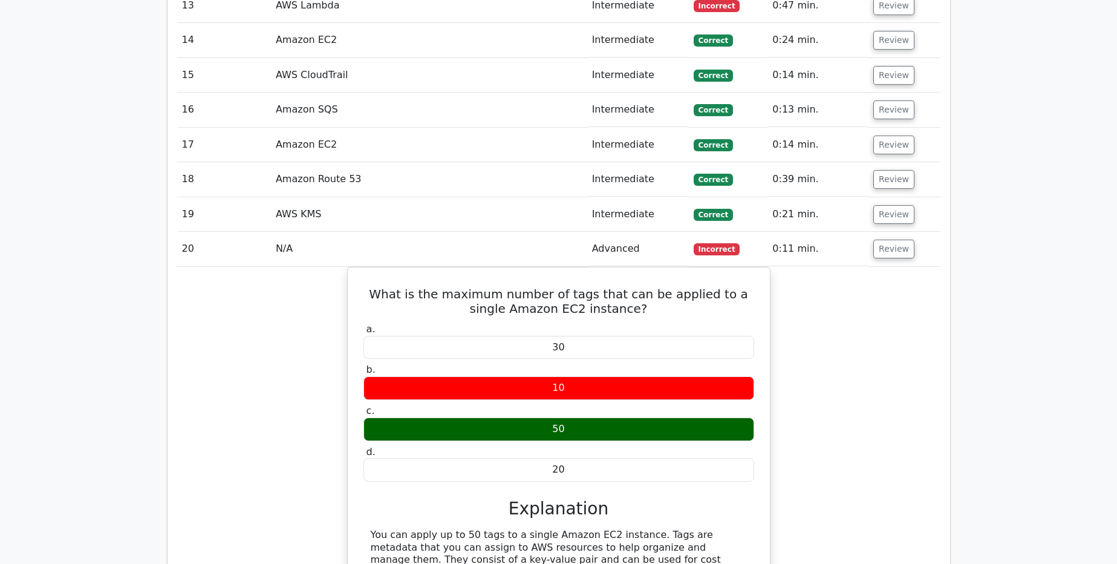
scroll to position [2387, 0]
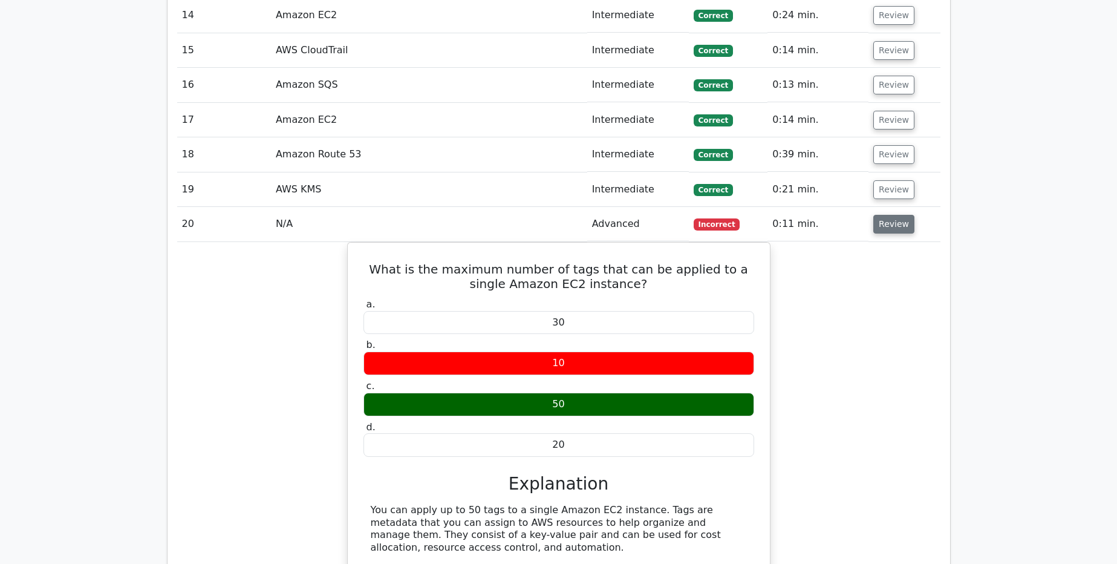
click at [891, 215] on button "Review" at bounding box center [893, 224] width 41 height 19
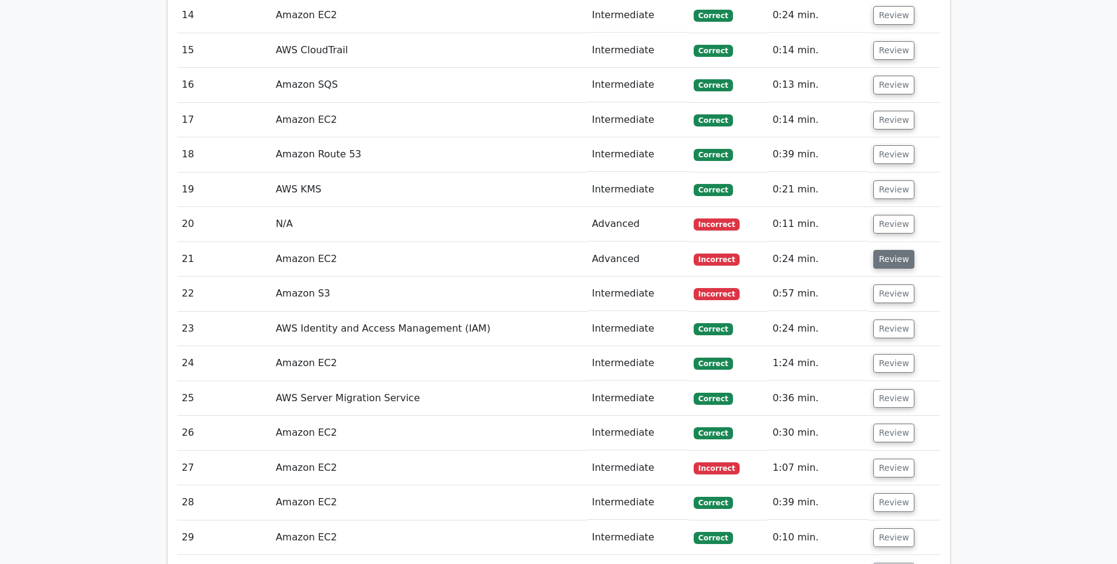
click at [887, 250] on button "Review" at bounding box center [893, 259] width 41 height 19
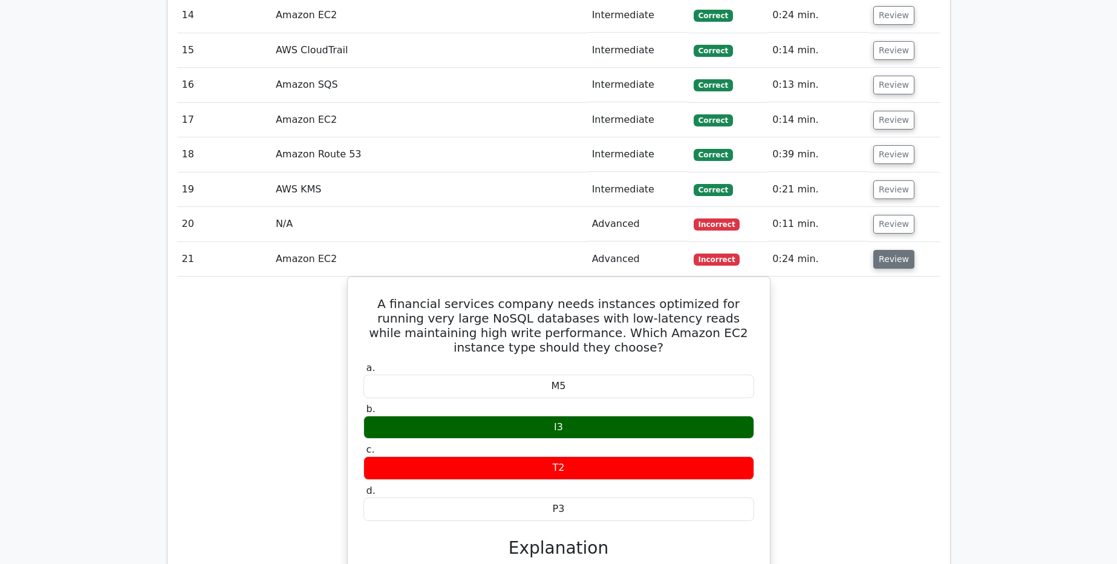
click at [889, 250] on button "Review" at bounding box center [893, 259] width 41 height 19
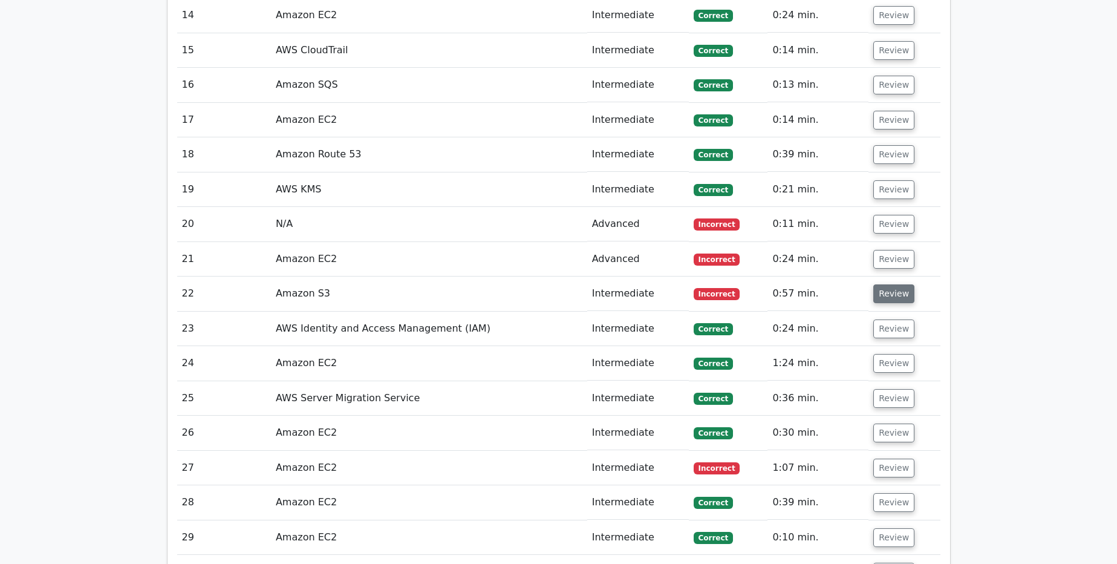
click at [881, 284] on button "Review" at bounding box center [893, 293] width 41 height 19
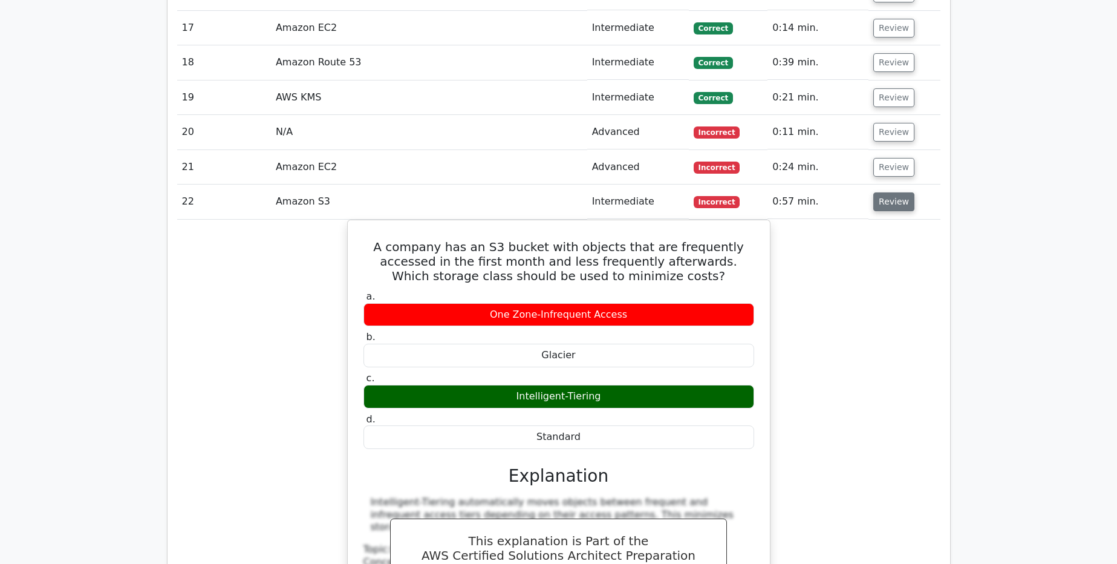
scroll to position [2532, 0]
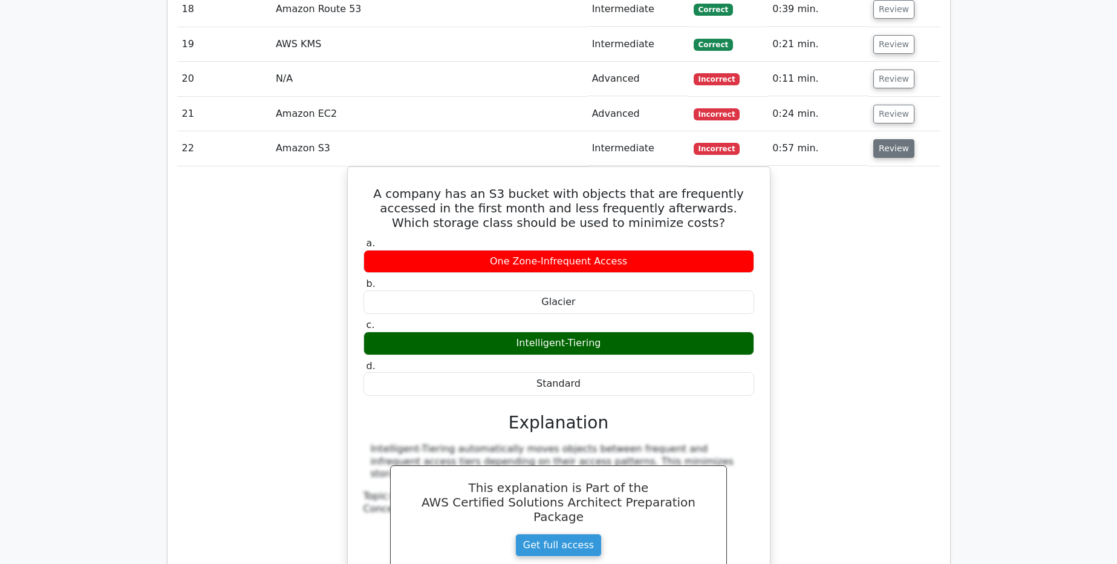
click at [892, 139] on button "Review" at bounding box center [893, 148] width 41 height 19
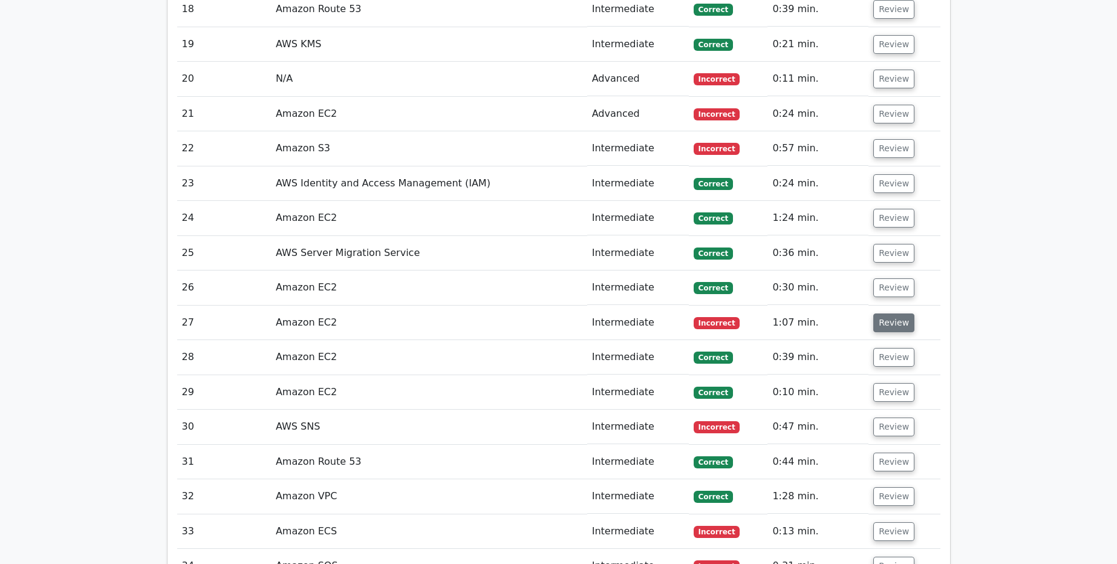
click at [885, 313] on button "Review" at bounding box center [893, 322] width 41 height 19
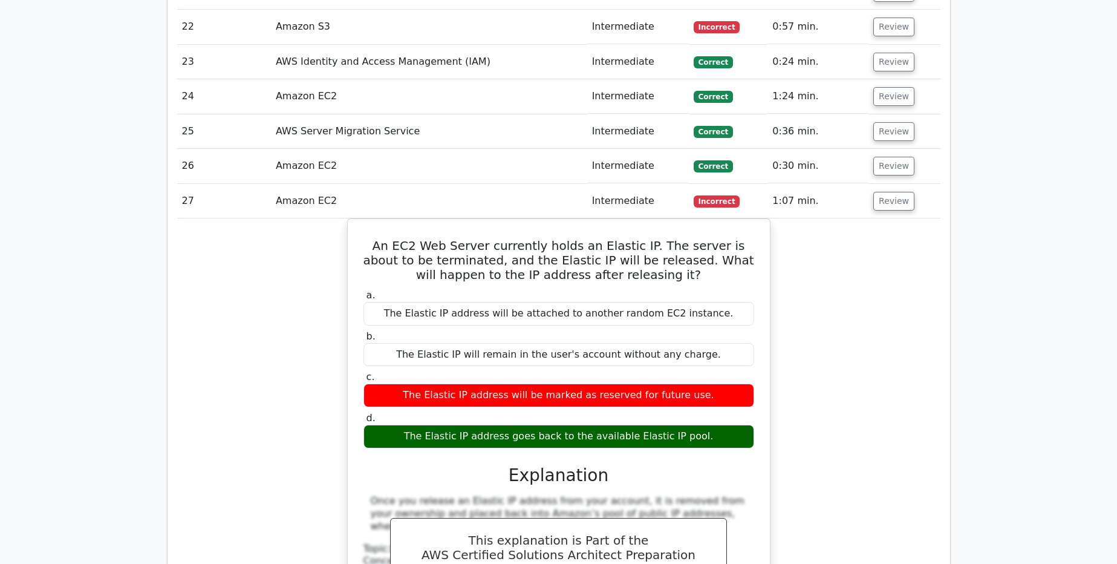
scroll to position [2677, 0]
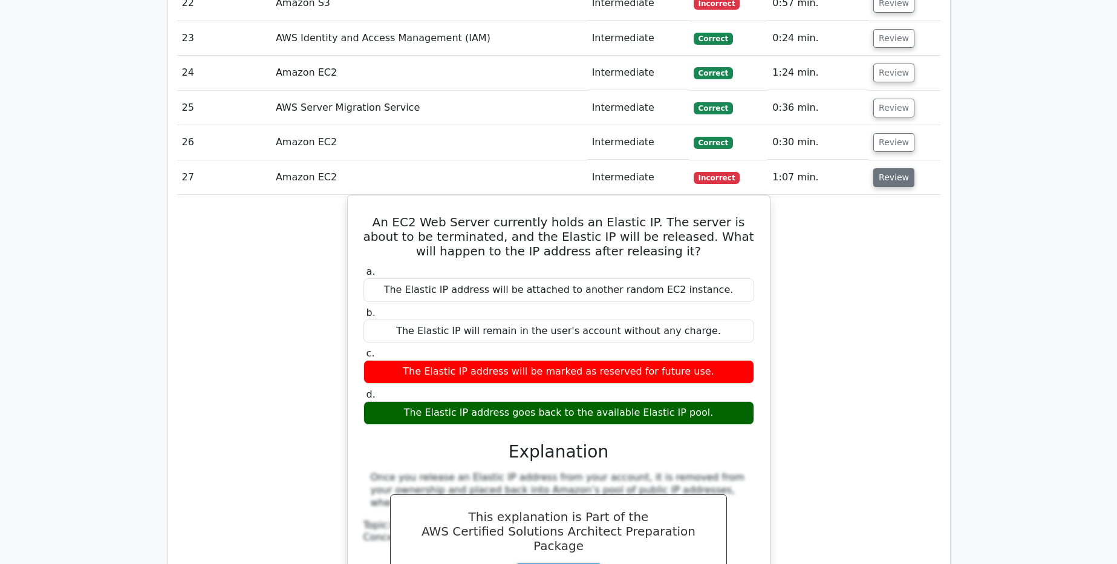
click at [879, 168] on button "Review" at bounding box center [893, 177] width 41 height 19
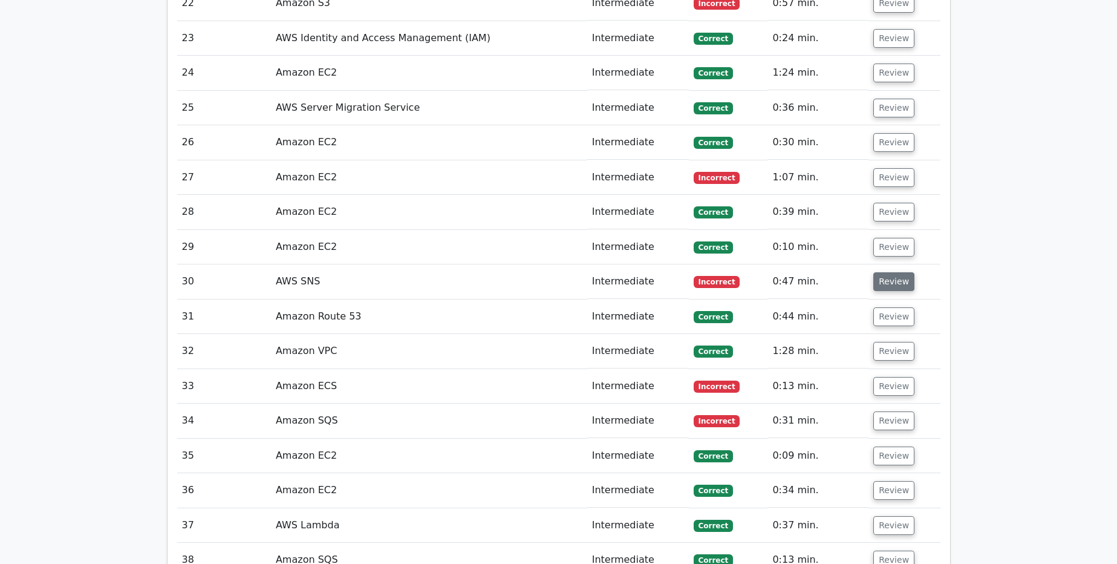
click at [884, 272] on button "Review" at bounding box center [893, 281] width 41 height 19
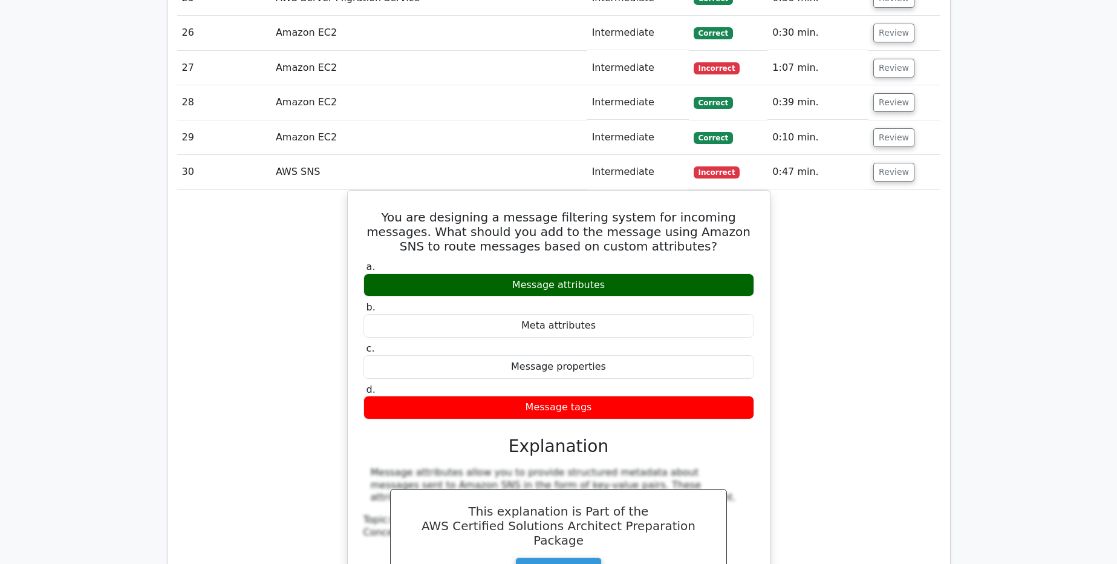
scroll to position [2822, 0]
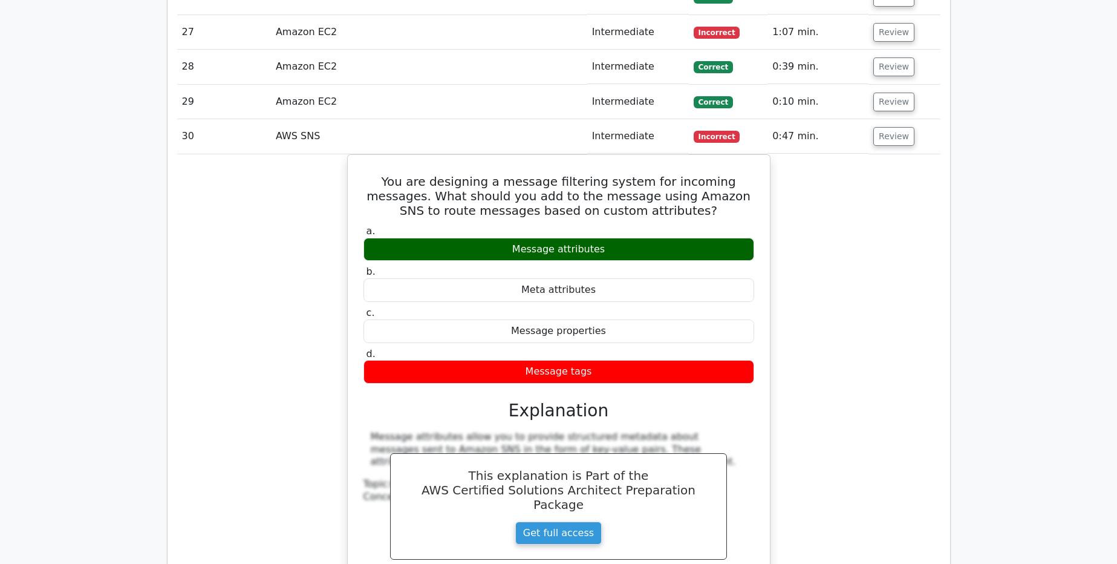
click at [891, 119] on td "Review" at bounding box center [904, 136] width 71 height 34
click at [892, 127] on button "Review" at bounding box center [893, 136] width 41 height 19
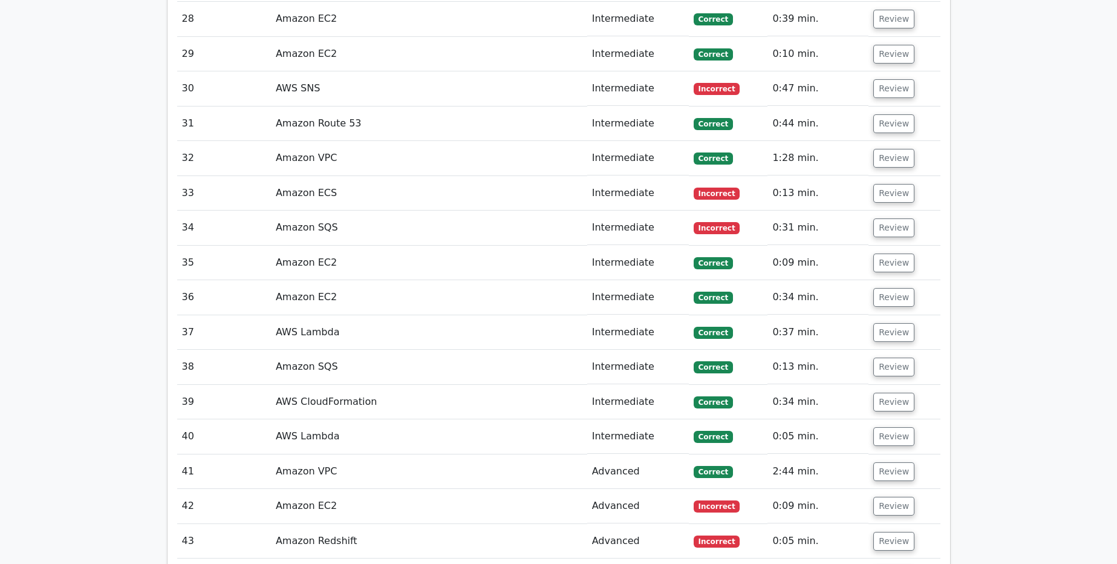
scroll to position [2895, 0]
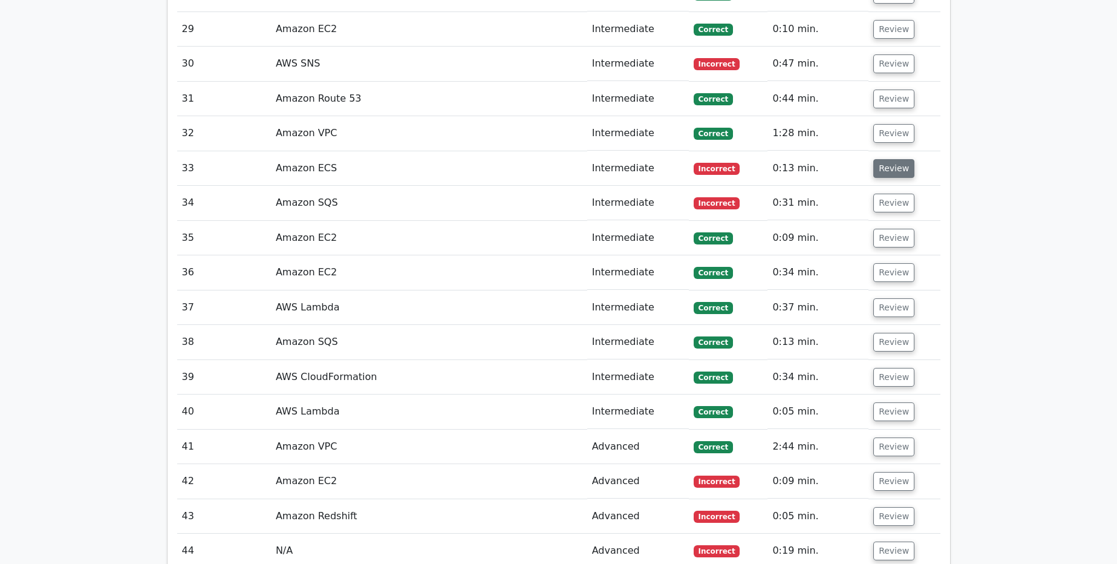
click at [891, 159] on button "Review" at bounding box center [893, 168] width 41 height 19
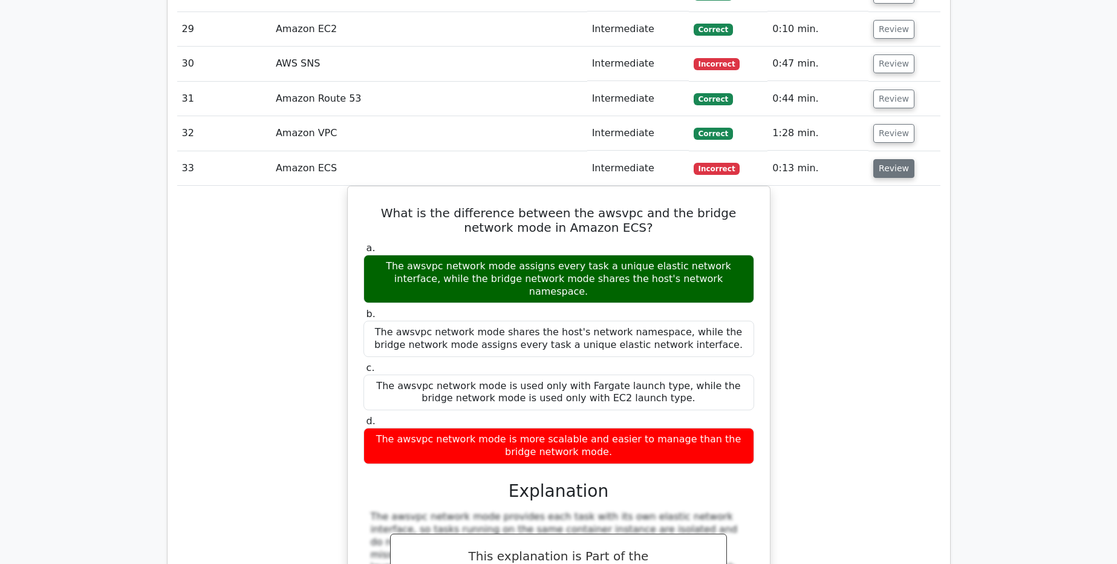
click at [891, 159] on button "Review" at bounding box center [893, 168] width 41 height 19
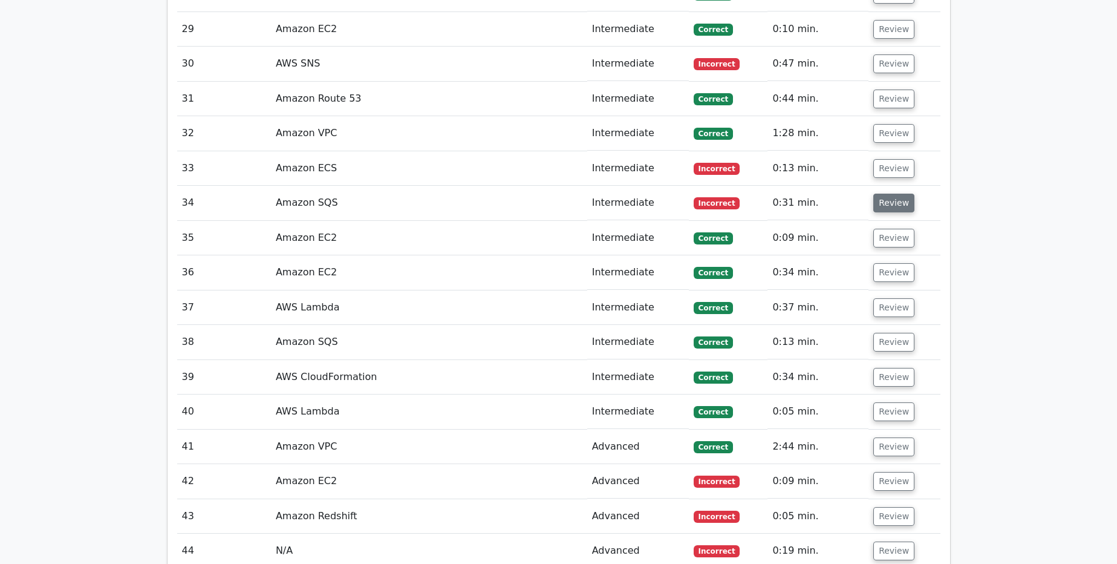
click at [890, 194] on button "Review" at bounding box center [893, 203] width 41 height 19
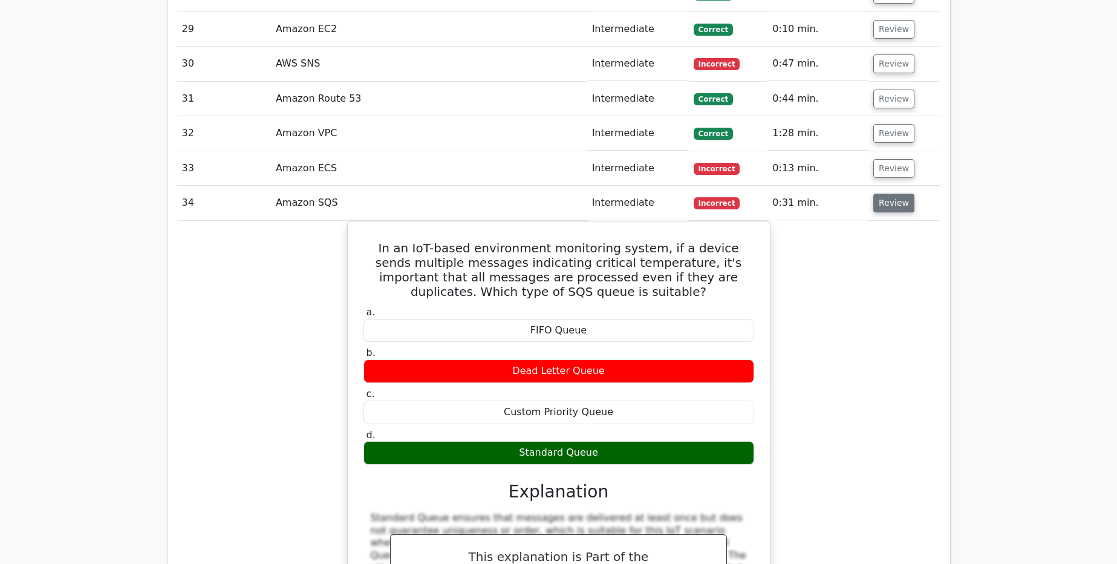
click at [890, 194] on button "Review" at bounding box center [893, 203] width 41 height 19
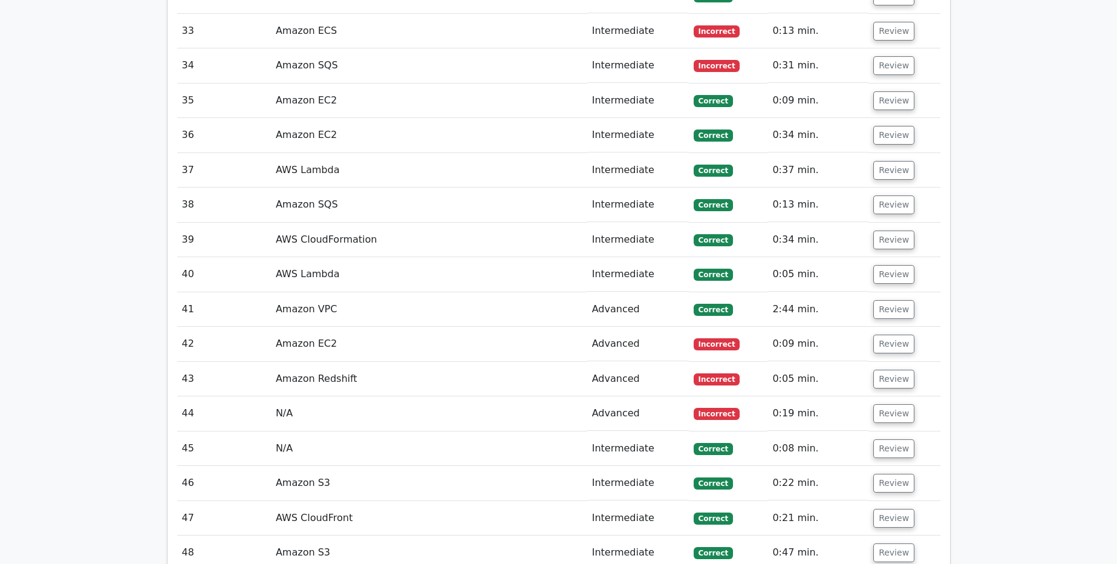
scroll to position [3113, 0]
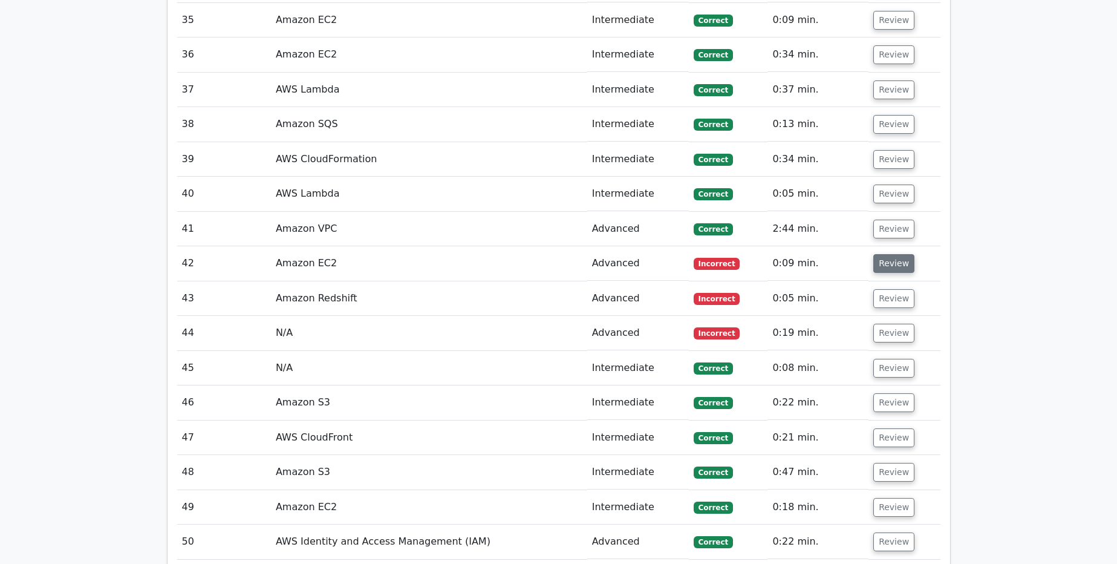
click at [890, 254] on button "Review" at bounding box center [893, 263] width 41 height 19
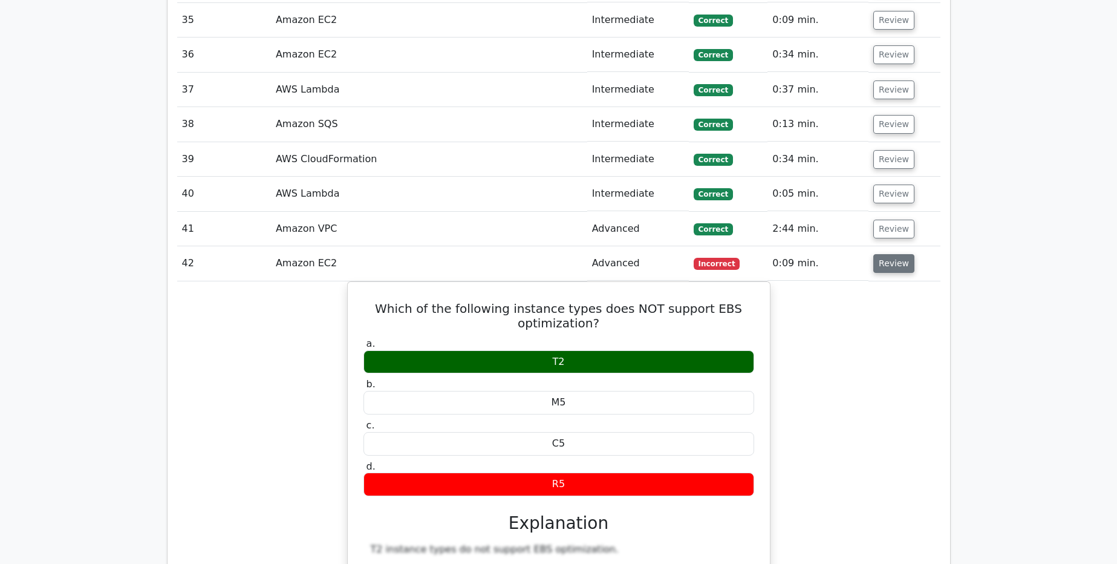
click at [890, 254] on button "Review" at bounding box center [893, 263] width 41 height 19
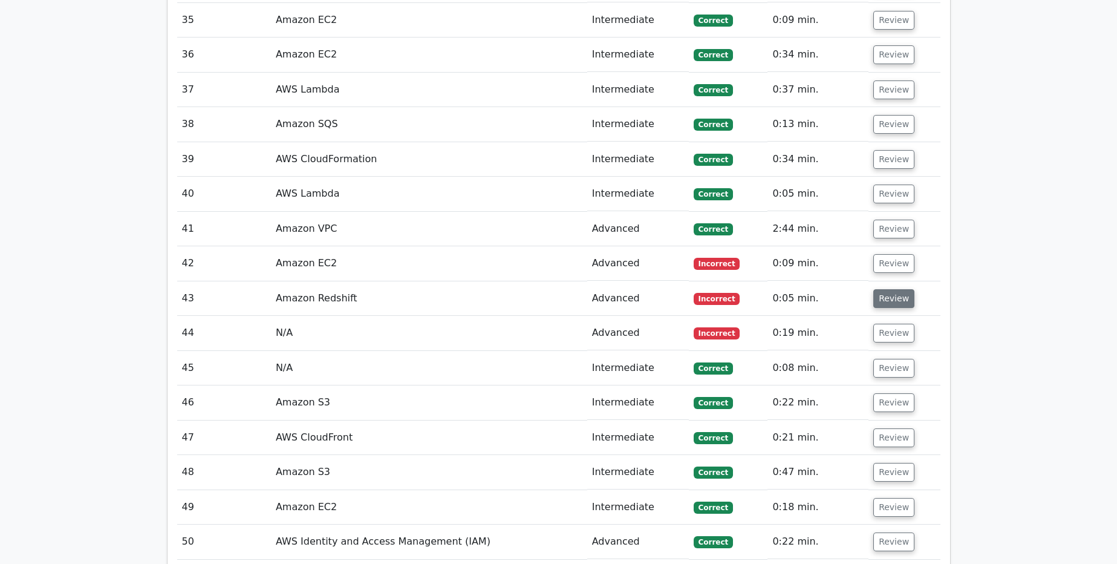
click at [888, 289] on button "Review" at bounding box center [893, 298] width 41 height 19
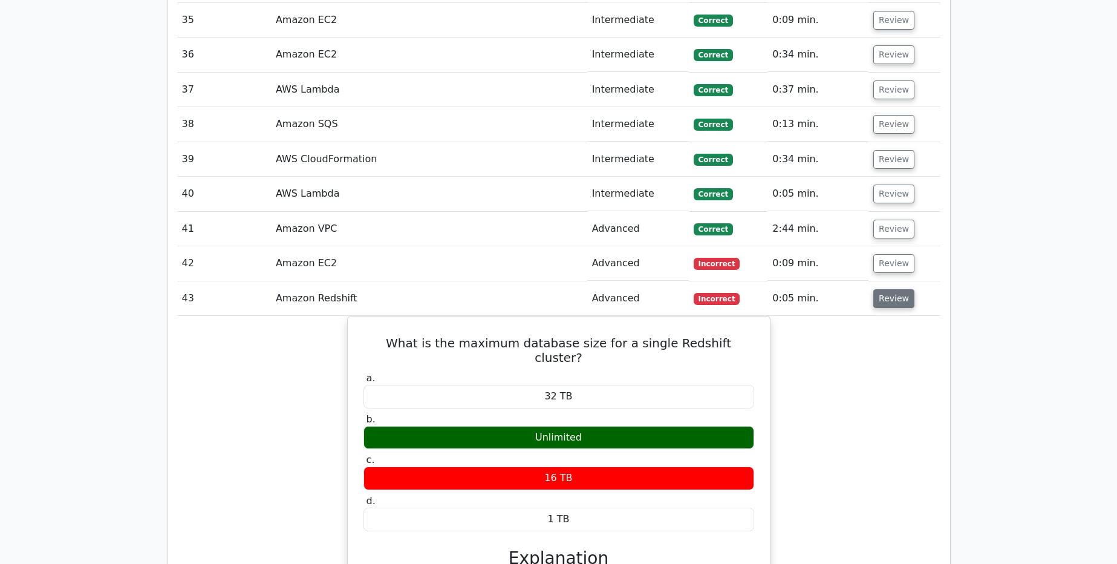
click at [888, 289] on button "Review" at bounding box center [893, 298] width 41 height 19
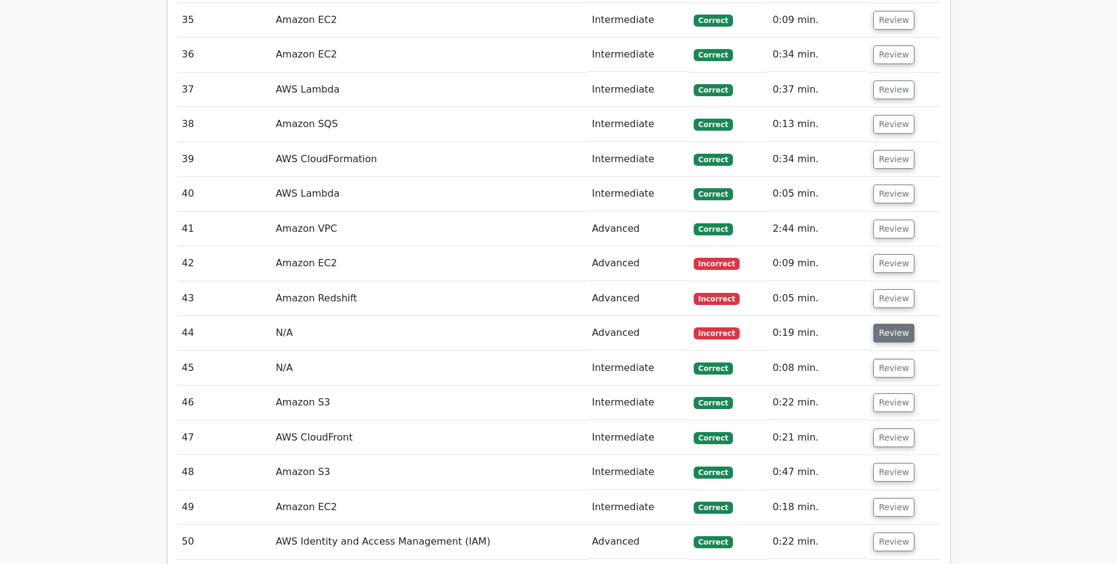
click at [887, 324] on button "Review" at bounding box center [893, 333] width 41 height 19
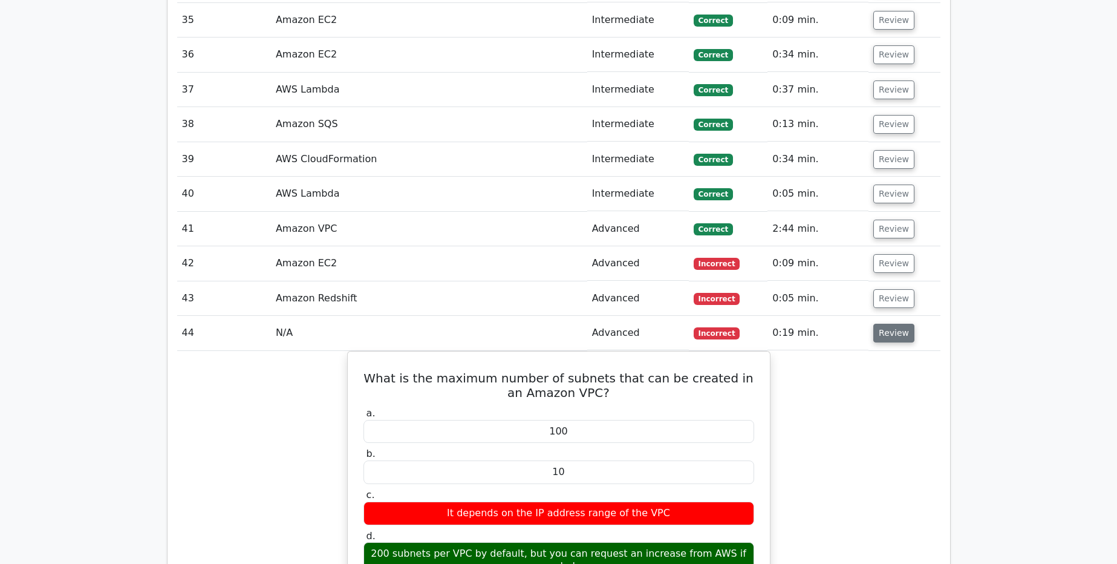
click at [887, 324] on button "Review" at bounding box center [893, 333] width 41 height 19
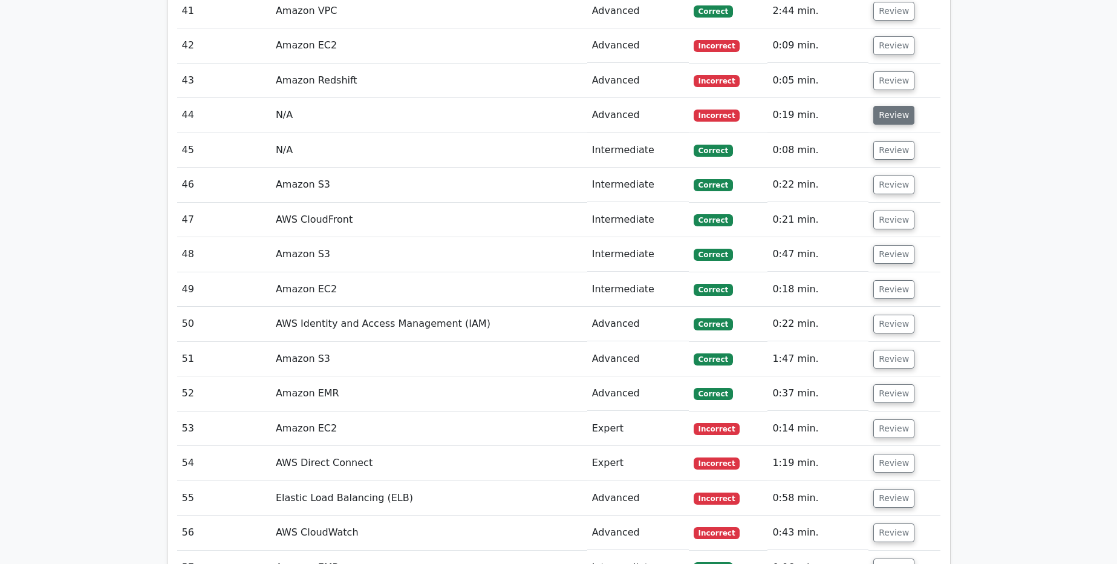
scroll to position [3403, 0]
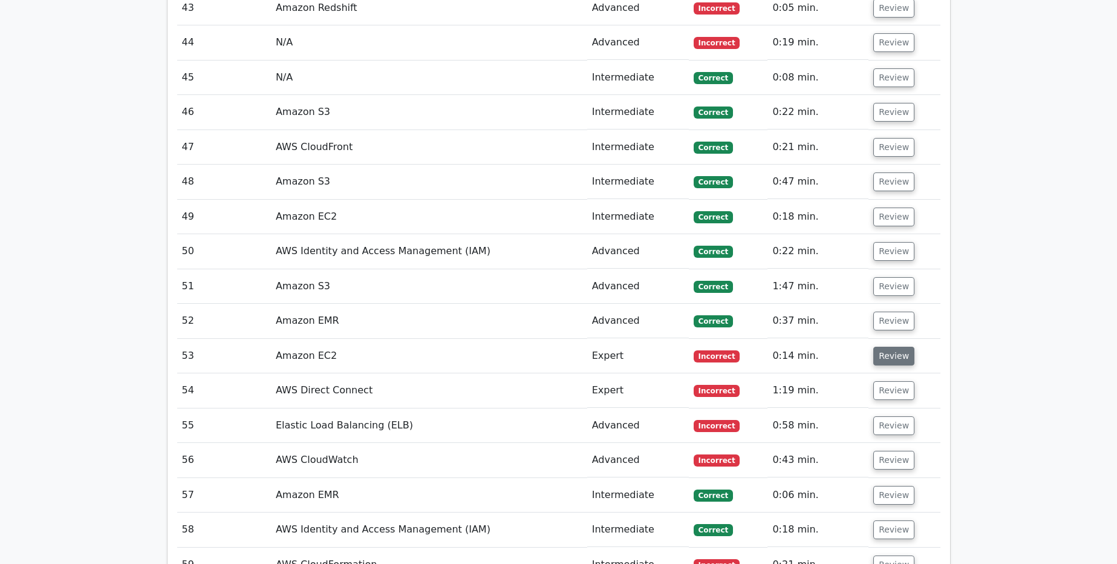
click at [887, 347] on button "Review" at bounding box center [893, 356] width 41 height 19
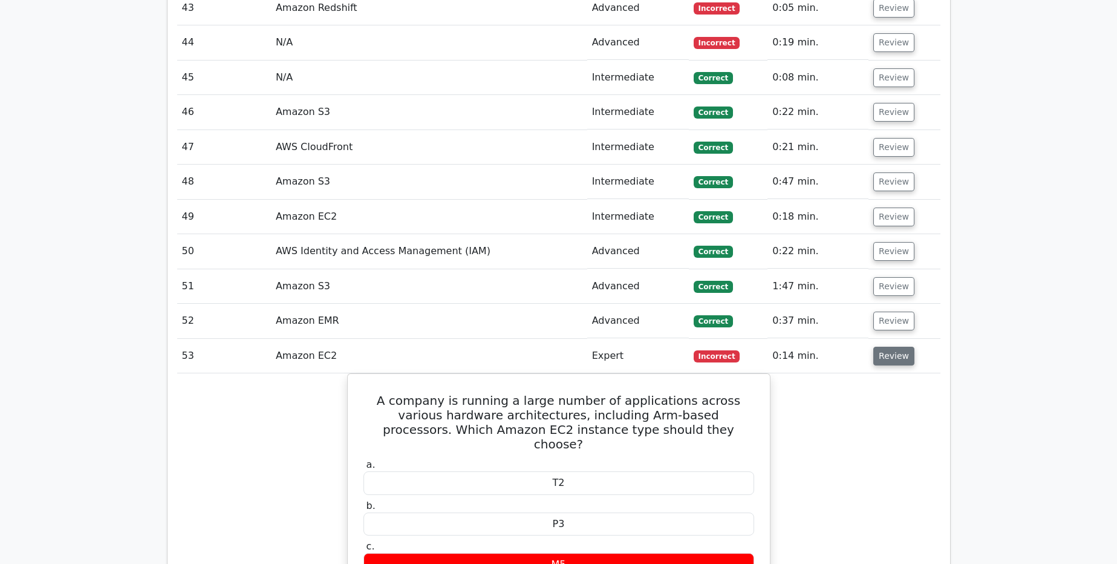
click at [887, 347] on button "Review" at bounding box center [893, 356] width 41 height 19
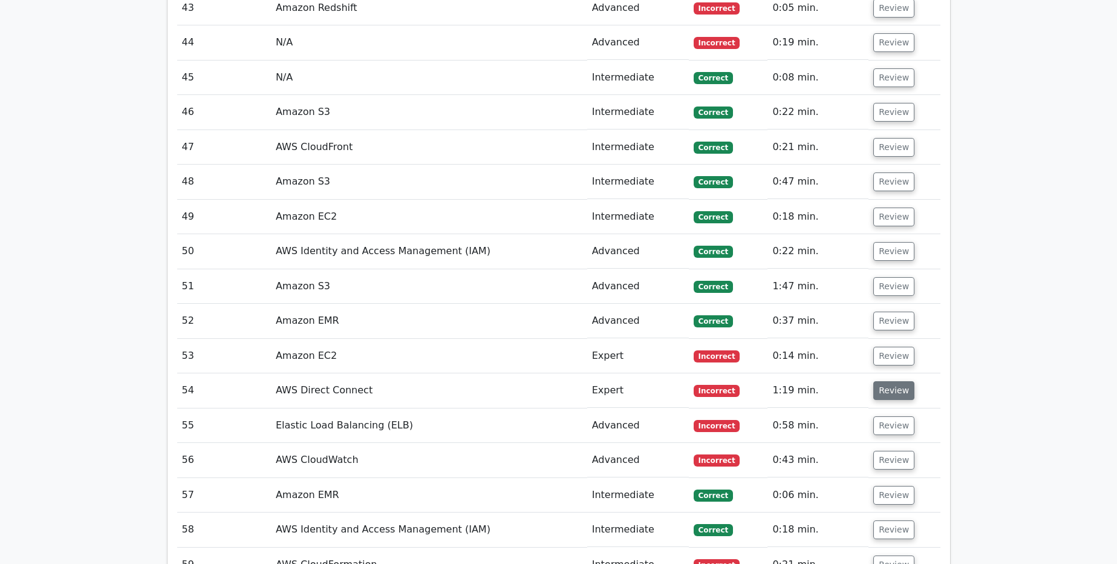
click at [886, 381] on button "Review" at bounding box center [893, 390] width 41 height 19
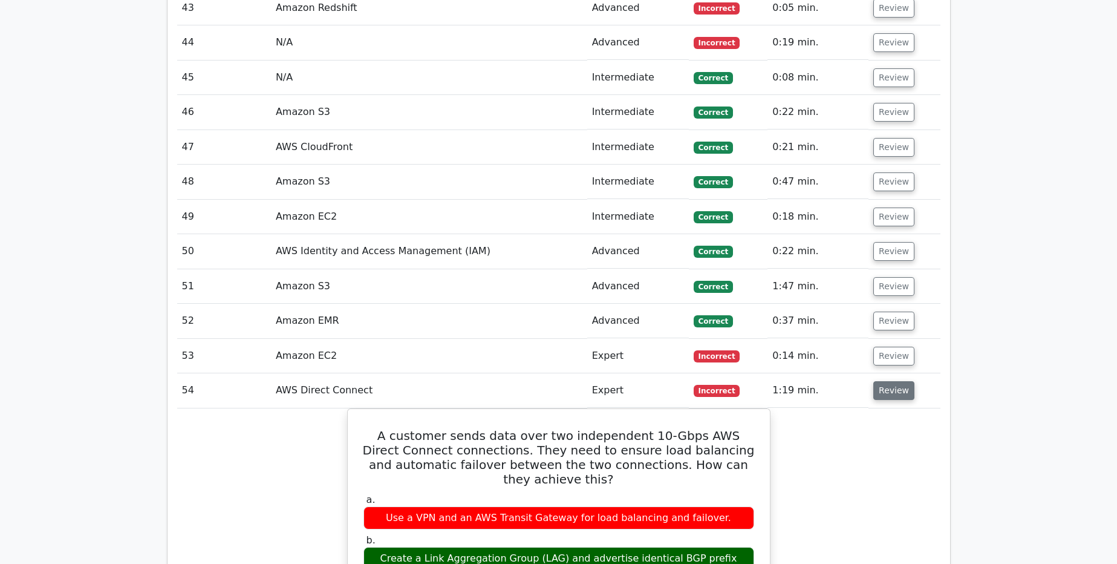
scroll to position [3548, 0]
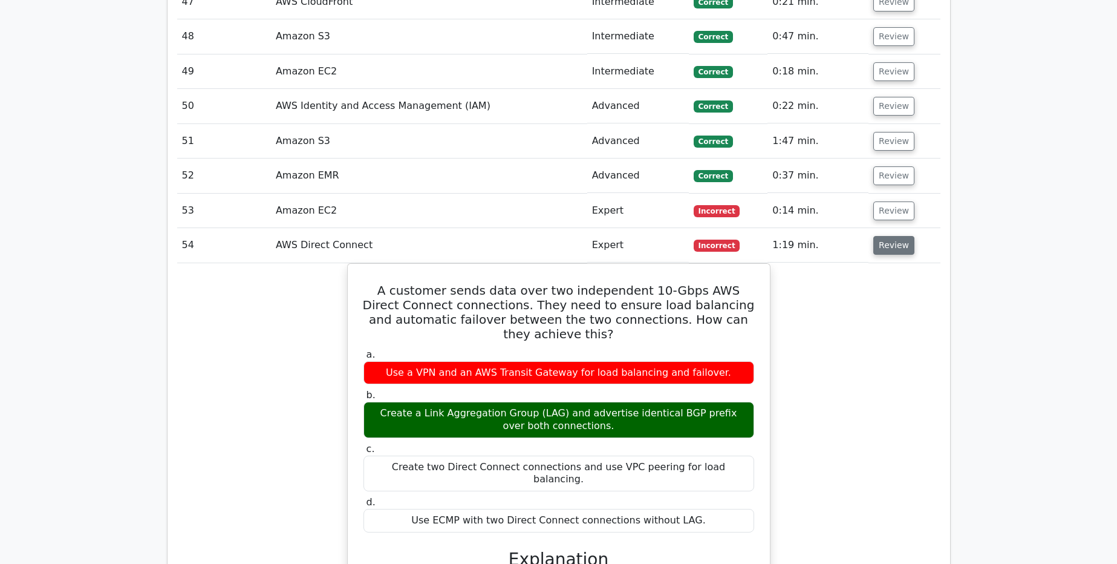
click at [892, 236] on button "Review" at bounding box center [893, 245] width 41 height 19
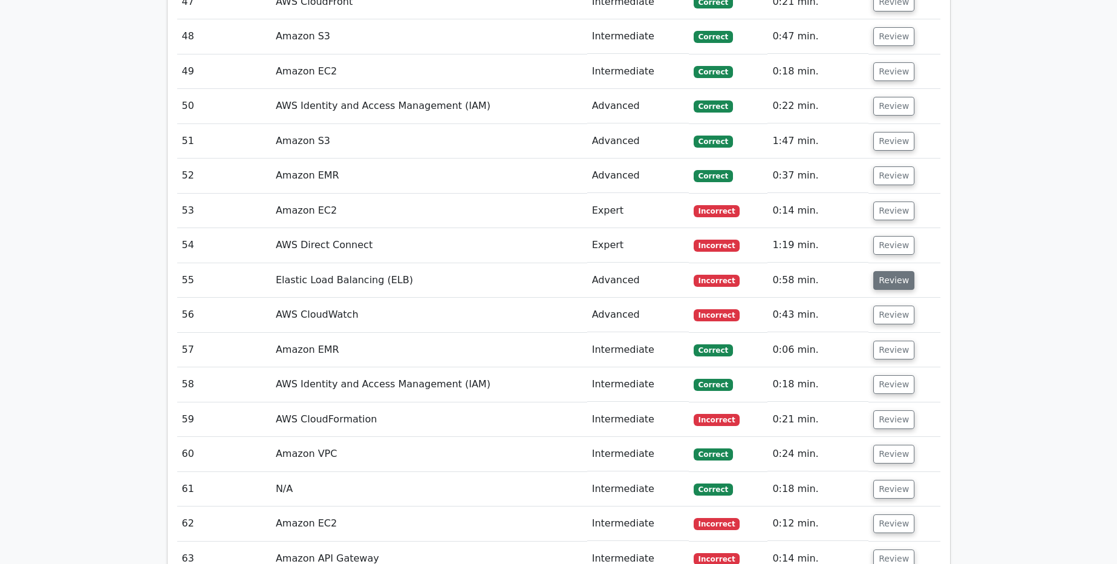
click at [892, 271] on button "Review" at bounding box center [893, 280] width 41 height 19
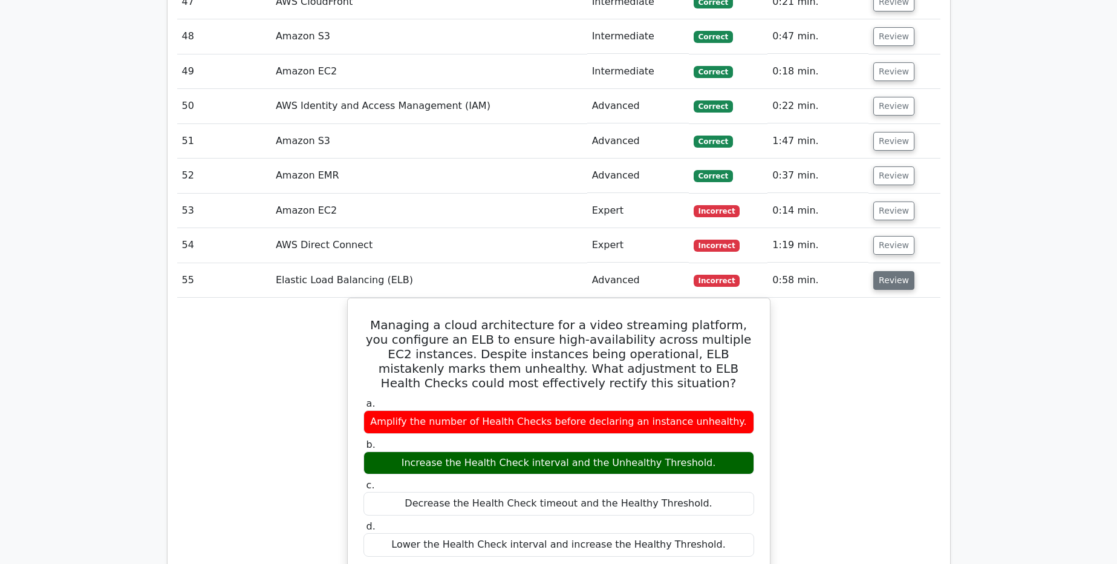
click at [892, 271] on button "Review" at bounding box center [893, 280] width 41 height 19
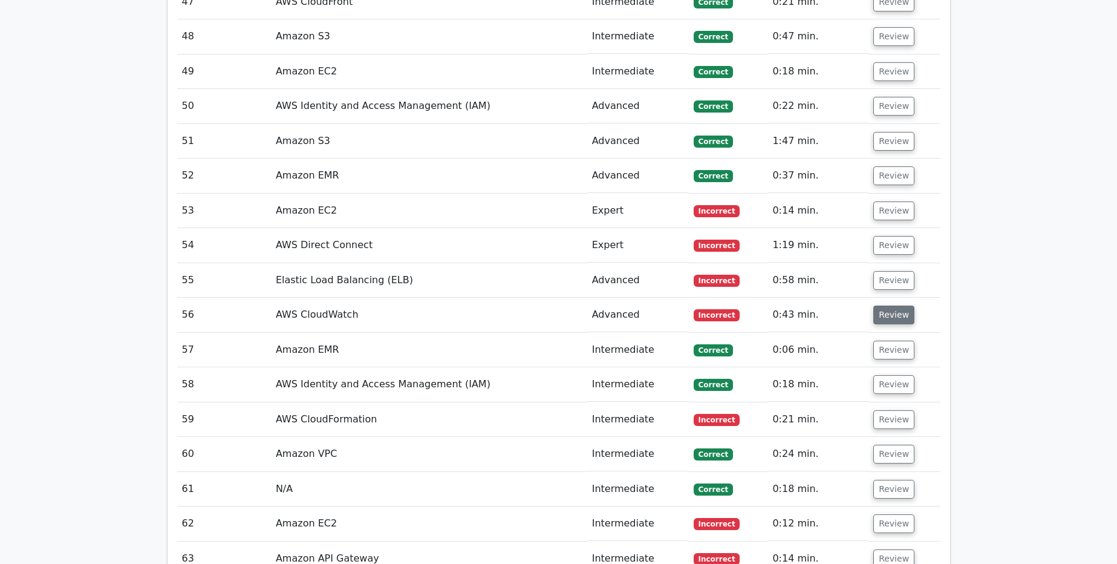
click at [890, 305] on button "Review" at bounding box center [893, 314] width 41 height 19
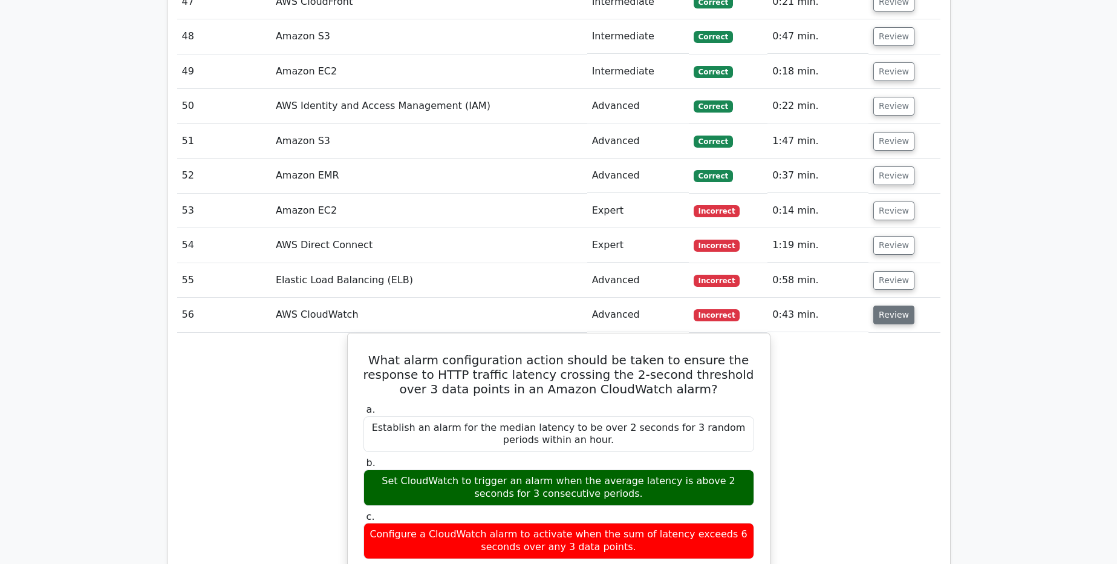
click at [890, 305] on button "Review" at bounding box center [893, 314] width 41 height 19
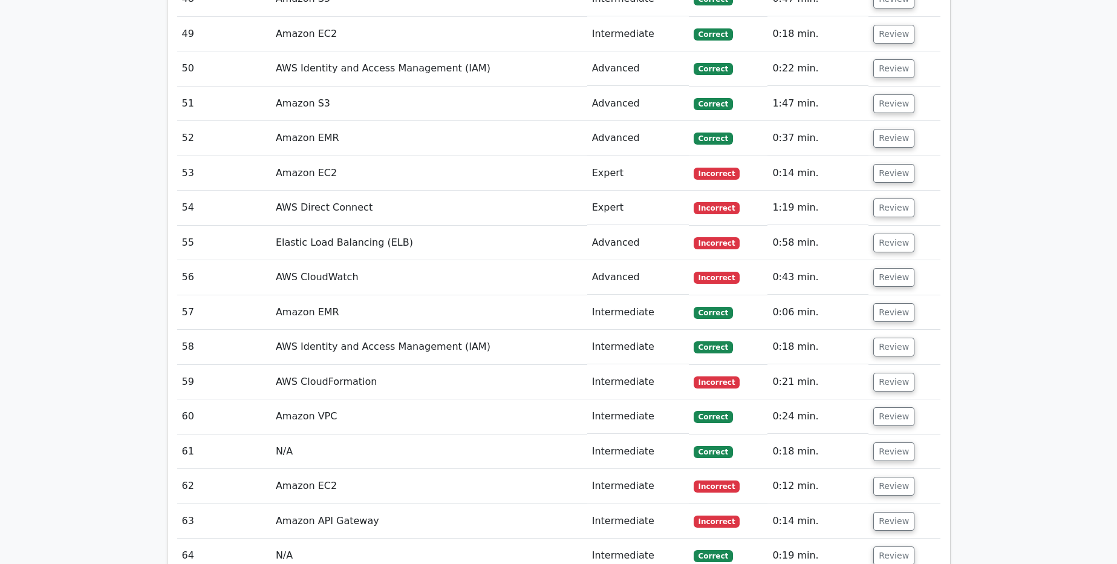
scroll to position [3693, 0]
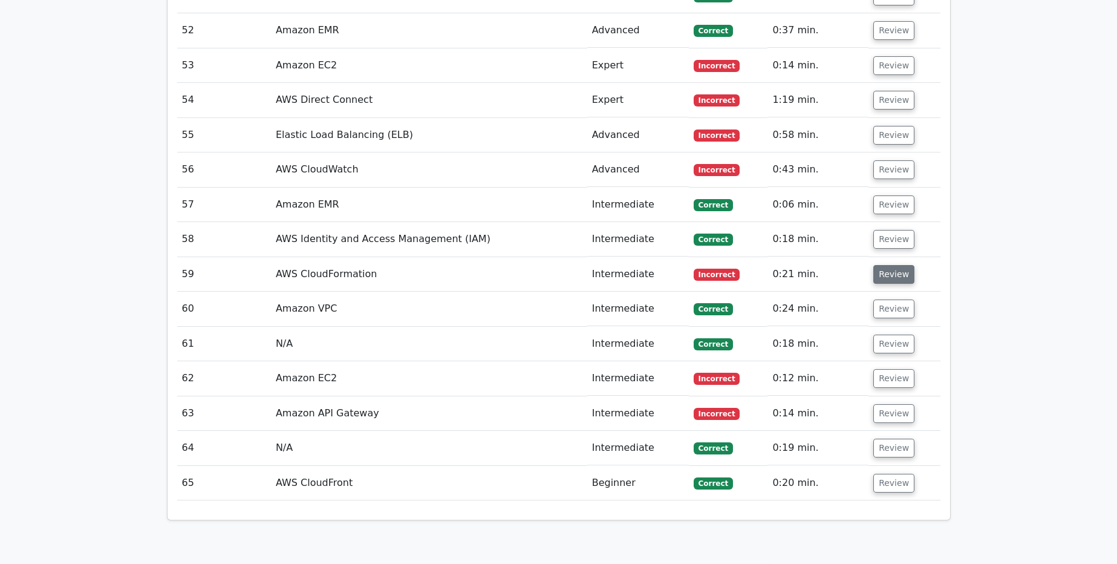
click at [893, 265] on button "Review" at bounding box center [893, 274] width 41 height 19
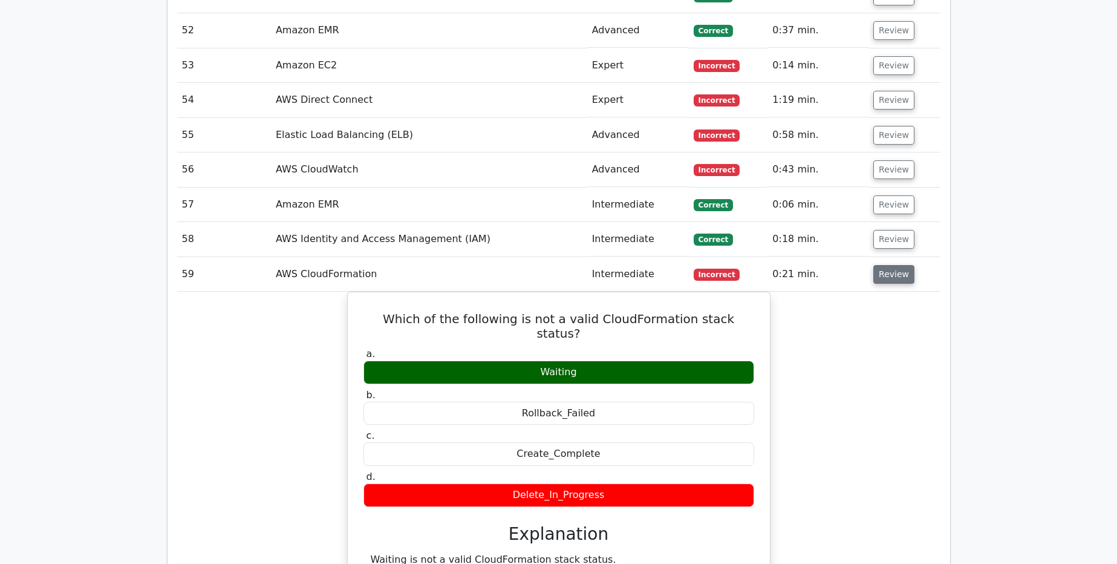
click at [893, 265] on button "Review" at bounding box center [893, 274] width 41 height 19
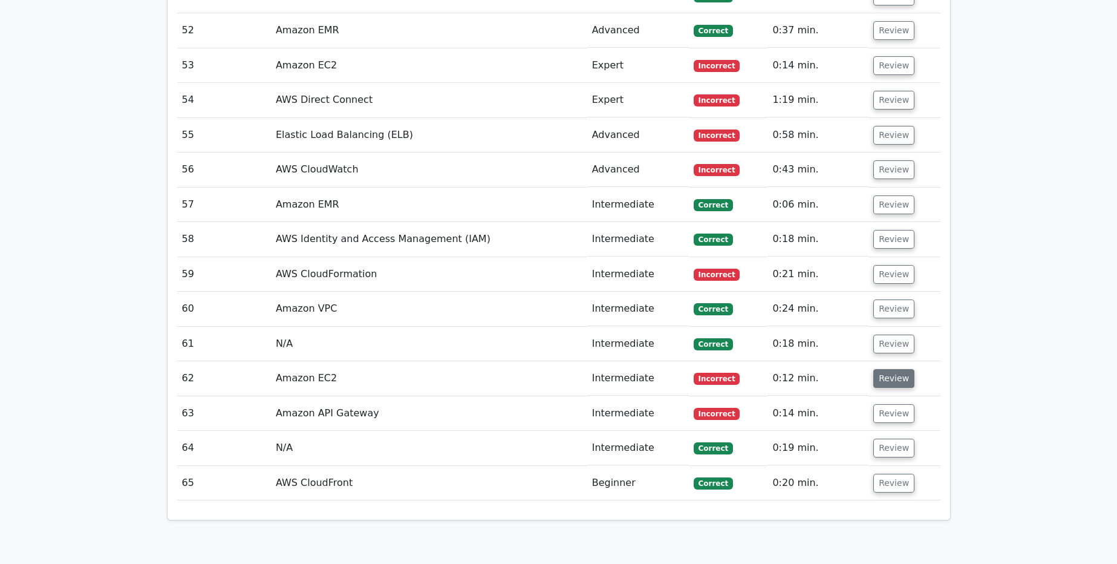
click at [883, 369] on button "Review" at bounding box center [893, 378] width 41 height 19
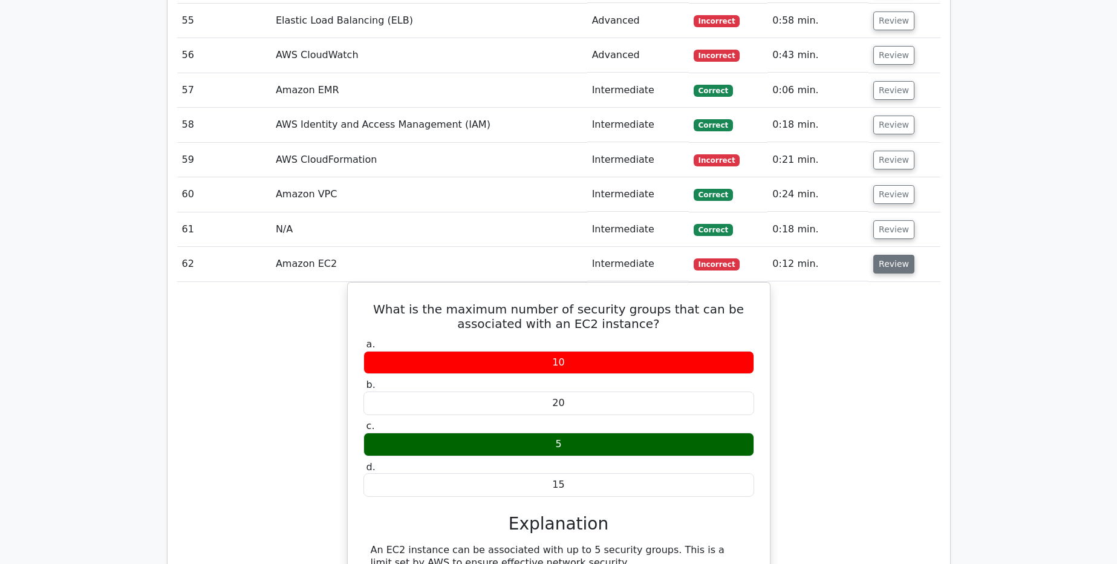
scroll to position [3839, 0]
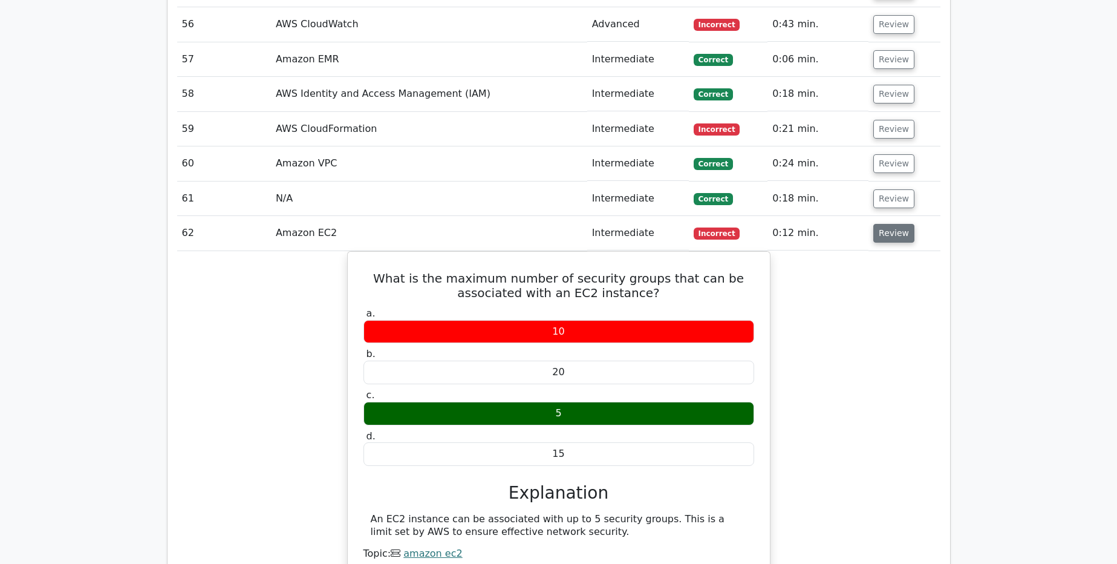
click at [894, 224] on button "Review" at bounding box center [893, 233] width 41 height 19
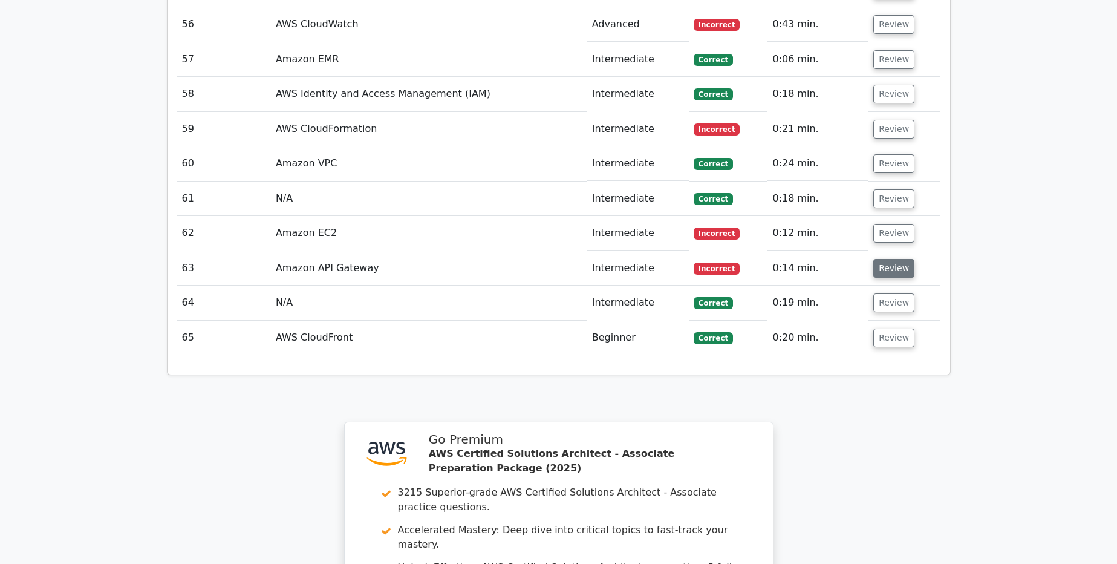
click at [886, 259] on button "Review" at bounding box center [893, 268] width 41 height 19
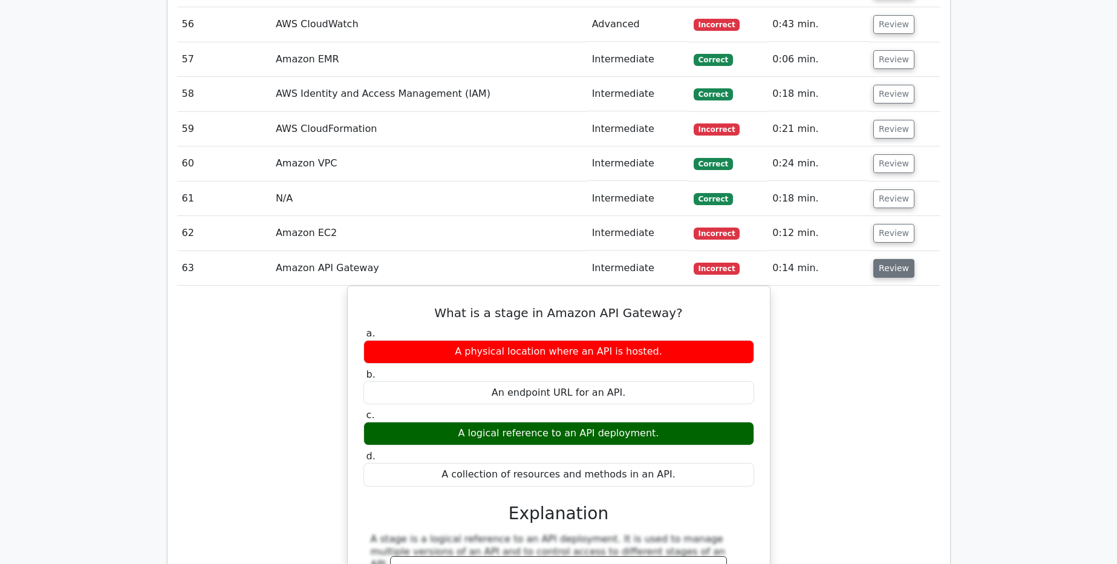
click at [886, 259] on button "Review" at bounding box center [893, 268] width 41 height 19
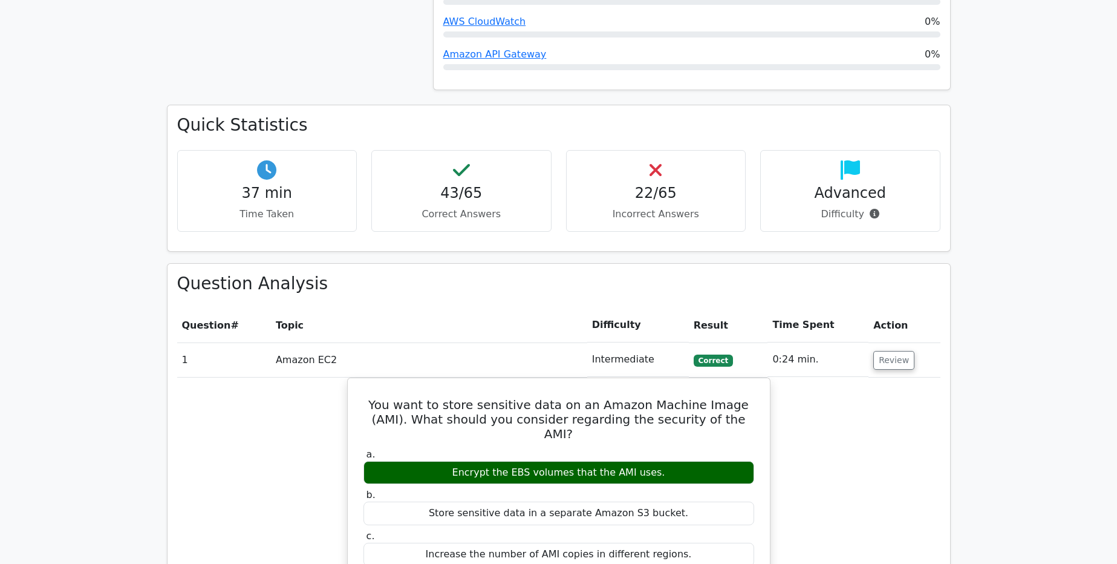
scroll to position [1080, 0]
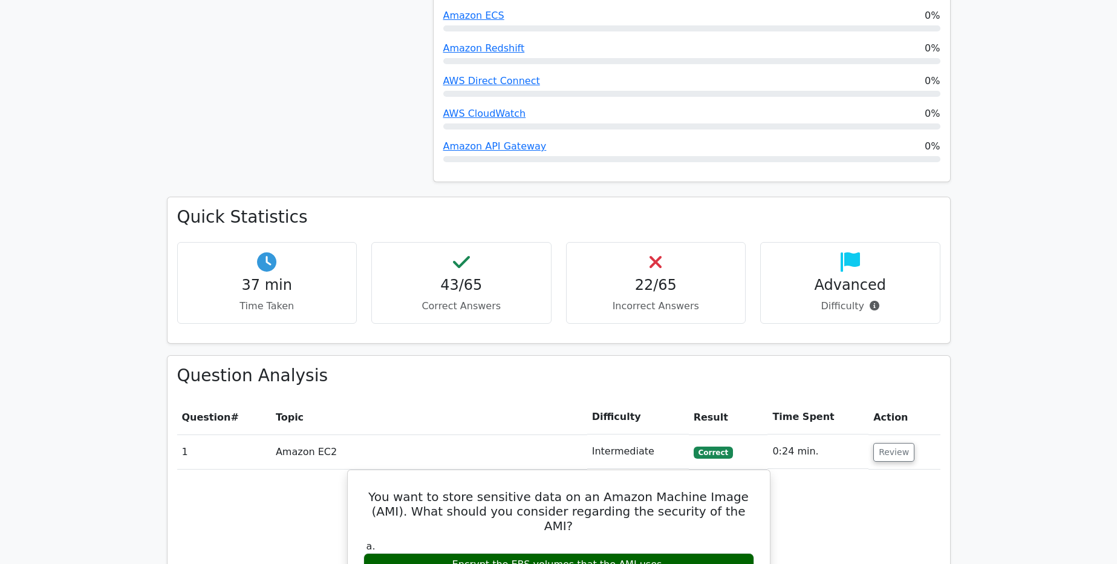
click at [808, 281] on div "37 min Time Taken 43/65 Correct Answers 22/65 Incorrect Answers Advanced" at bounding box center [559, 287] width 778 height 91
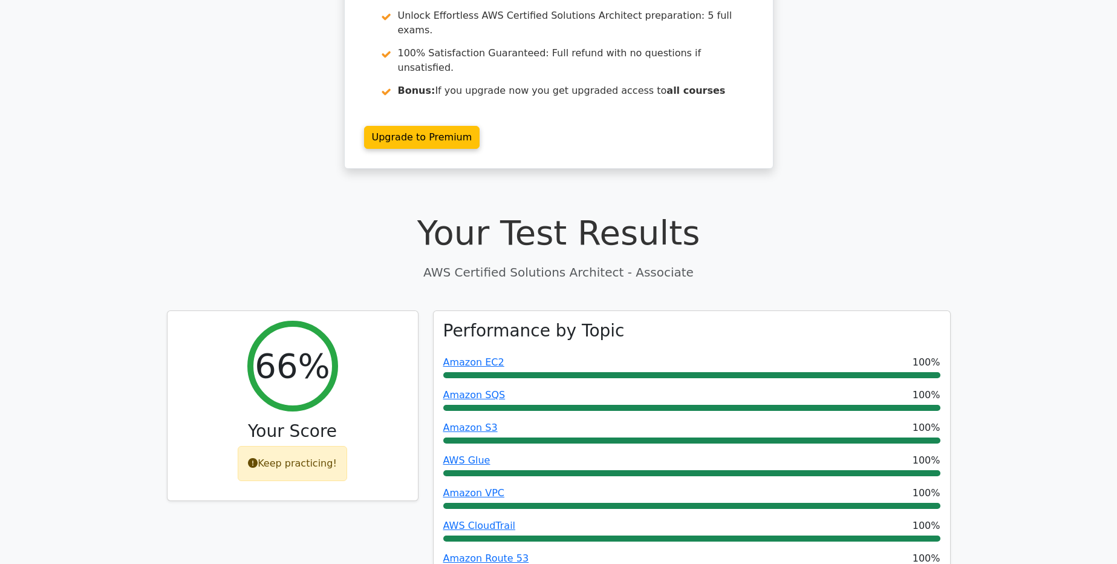
scroll to position [137, 0]
